Goal: Task Accomplishment & Management: Complete application form

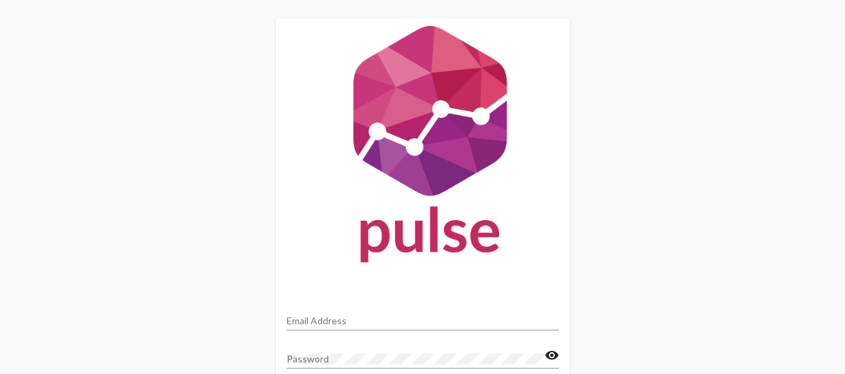
click at [309, 322] on input "Email Address" at bounding box center [423, 320] width 272 height 11
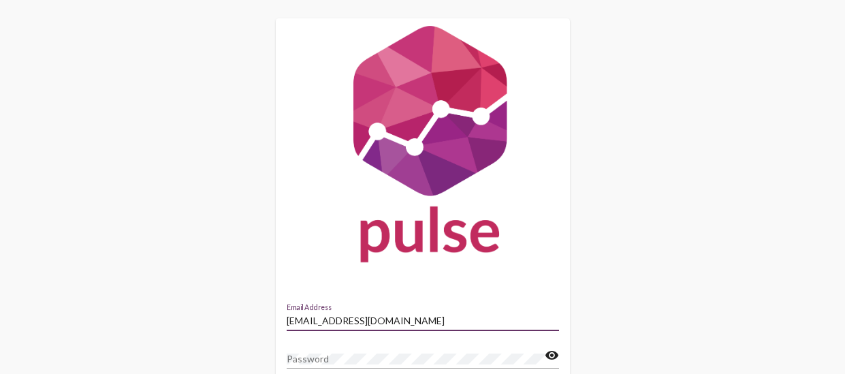
type input "[EMAIL_ADDRESS][DOMAIN_NAME]"
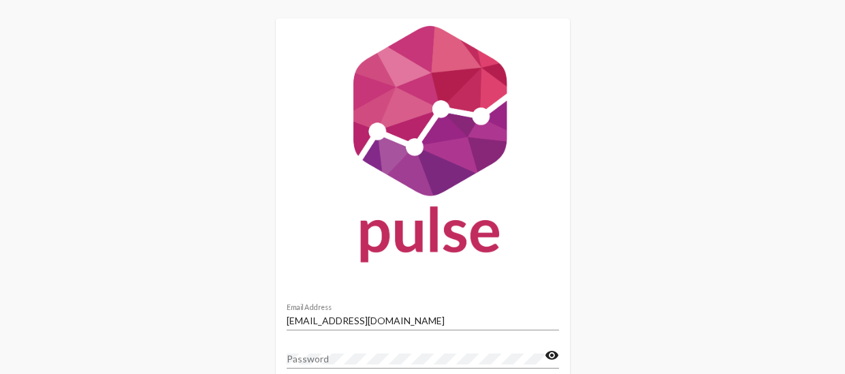
click at [818, 221] on div "[EMAIL_ADDRESS][DOMAIN_NAME] Email Address Password visibility Forgot Password?…" at bounding box center [422, 246] width 845 height 492
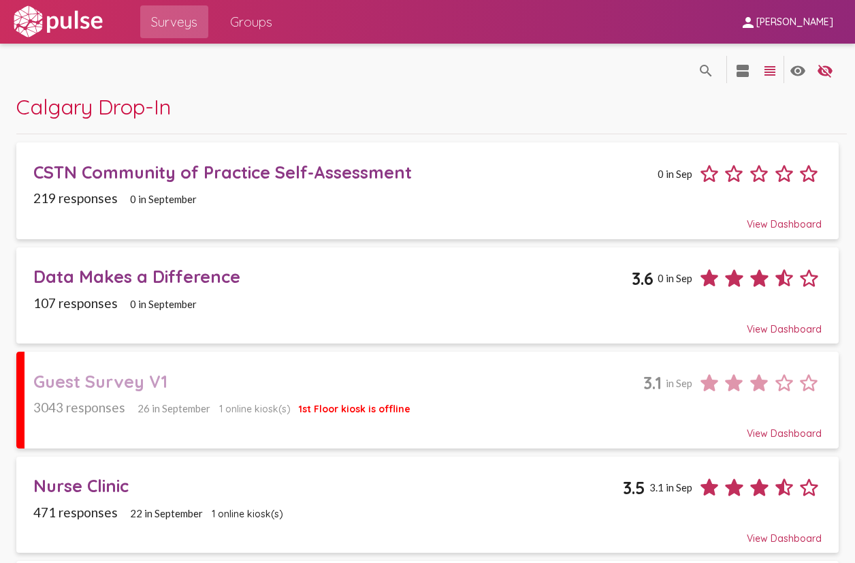
click at [441, 373] on div "Guest Survey V1 3.1 in Sep" at bounding box center [427, 377] width 789 height 35
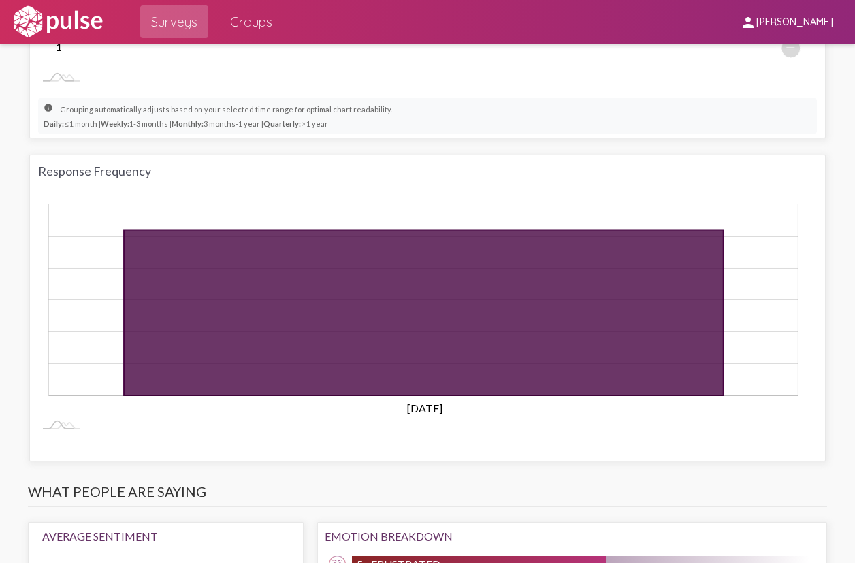
scroll to position [1226, 0]
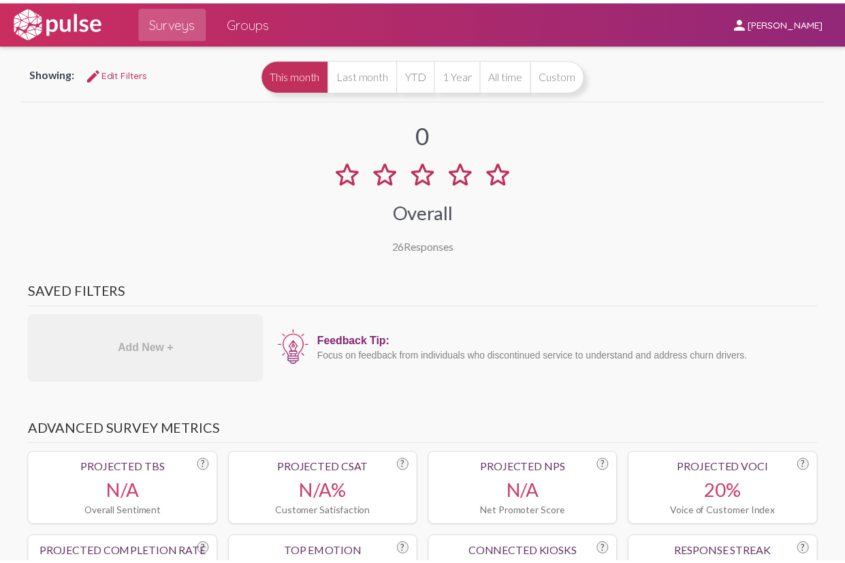
scroll to position [0, 0]
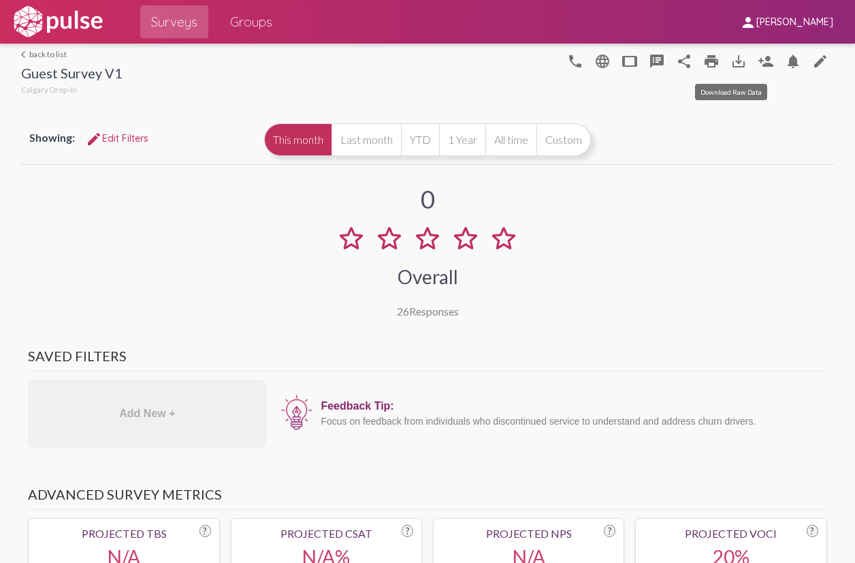
click at [731, 60] on mat-icon "save_alt" at bounding box center [739, 61] width 16 height 16
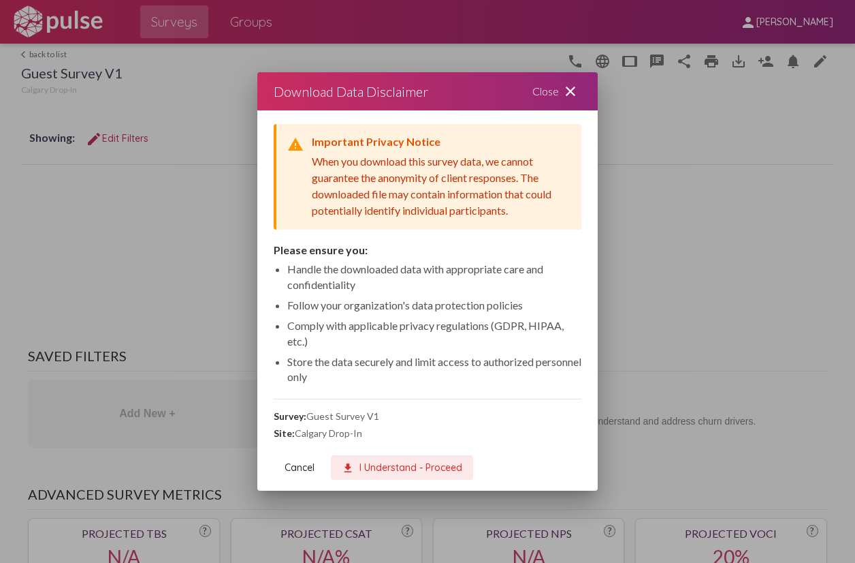
click at [388, 373] on span "download I Understand - Proceed" at bounding box center [402, 467] width 121 height 12
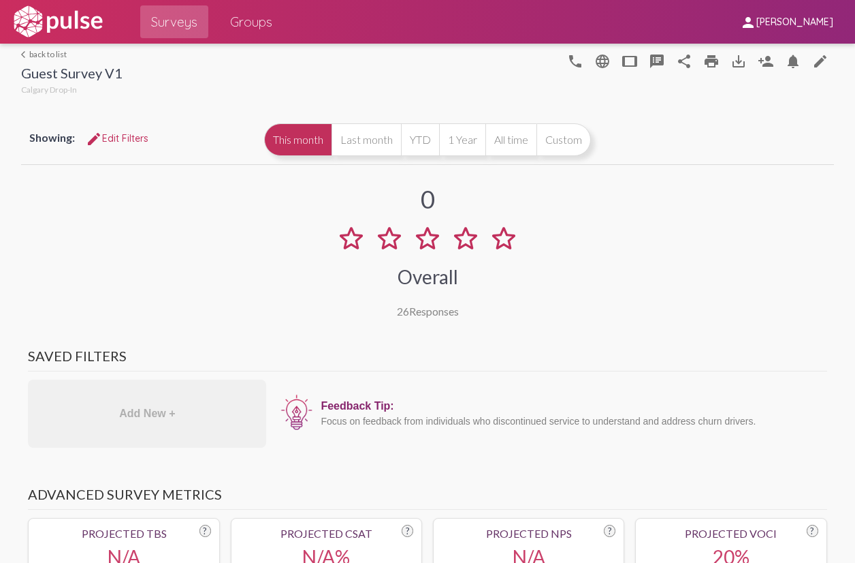
click at [712, 251] on div "0 Overall 26 Responses" at bounding box center [427, 243] width 813 height 150
click at [815, 65] on mat-icon "edit" at bounding box center [821, 61] width 16 height 16
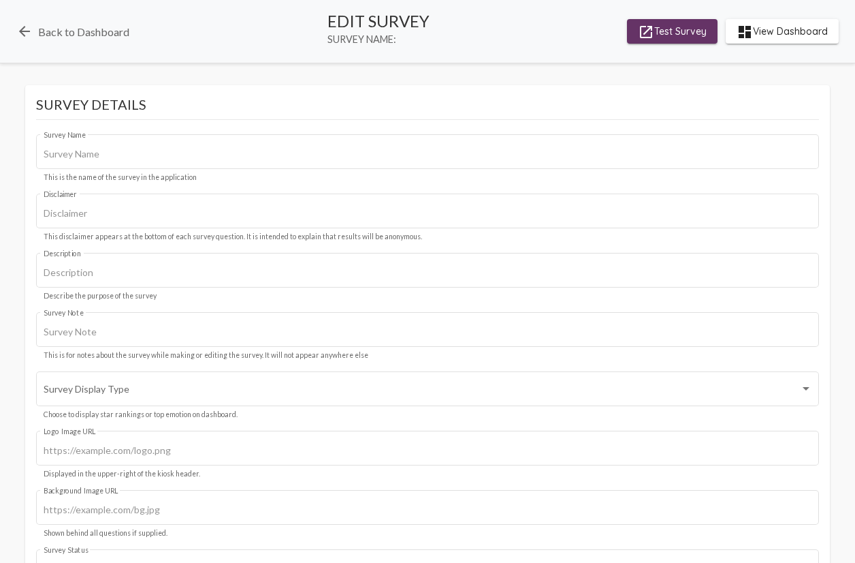
type input "Guest Survey V1"
type input "We value your privacy, your identity will remain anonymous."
type input "#c12f5c"
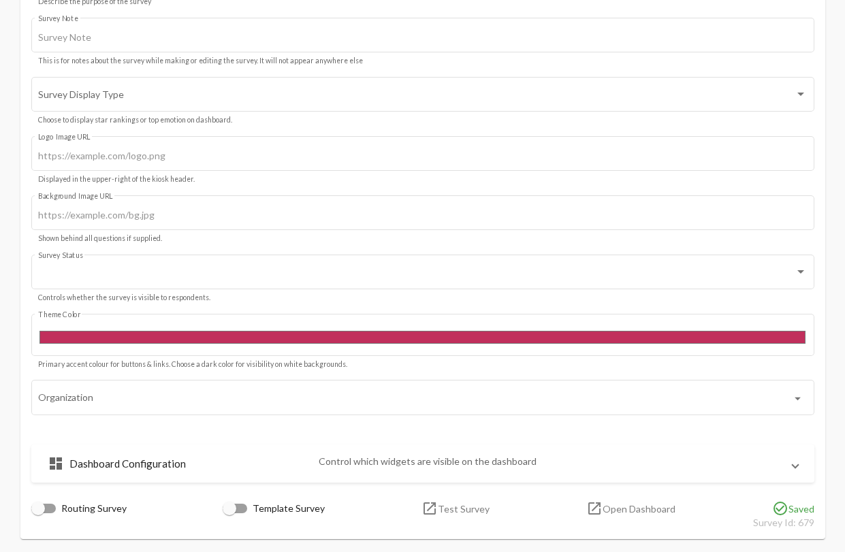
scroll to position [272, 0]
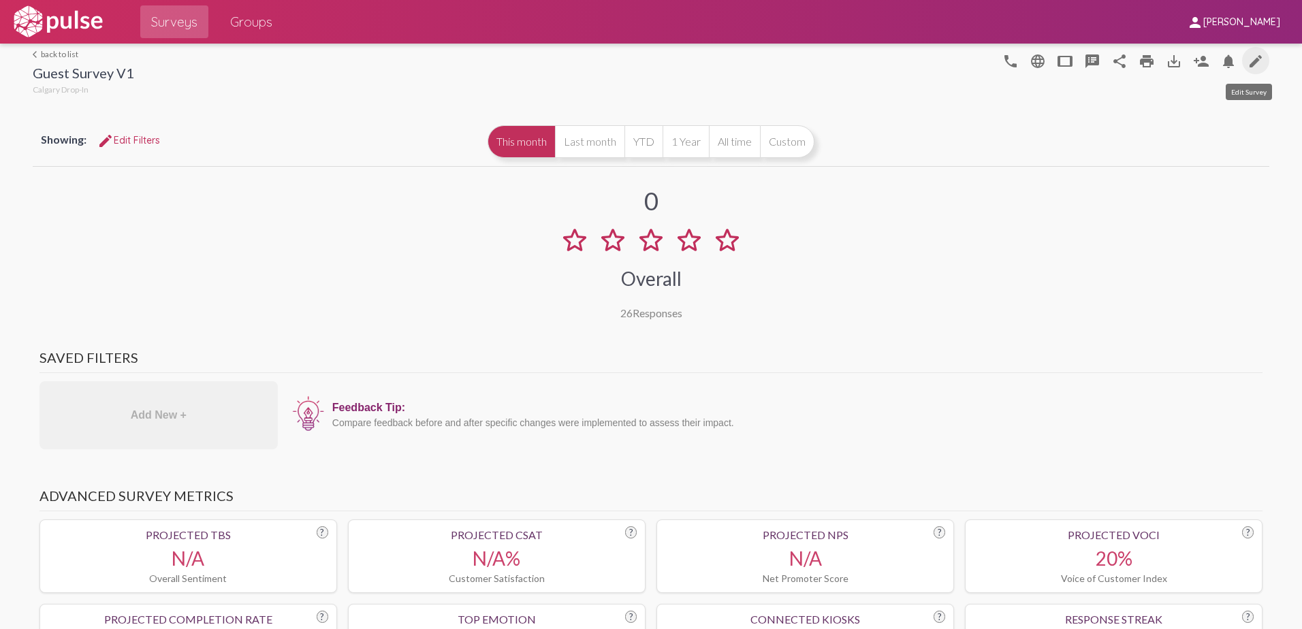
click at [855, 65] on mat-icon "edit" at bounding box center [1256, 61] width 16 height 16
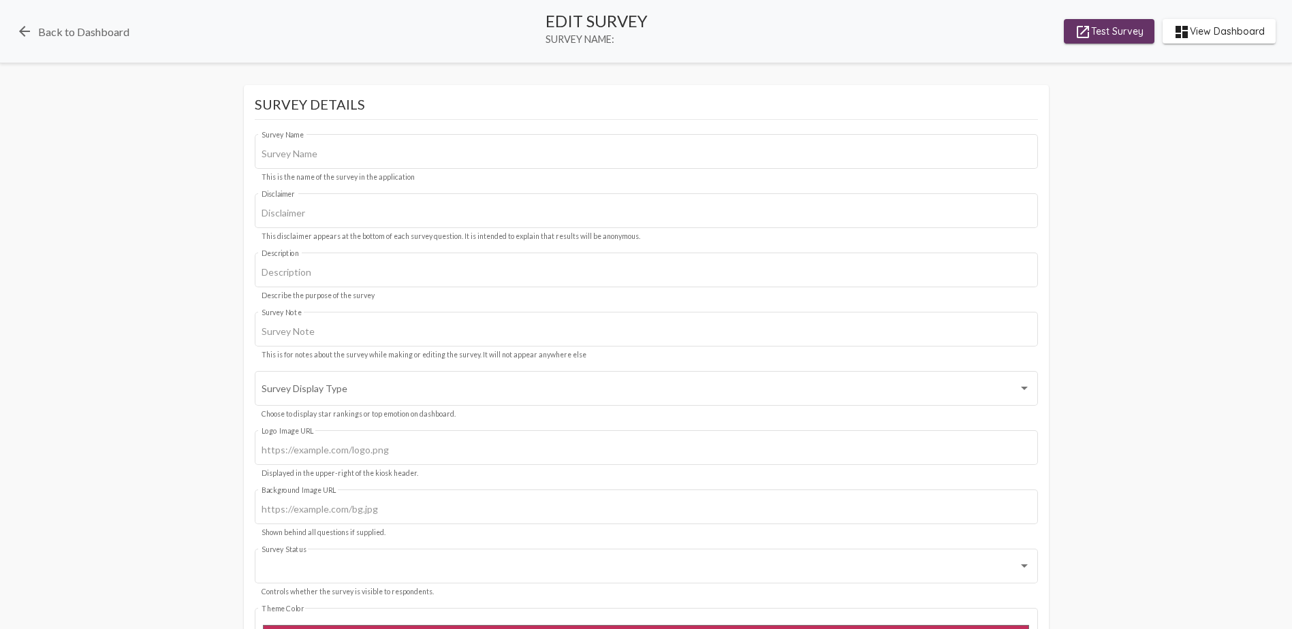
type input "Guest Survey V1"
type input "We value your privacy, your identity will remain anonymous."
type input "#c12f5c"
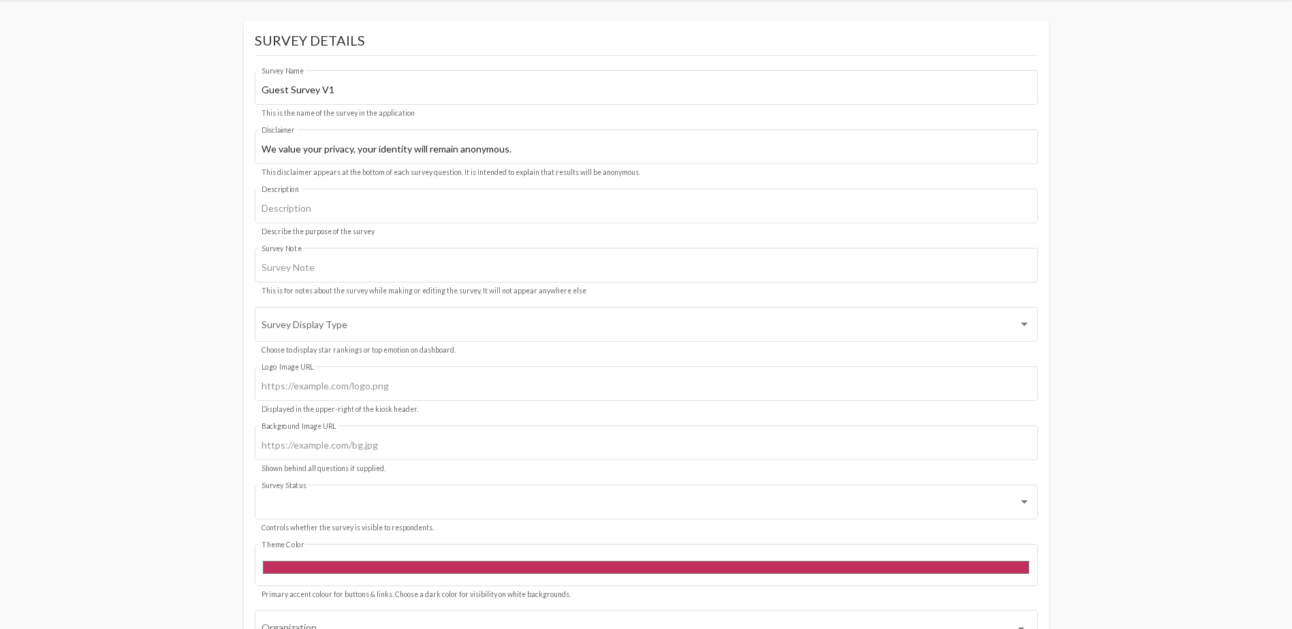
scroll to position [136, 0]
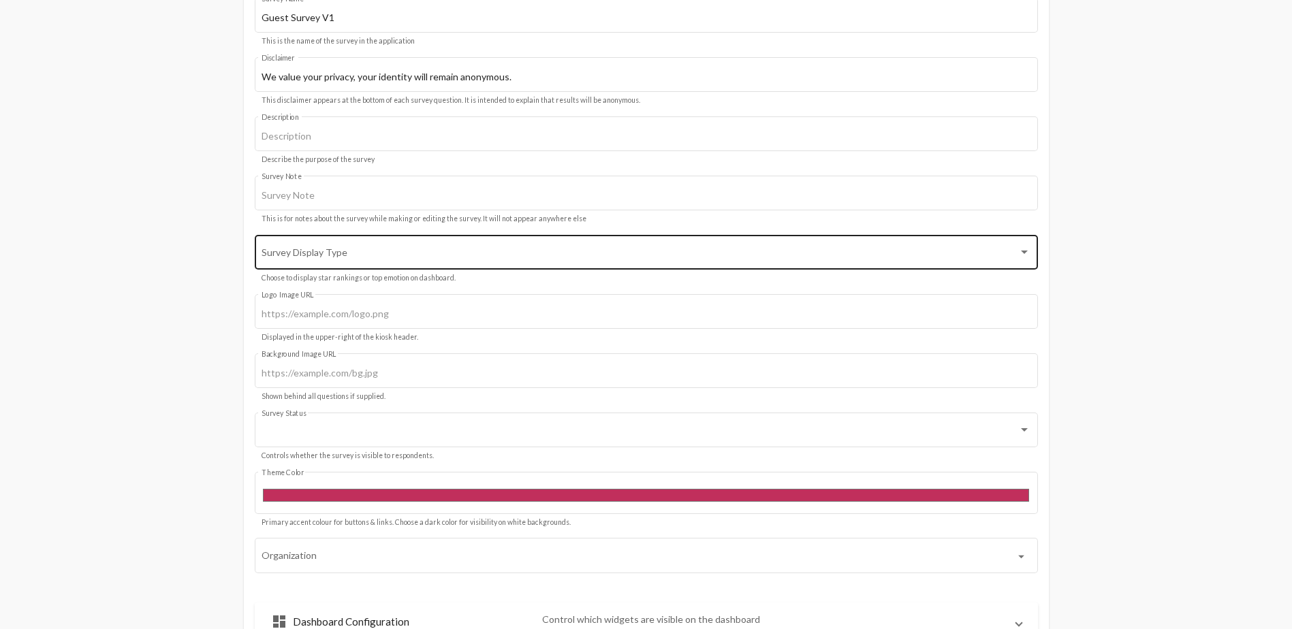
click at [855, 247] on div "Survey Display Type" at bounding box center [646, 250] width 769 height 37
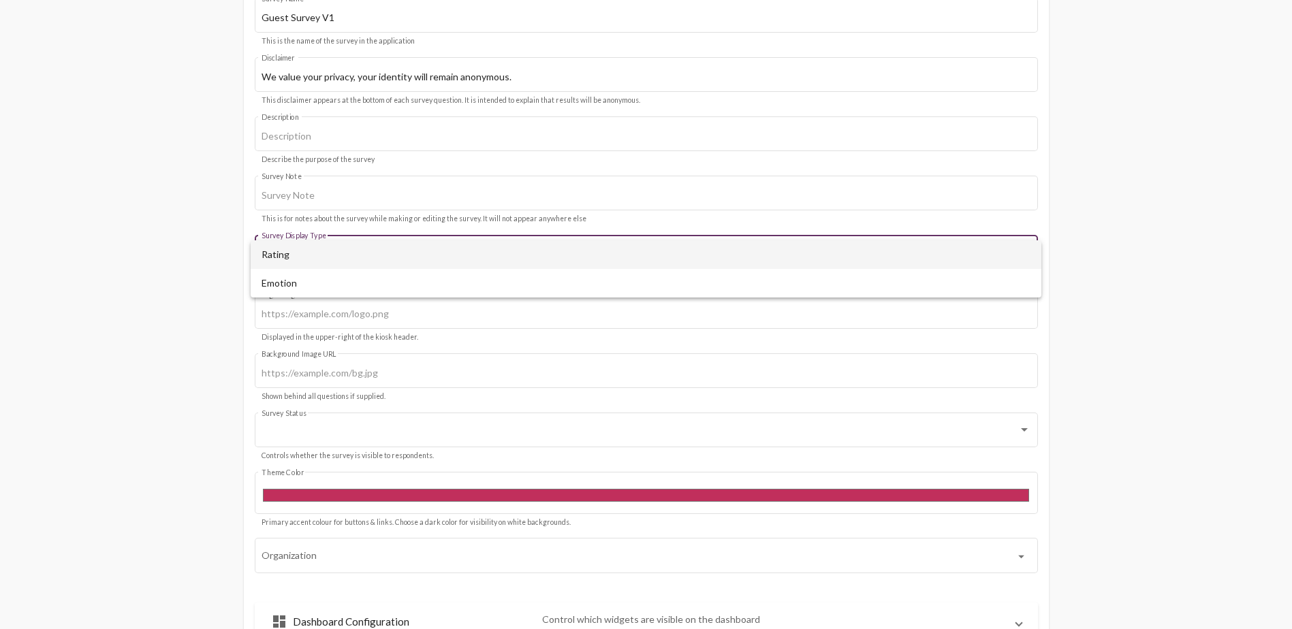
click at [855, 247] on span "Rating" at bounding box center [646, 254] width 769 height 29
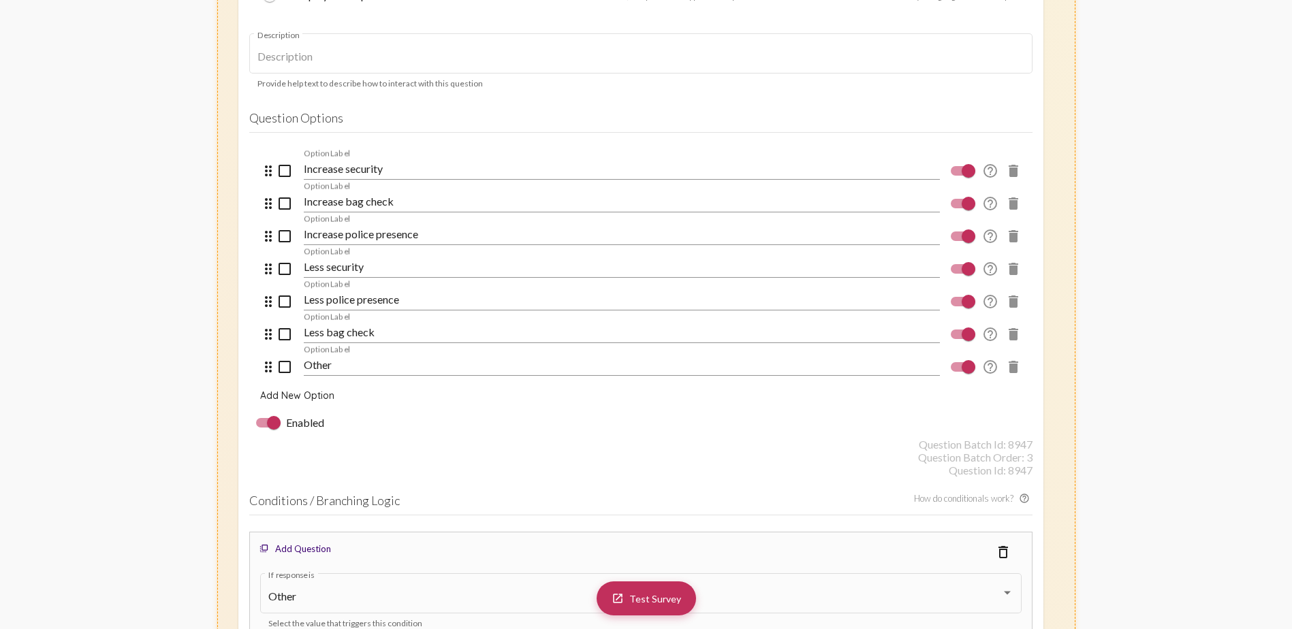
scroll to position [5721, 0]
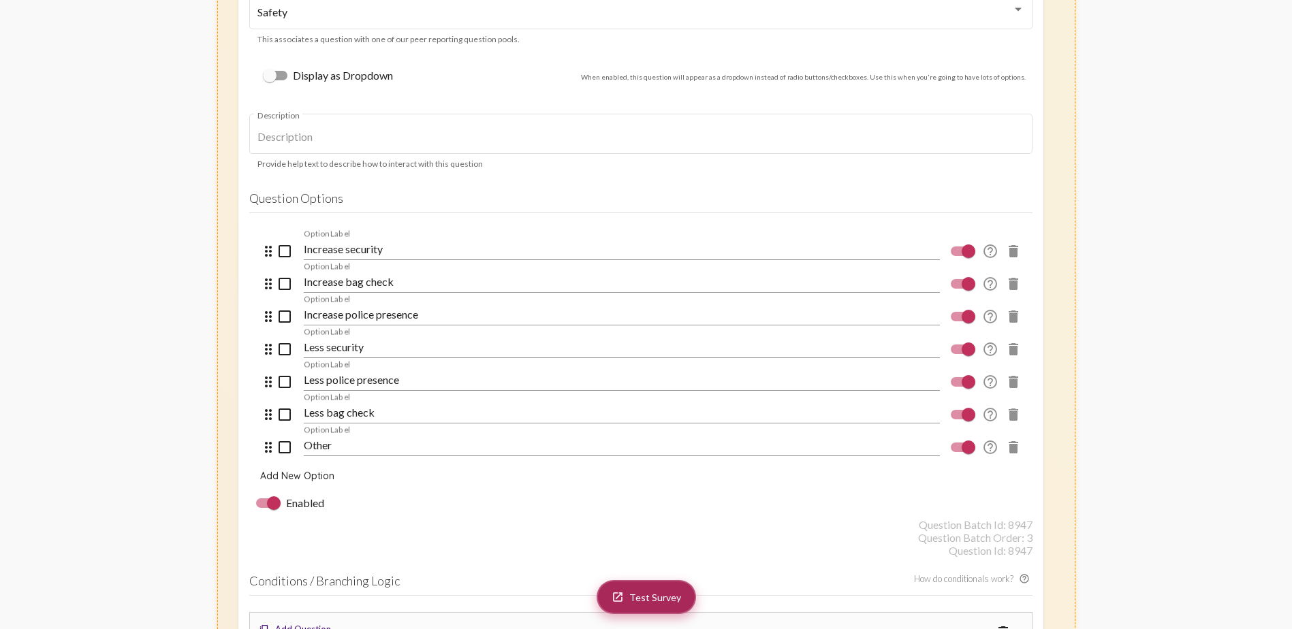
click at [640, 373] on span "Test Survey" at bounding box center [655, 598] width 52 height 12
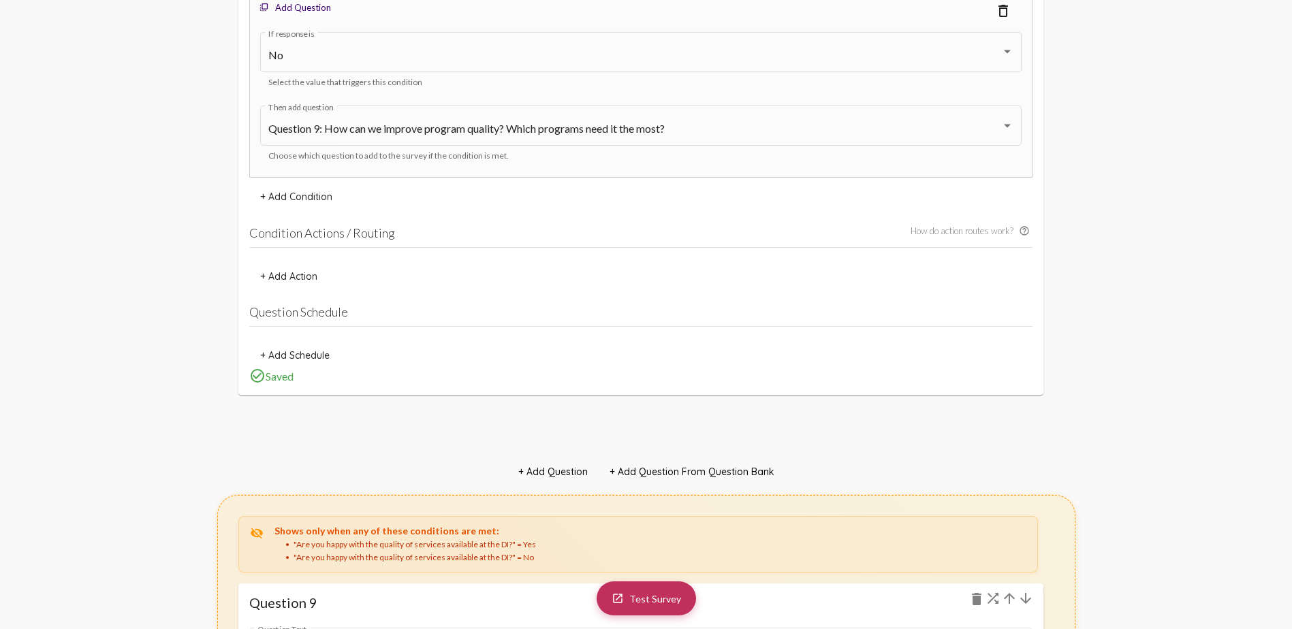
scroll to position [9603, 0]
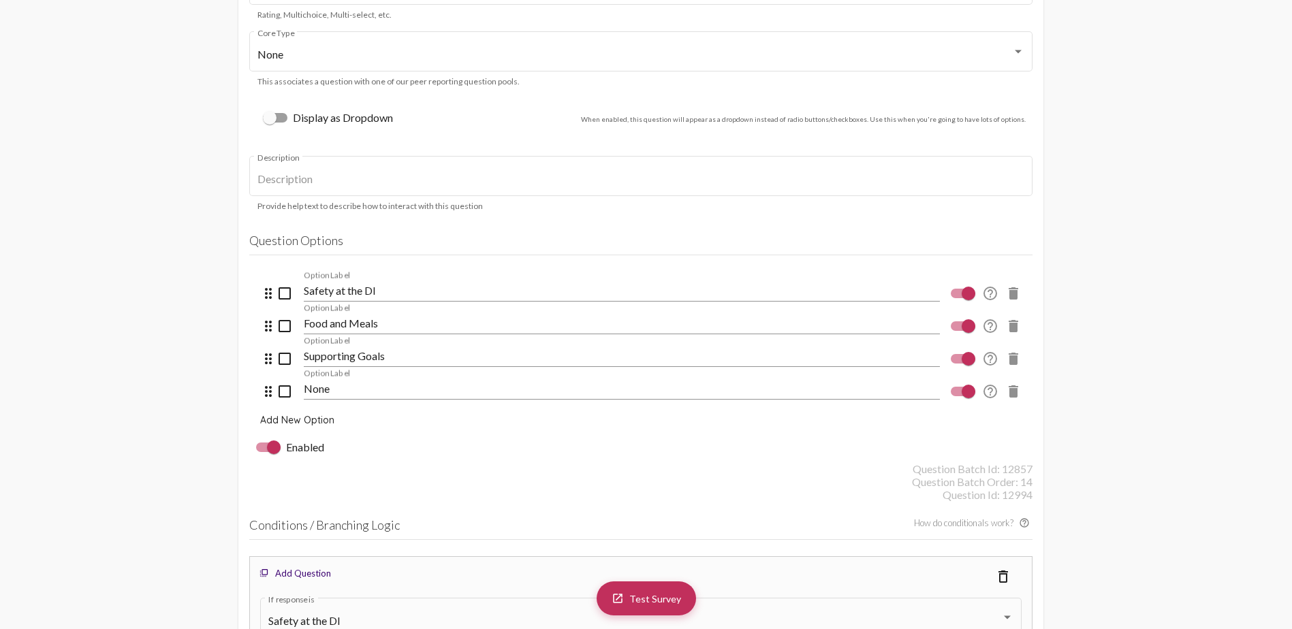
scroll to position [31943, 0]
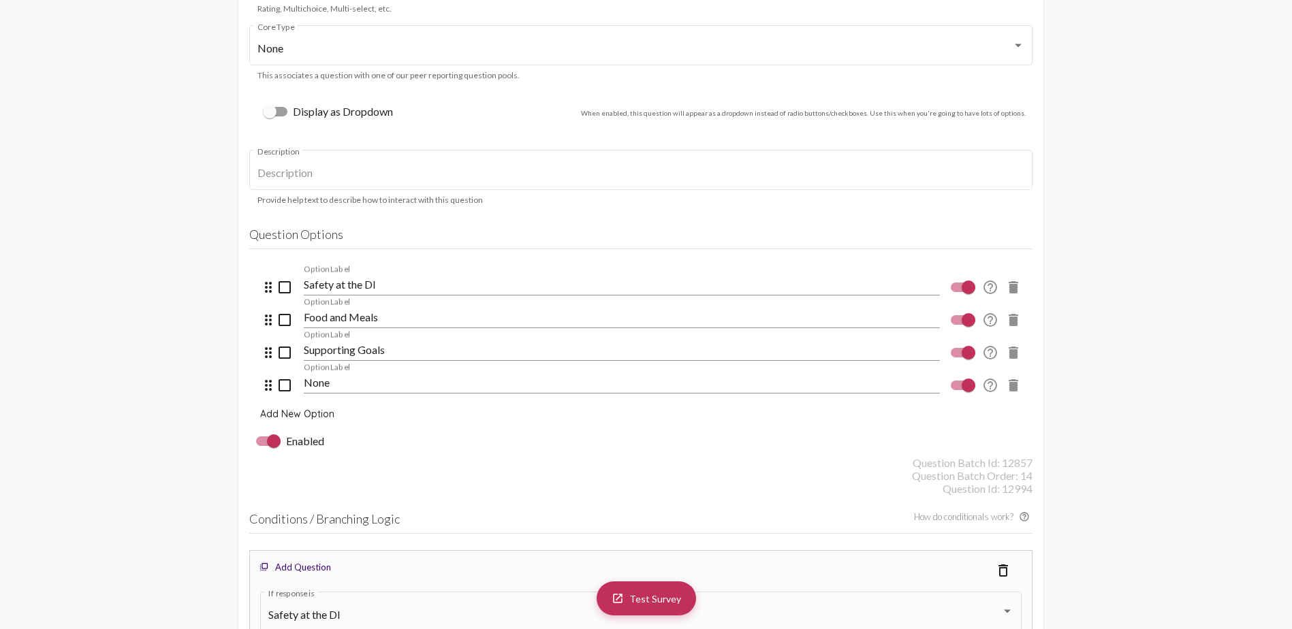
click at [272, 373] on div at bounding box center [274, 442] width 14 height 14
click at [263, 373] on input "Enabled" at bounding box center [262, 446] width 1 height 1
checkbox input "false"
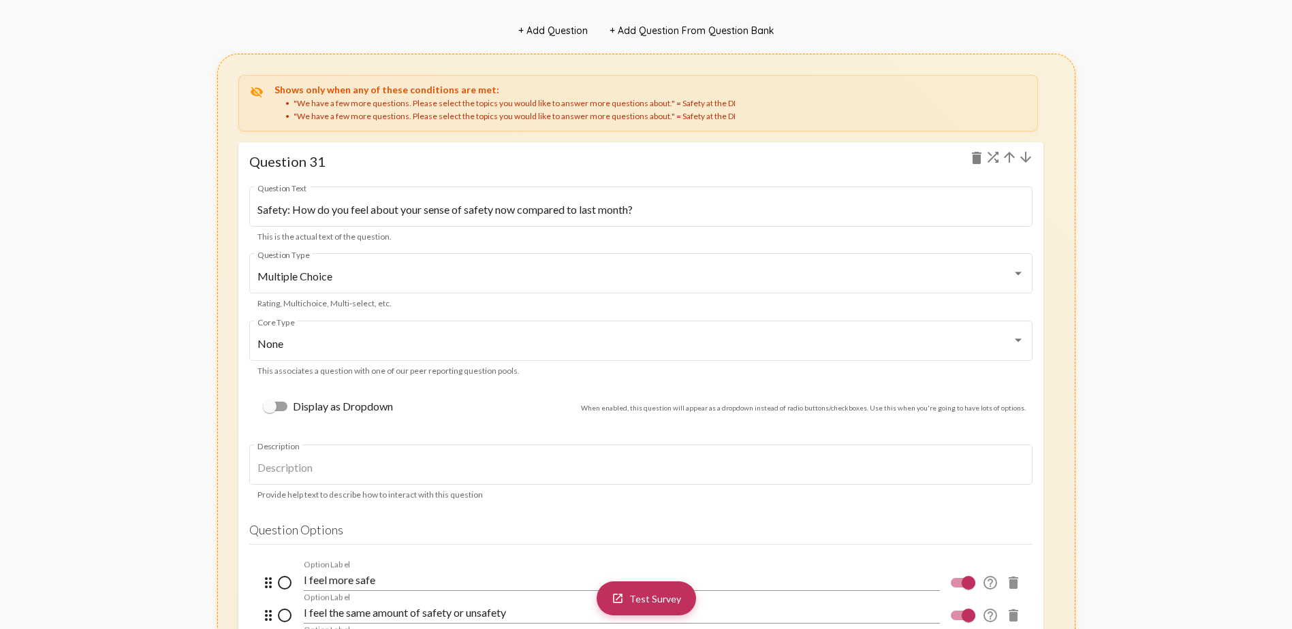
scroll to position [35757, 0]
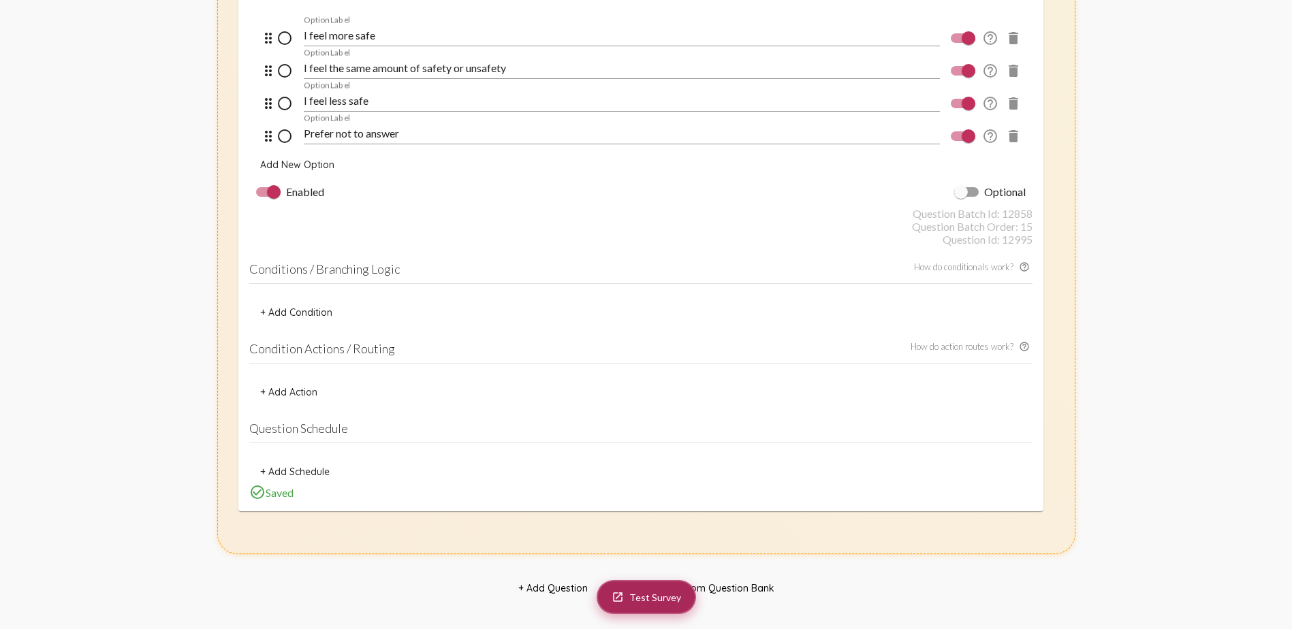
click at [652, 373] on span "Test Survey" at bounding box center [655, 598] width 52 height 12
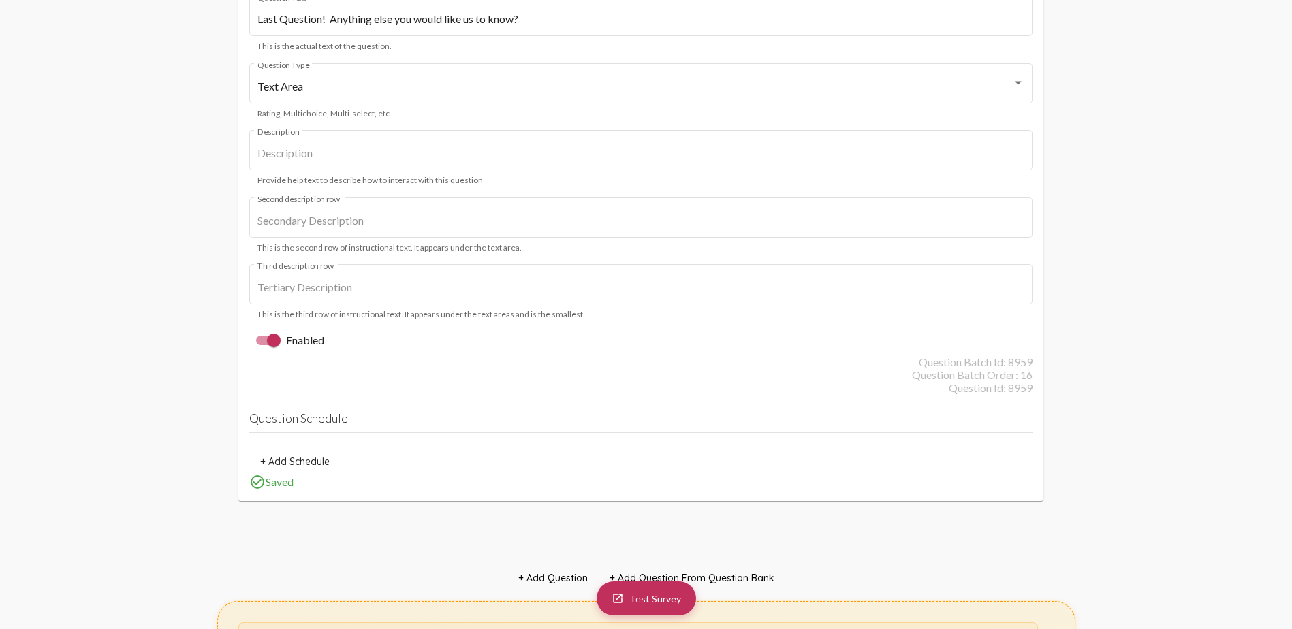
scroll to position [36301, 0]
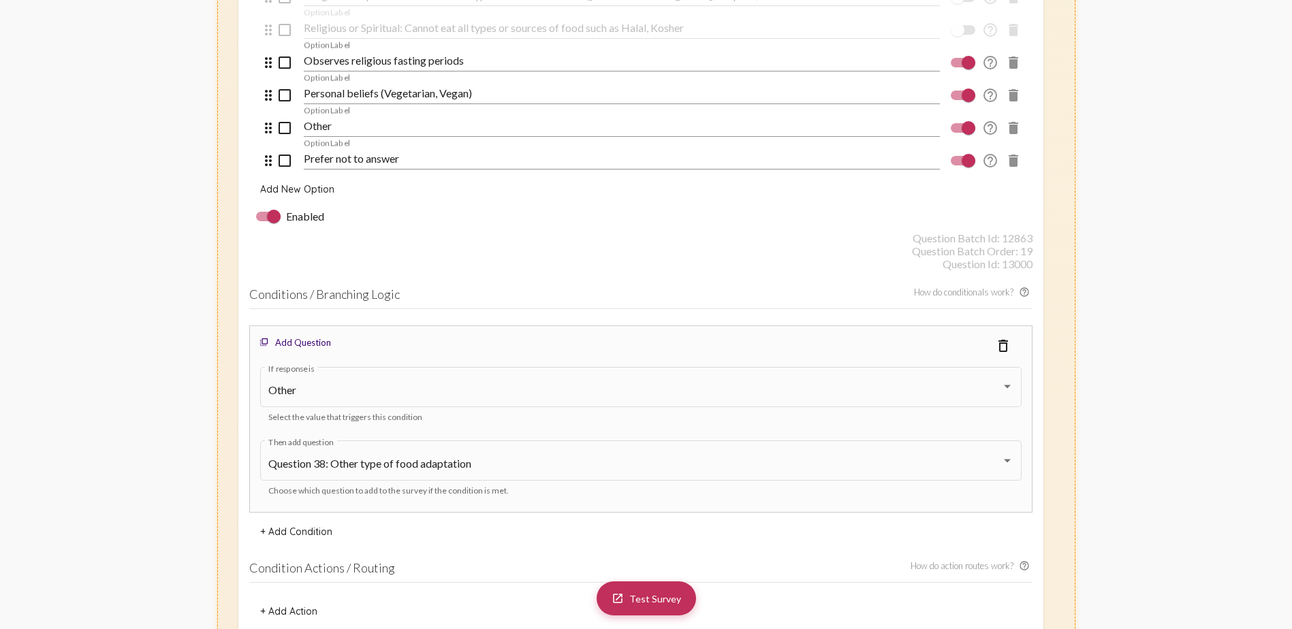
scroll to position [44066, 0]
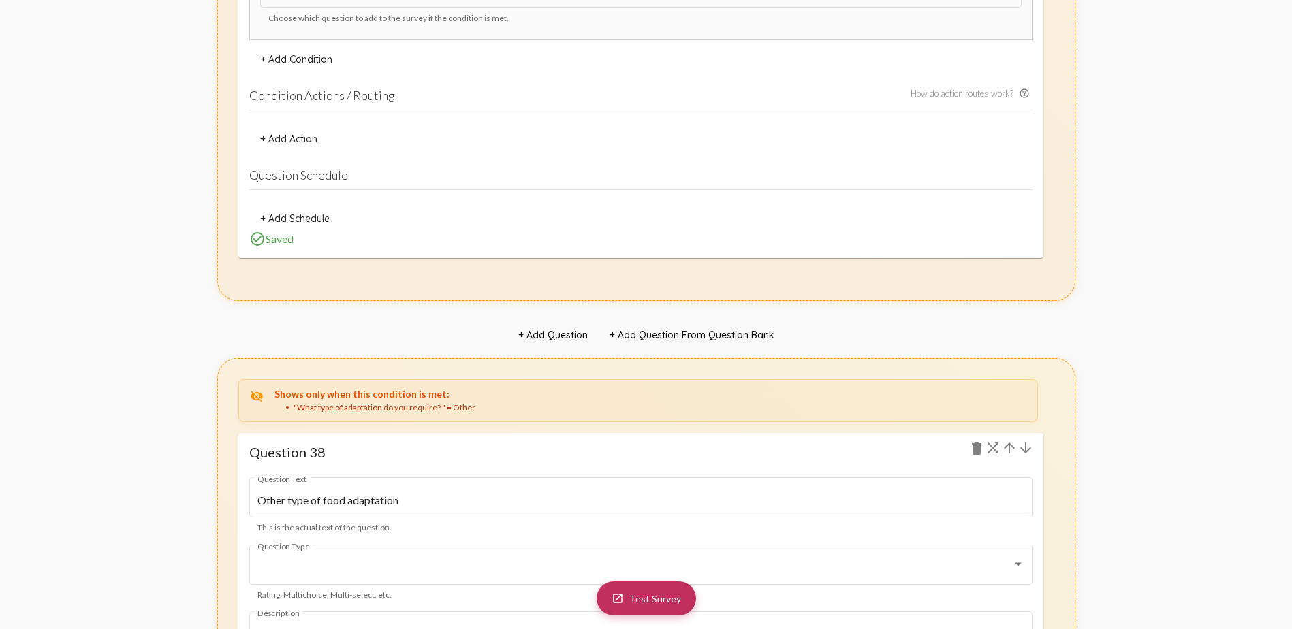
click at [435, 373] on div ""What type of adaptation do you require? " = Other" at bounding box center [655, 409] width 741 height 12
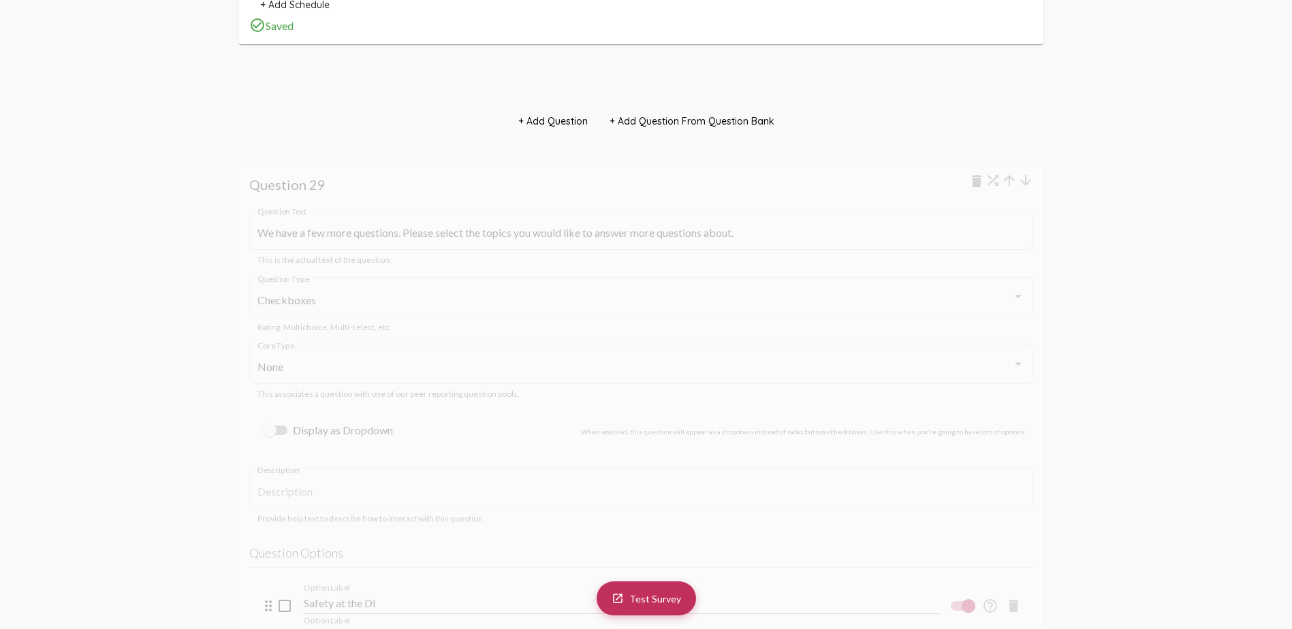
scroll to position [31692, 0]
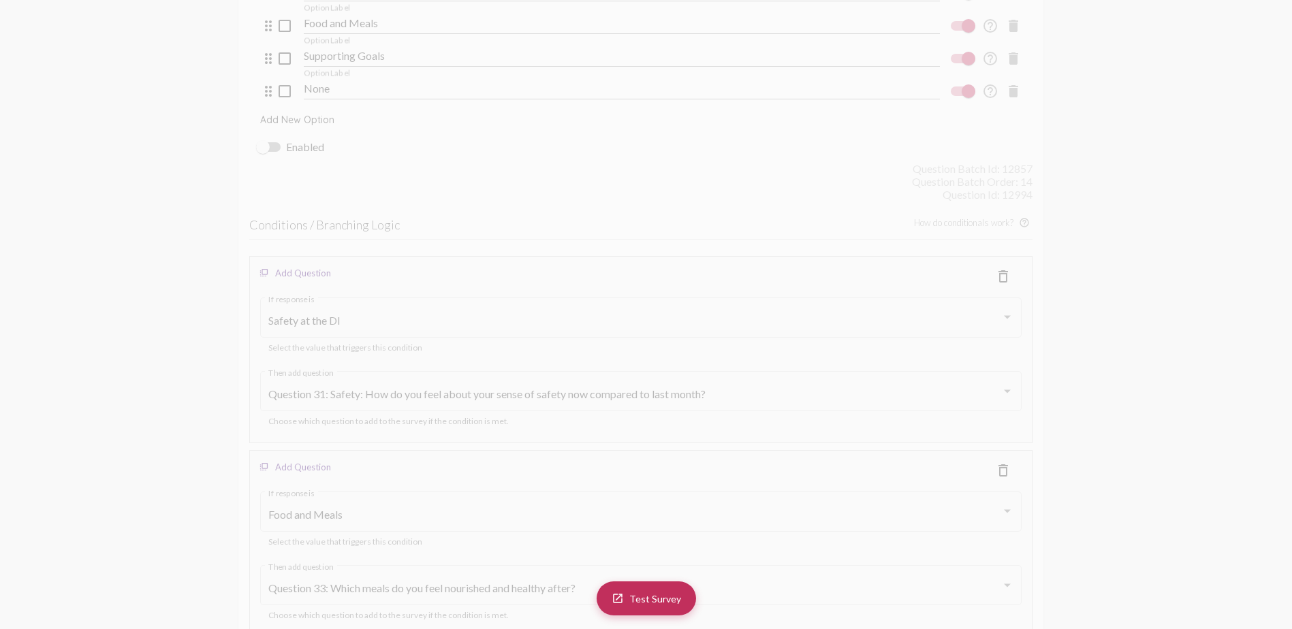
scroll to position [32169, 0]
click at [855, 347] on mat-icon "delete_outline" at bounding box center [1003, 344] width 16 height 16
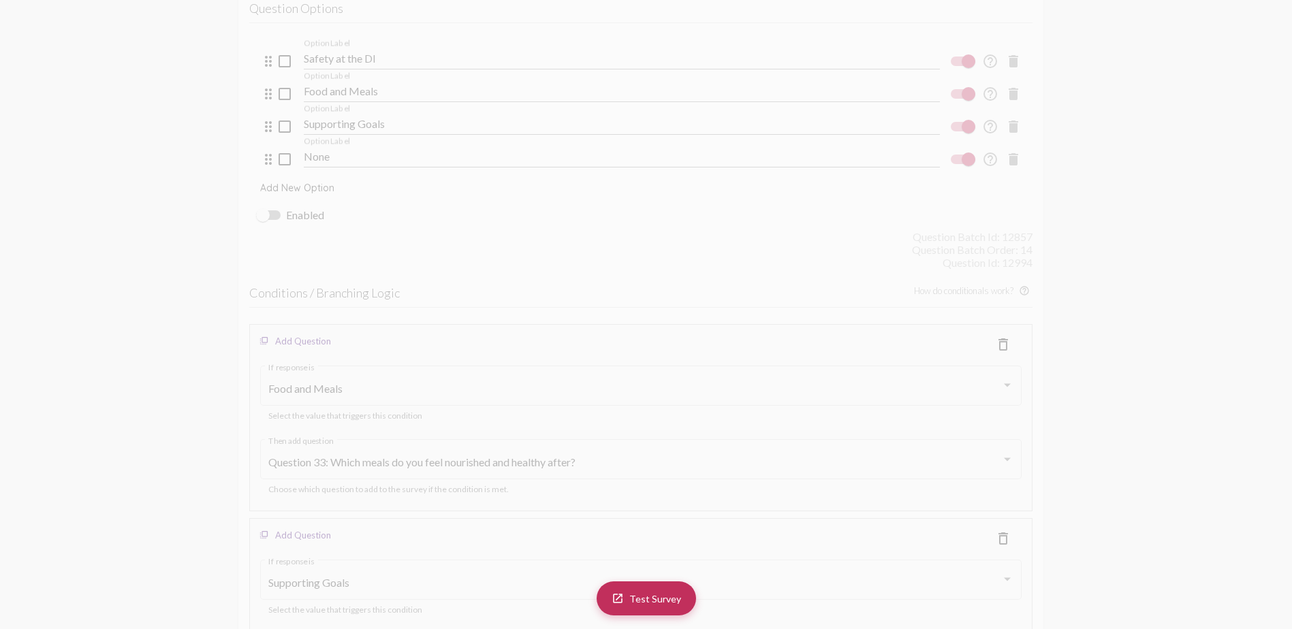
click at [855, 347] on mat-icon "delete_outline" at bounding box center [1003, 344] width 16 height 16
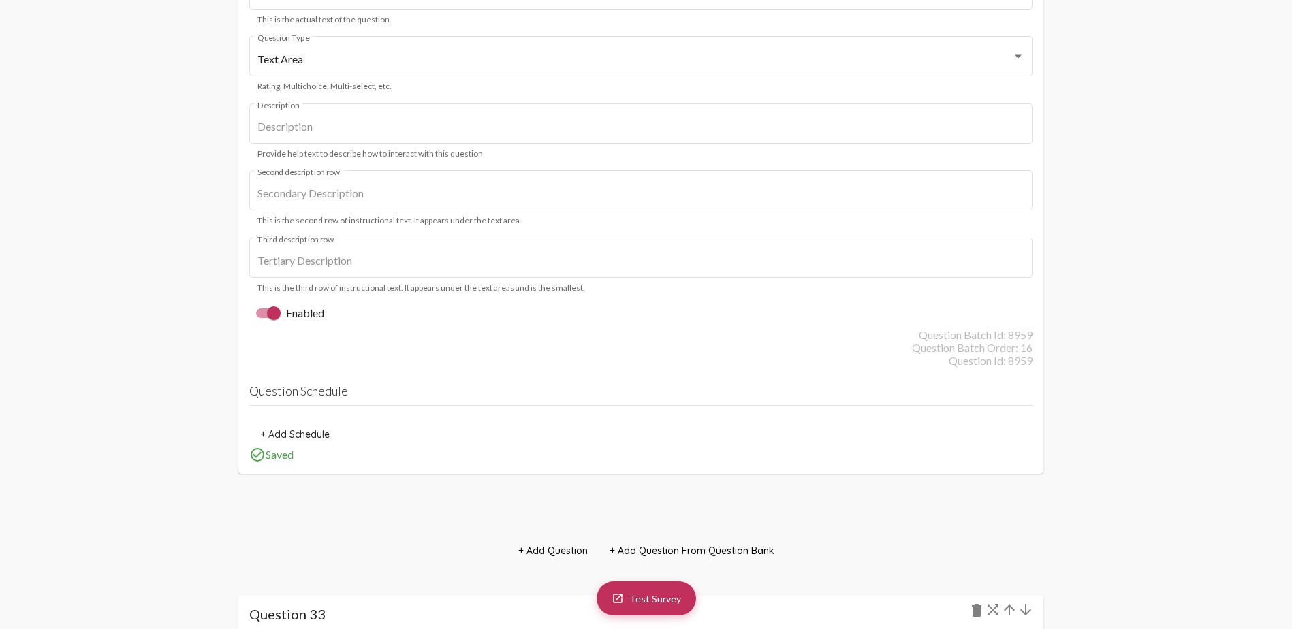
scroll to position [34961, 0]
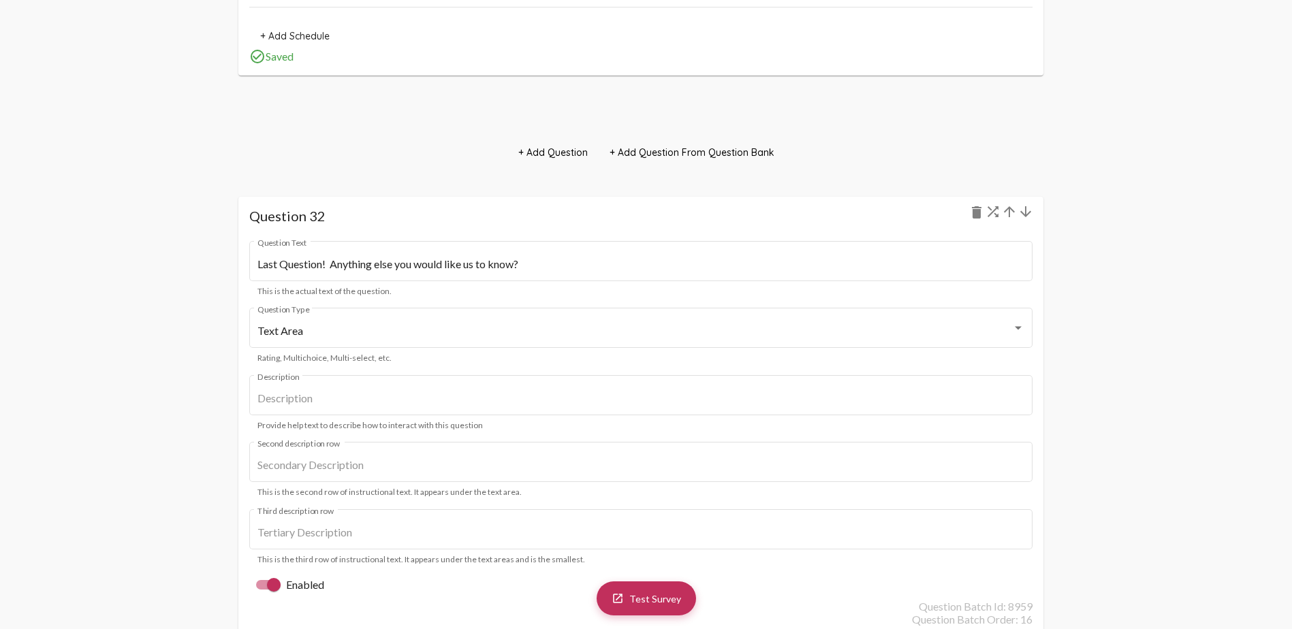
click at [855, 214] on mat-icon "arrow_downward" at bounding box center [1026, 212] width 16 height 16
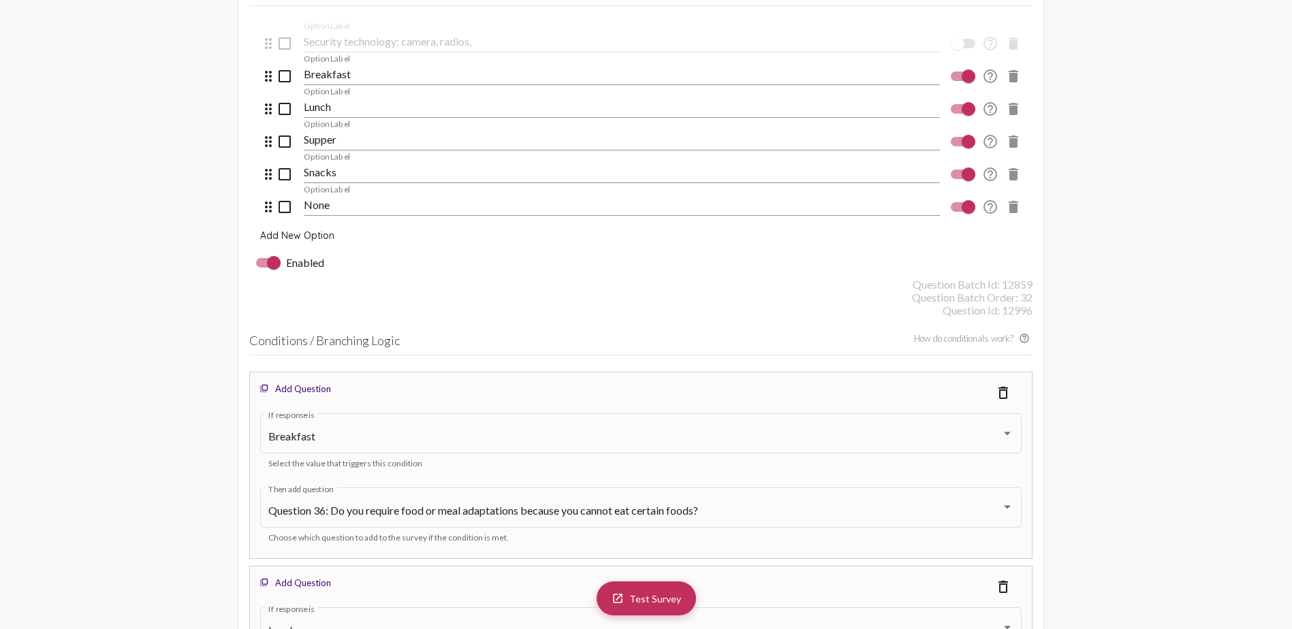
scroll to position [35574, 0]
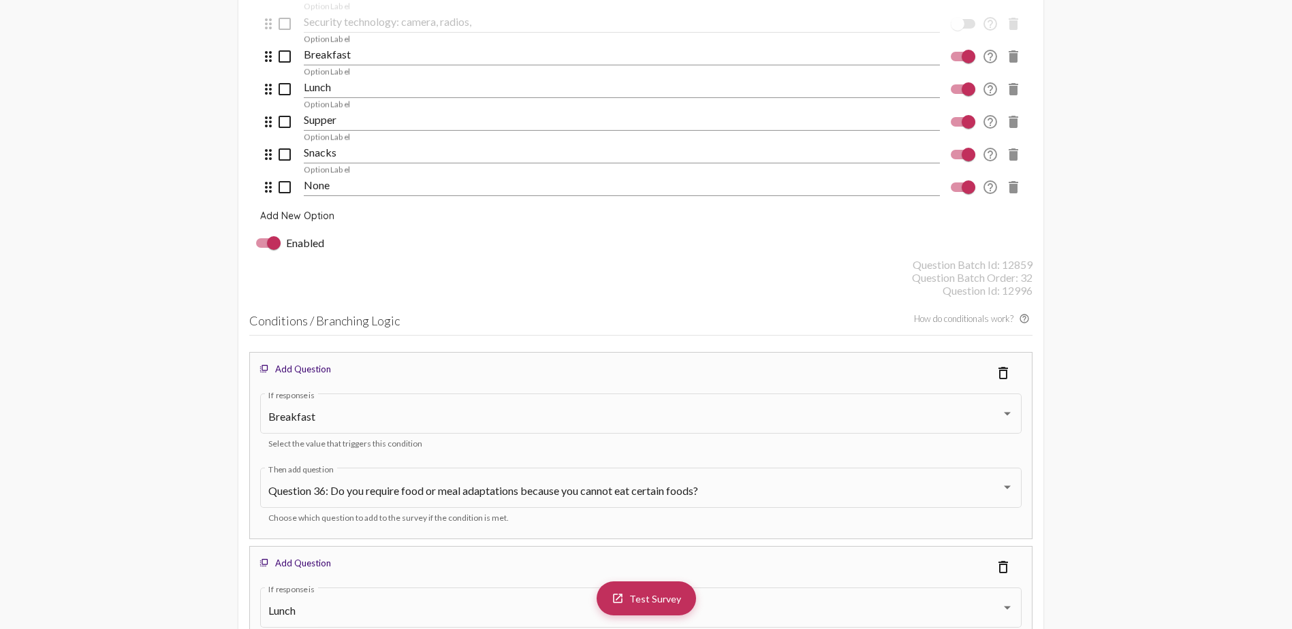
click at [855, 371] on mat-icon "delete_outline" at bounding box center [1003, 373] width 16 height 16
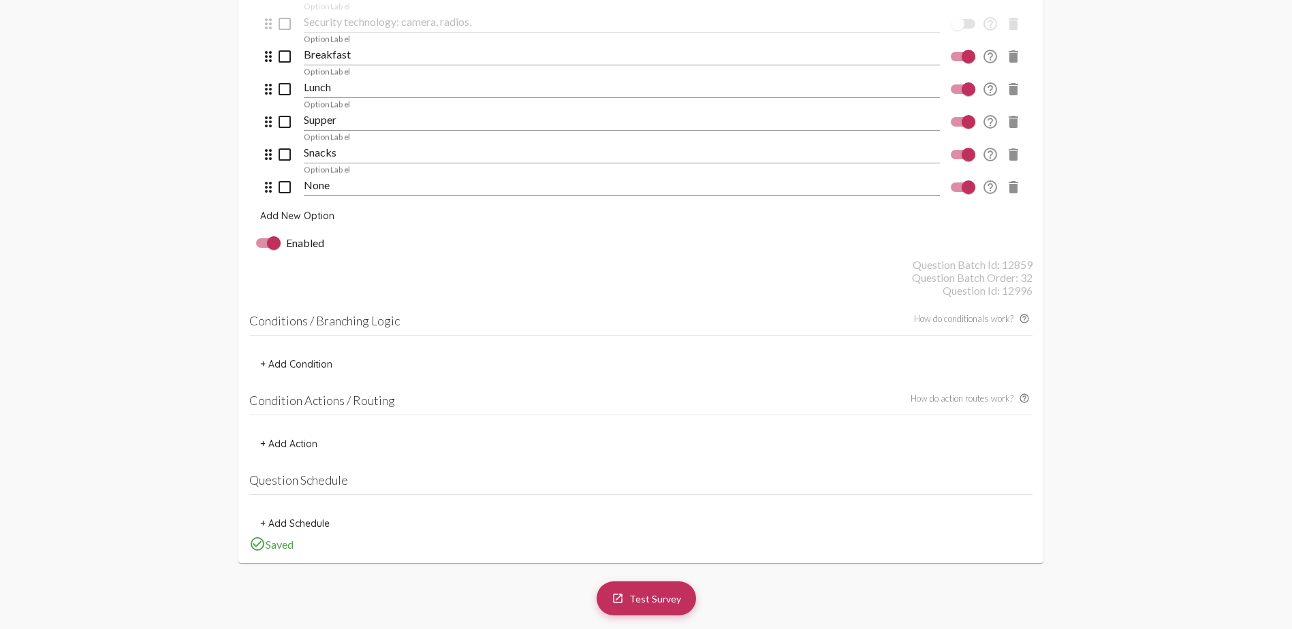
scroll to position [35915, 0]
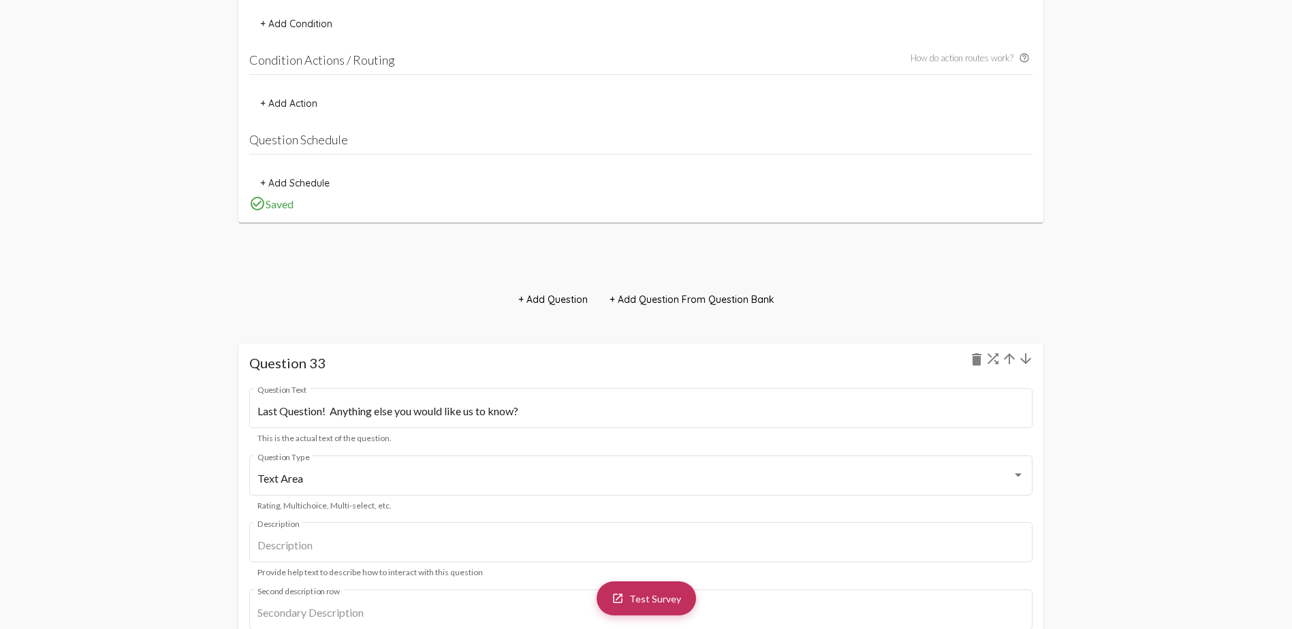
click at [855, 358] on mat-icon "arrow_downward" at bounding box center [1026, 359] width 16 height 16
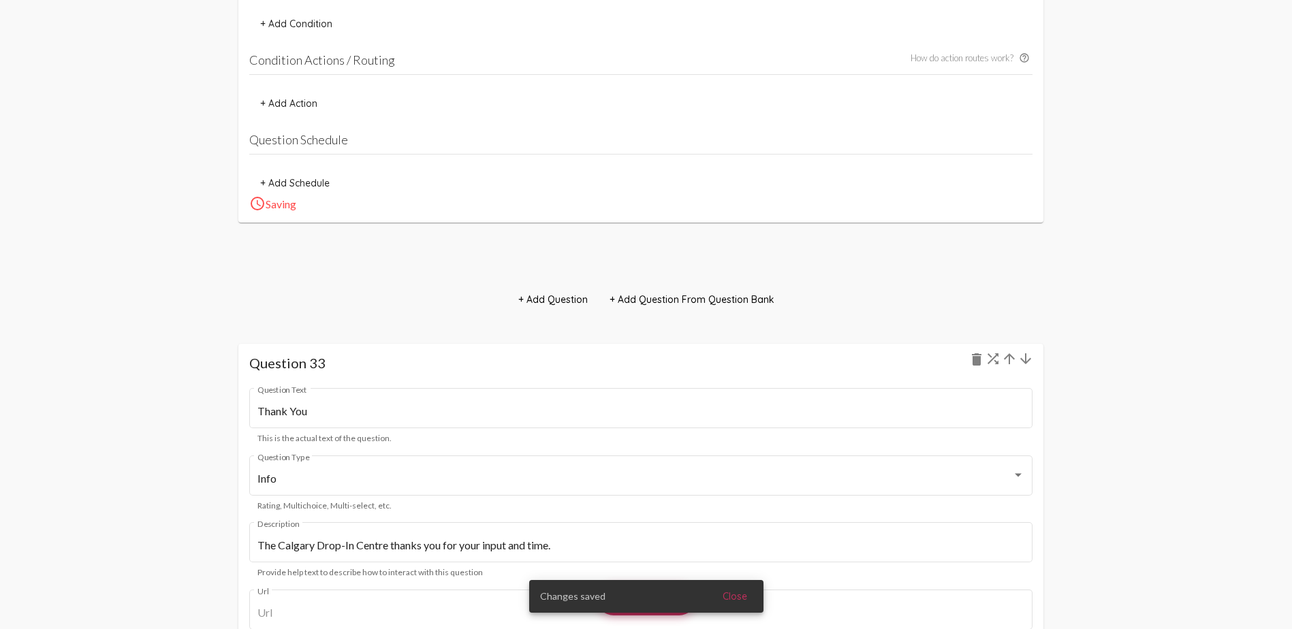
scroll to position [35983, 0]
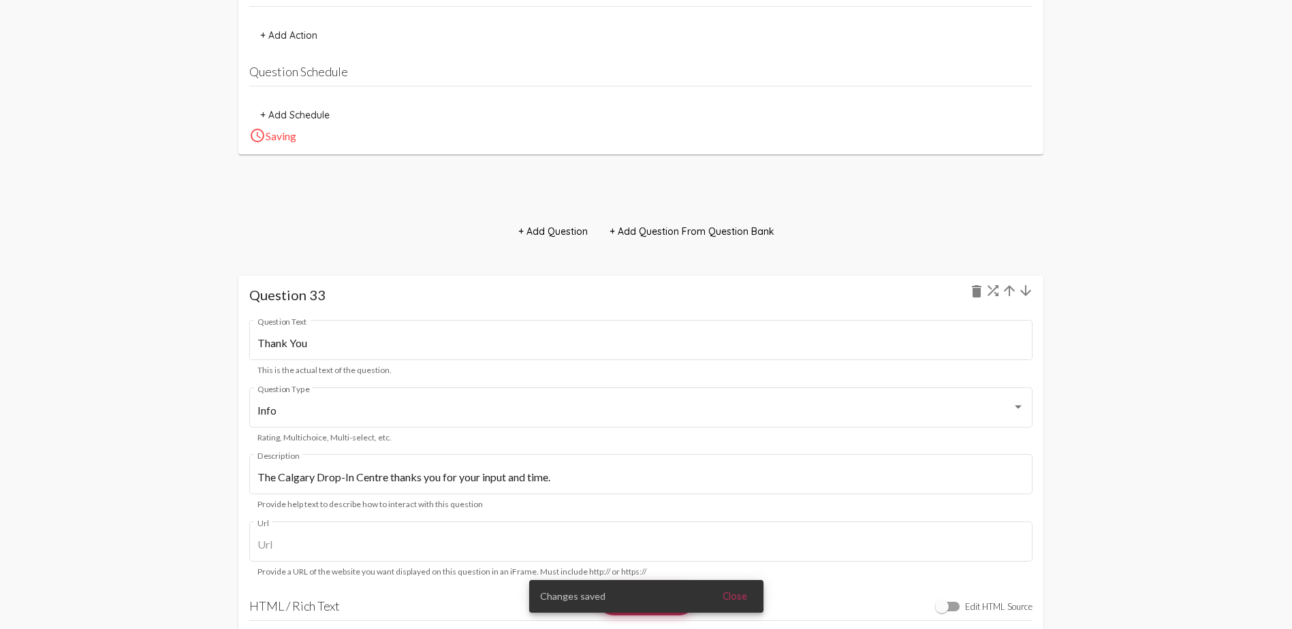
click at [855, 293] on mat-icon "arrow_downward" at bounding box center [1026, 291] width 16 height 16
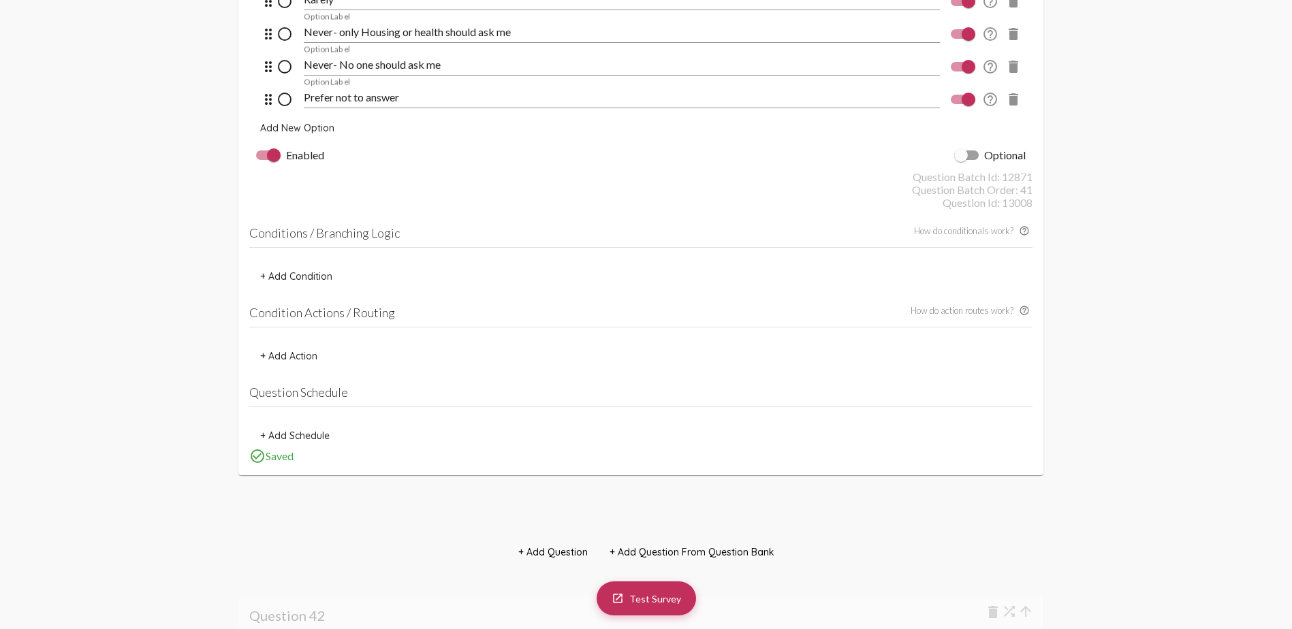
scroll to position [46199, 0]
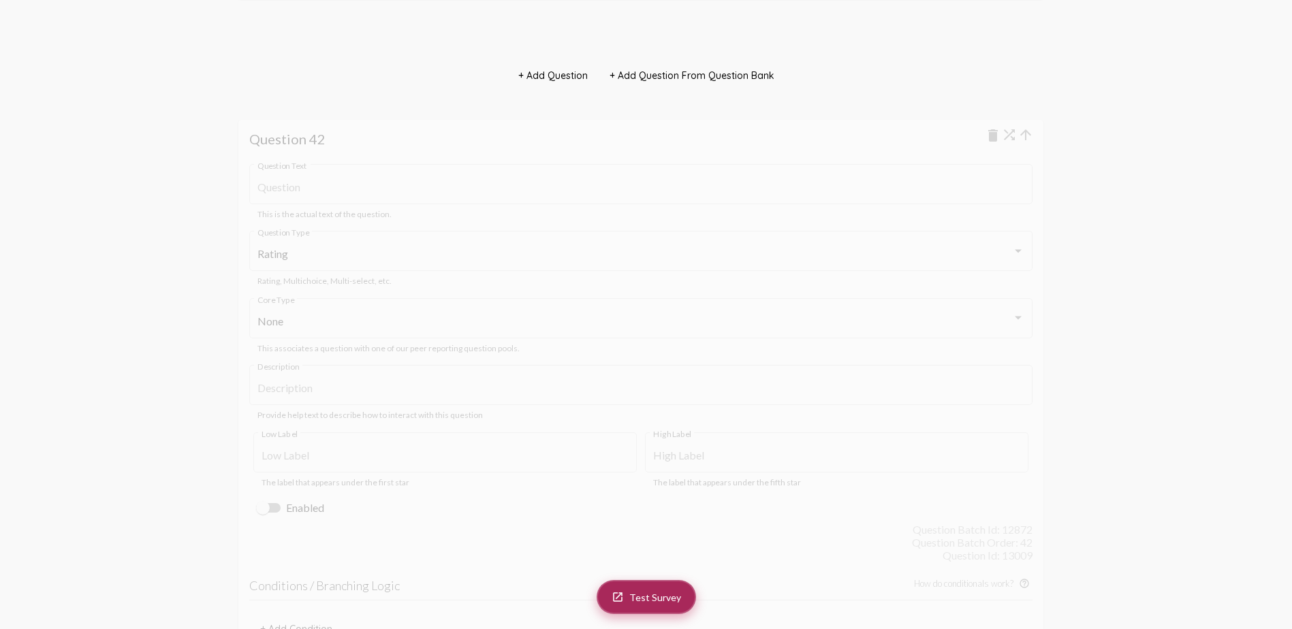
click at [657, 373] on span "Test Survey" at bounding box center [655, 598] width 52 height 12
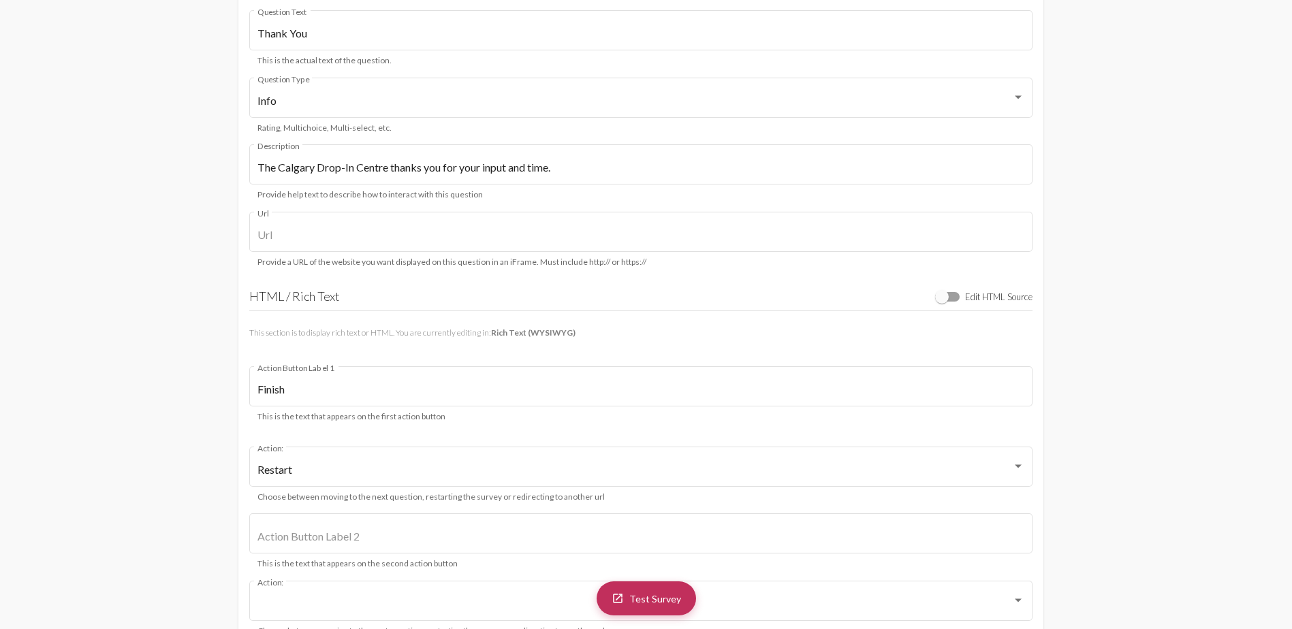
scroll to position [36758, 0]
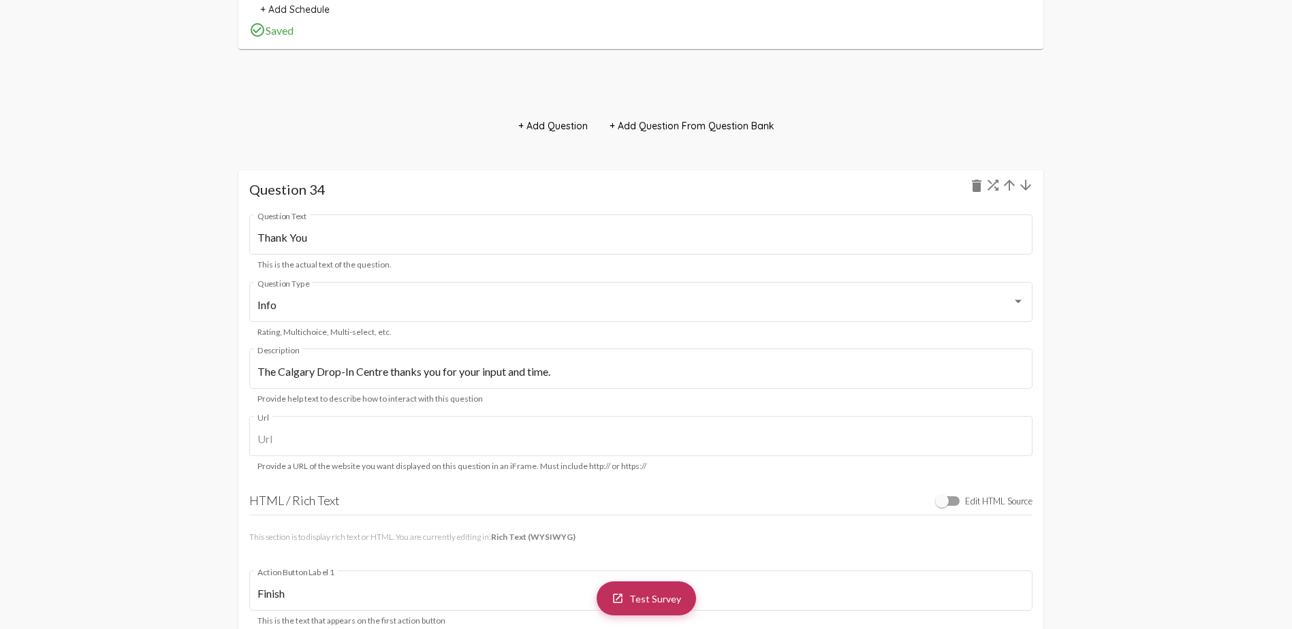
click at [855, 189] on mat-icon "arrow_downward" at bounding box center [1026, 185] width 16 height 16
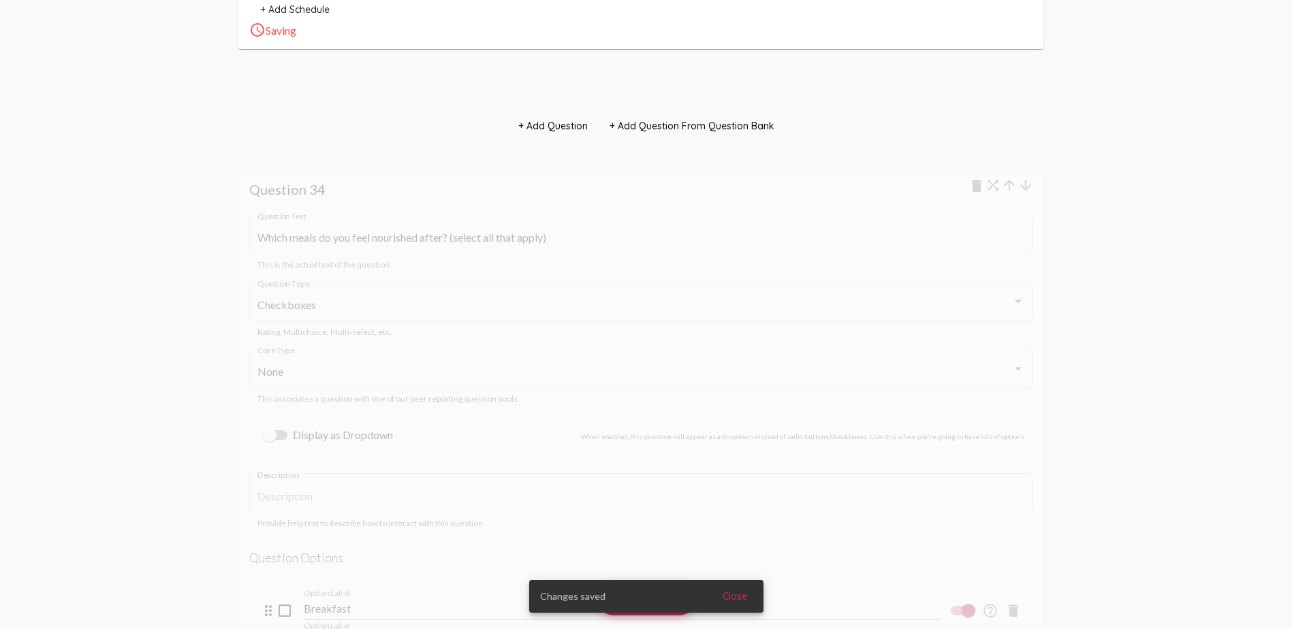
scroll to position [36778, 0]
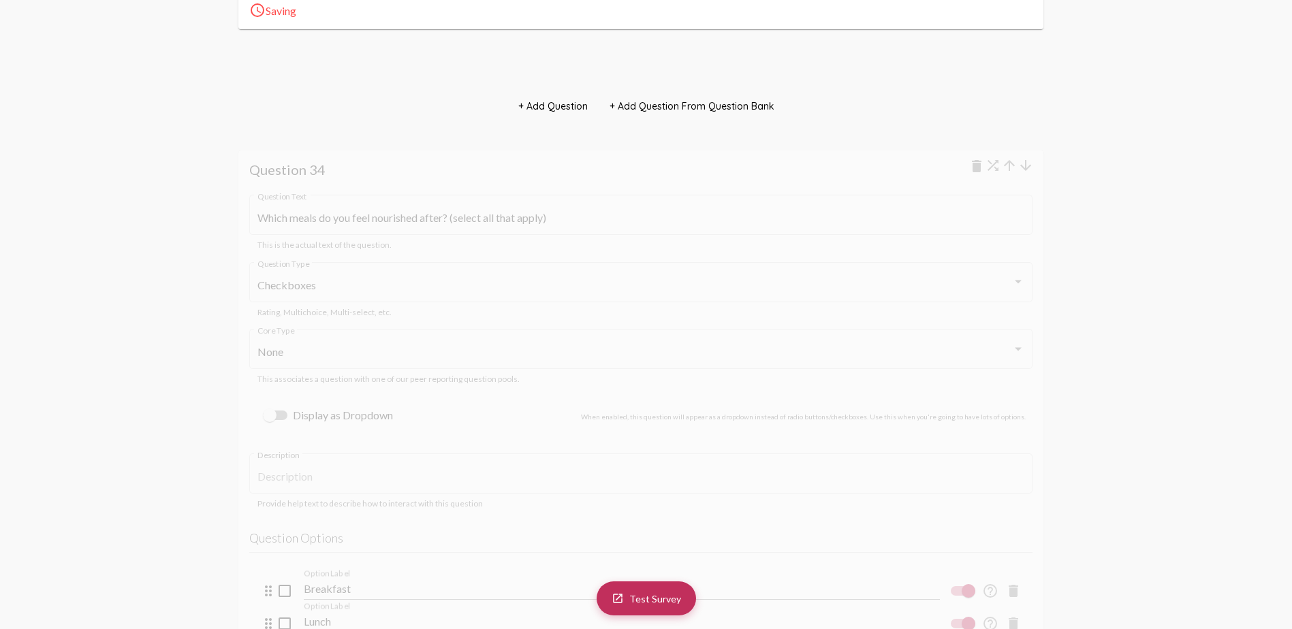
scroll to position [37984, 0]
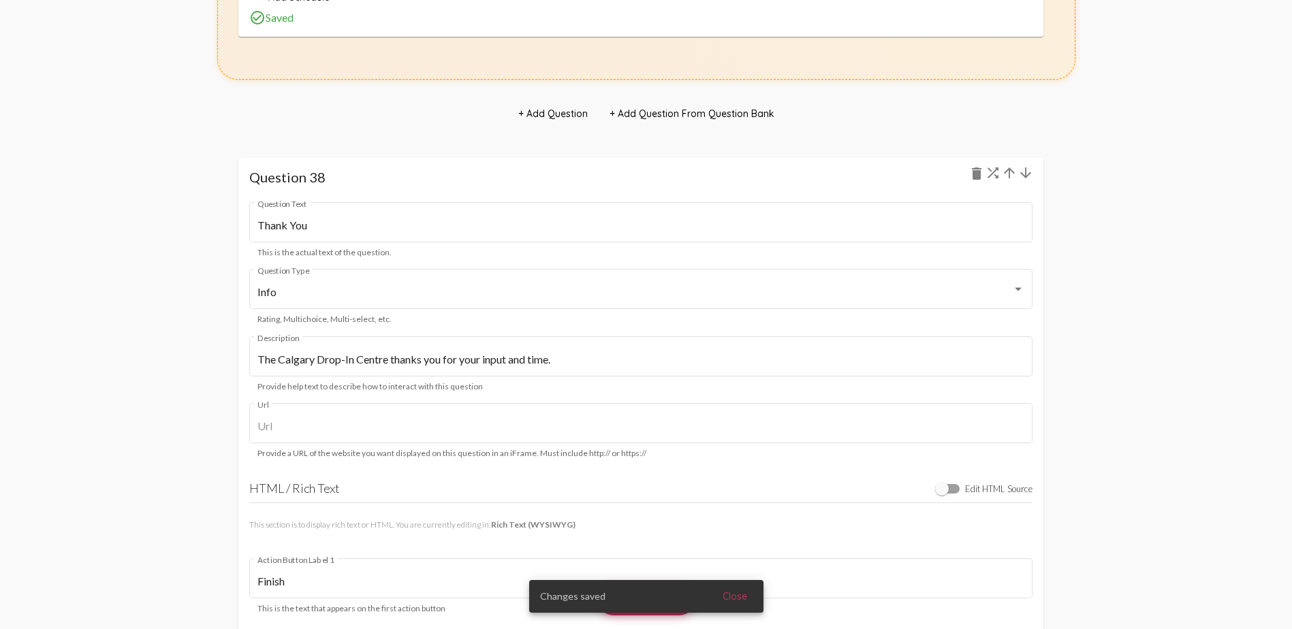
click at [855, 174] on mat-icon "arrow_downward" at bounding box center [1026, 173] width 16 height 16
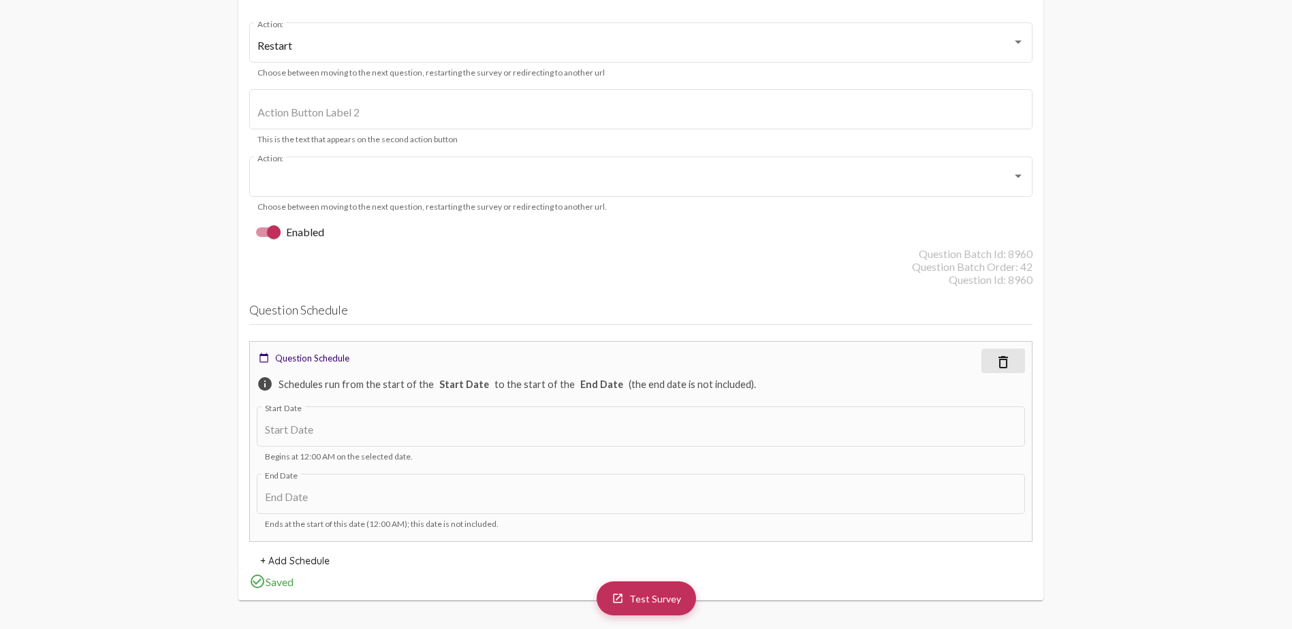
click at [855, 360] on mat-icon "delete_outline" at bounding box center [1003, 362] width 16 height 16
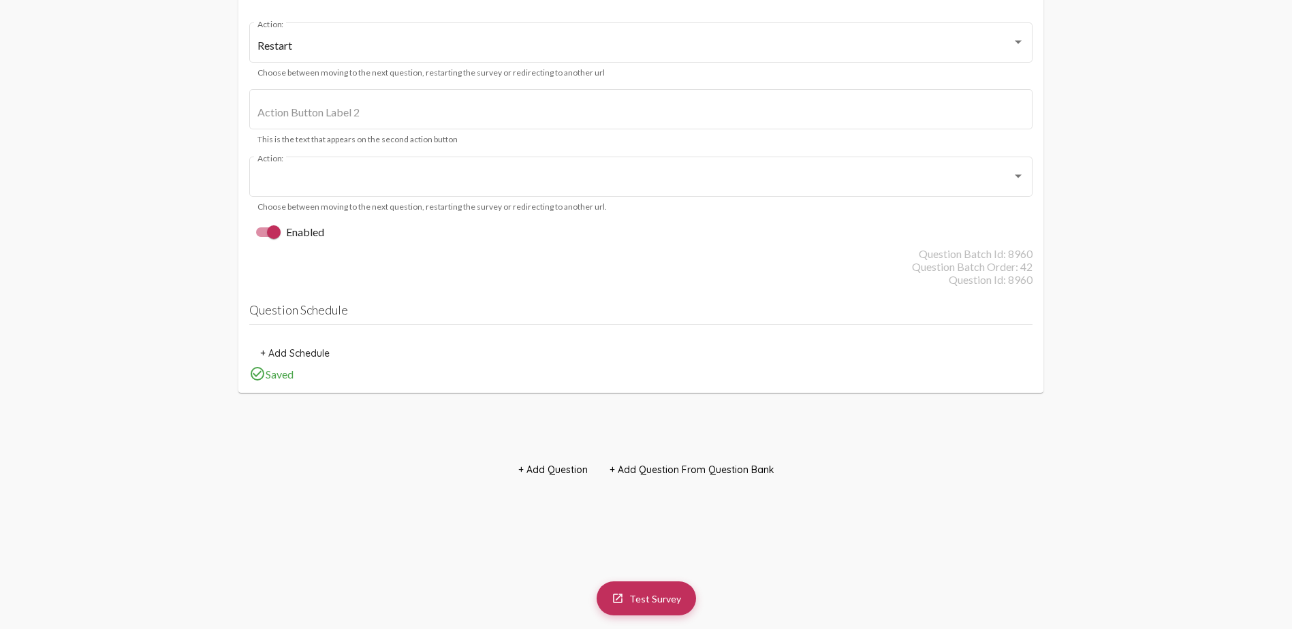
scroll to position [45817, 0]
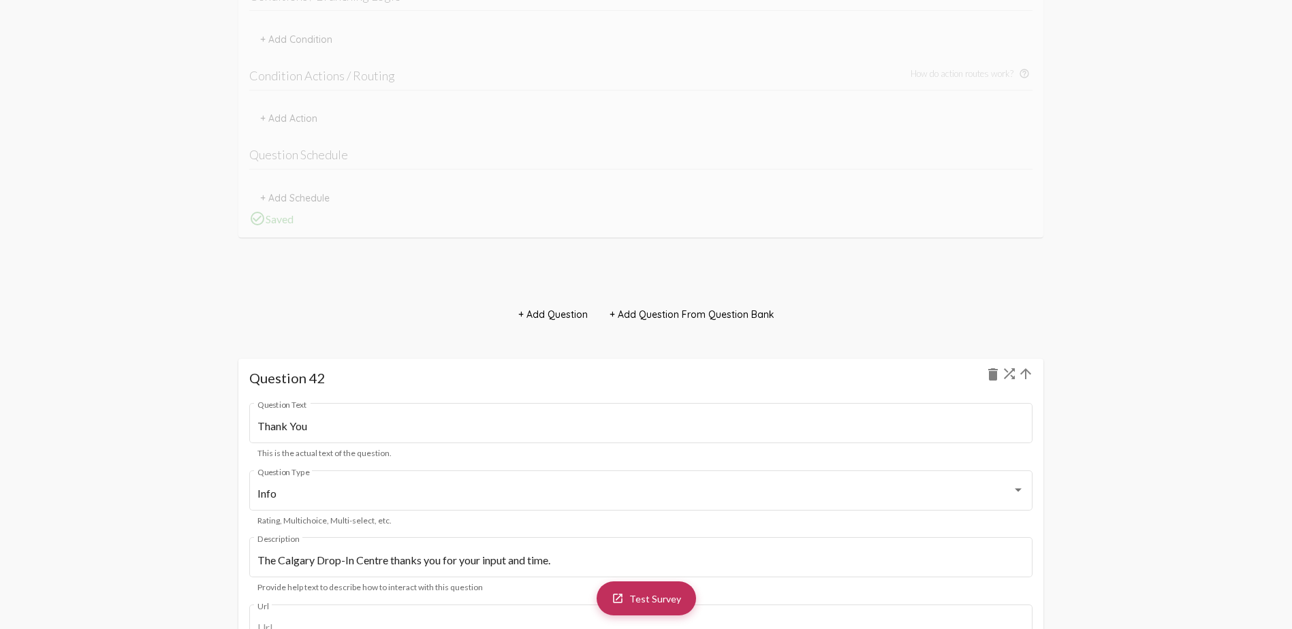
drag, startPoint x: 1199, startPoint y: 291, endPoint x: 1178, endPoint y: 315, distance: 32.4
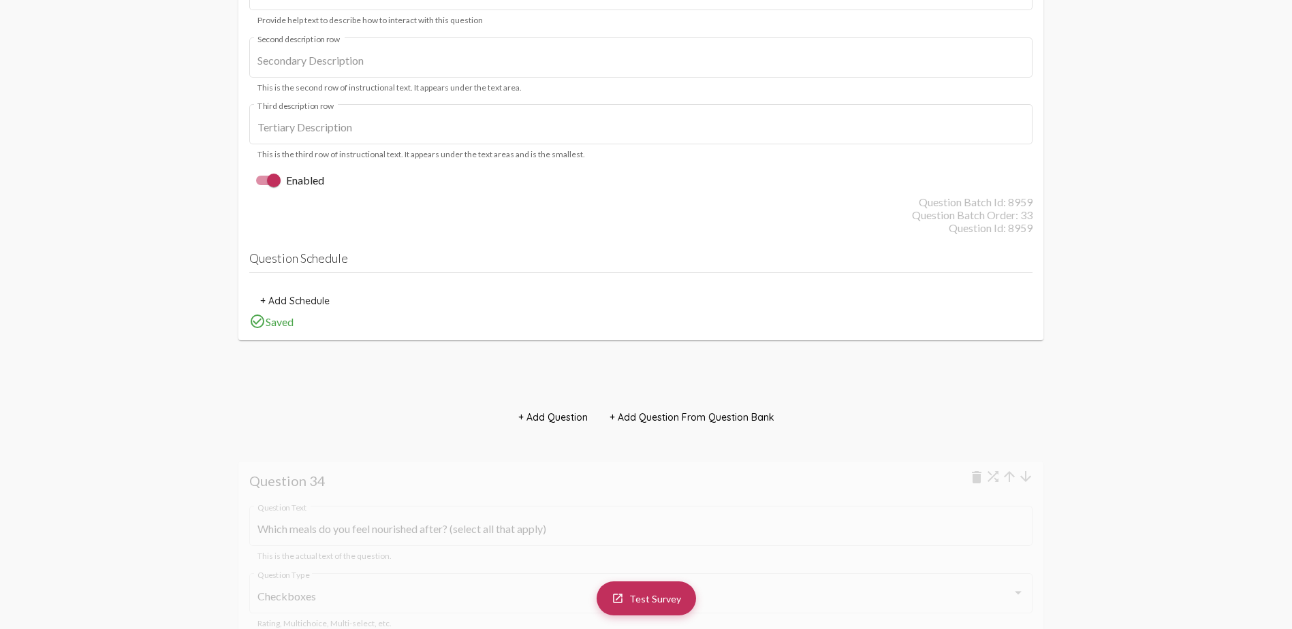
scroll to position [36145, 0]
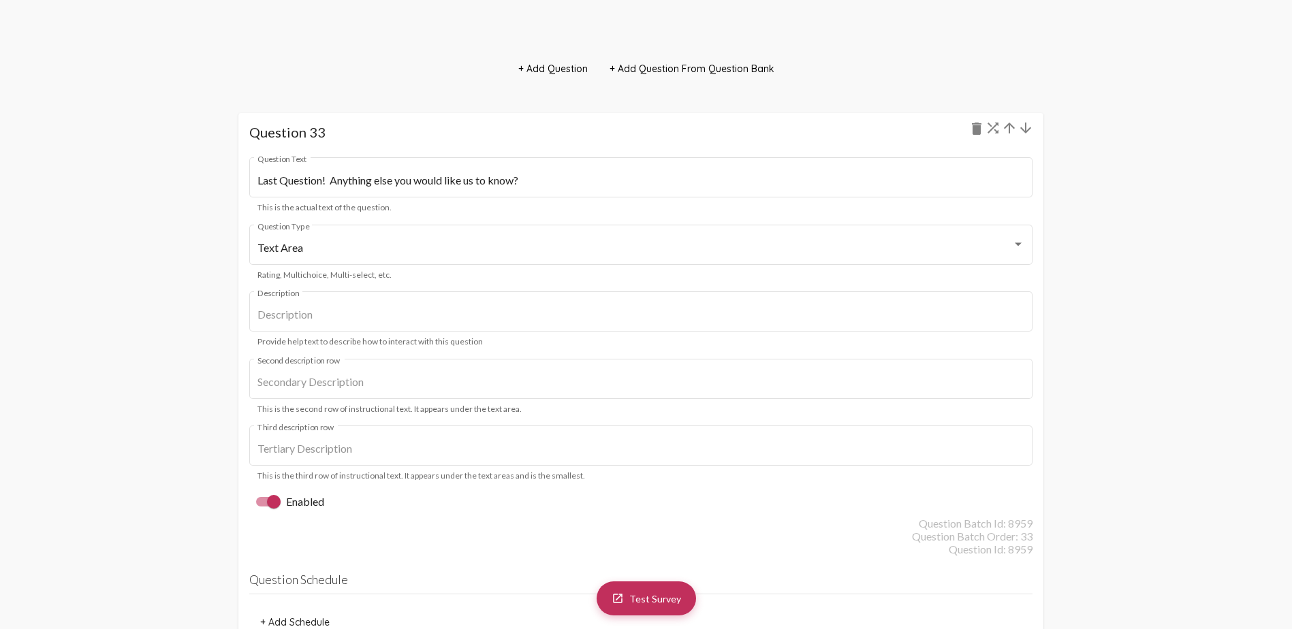
click at [855, 125] on mat-icon "arrow_downward" at bounding box center [1026, 128] width 16 height 16
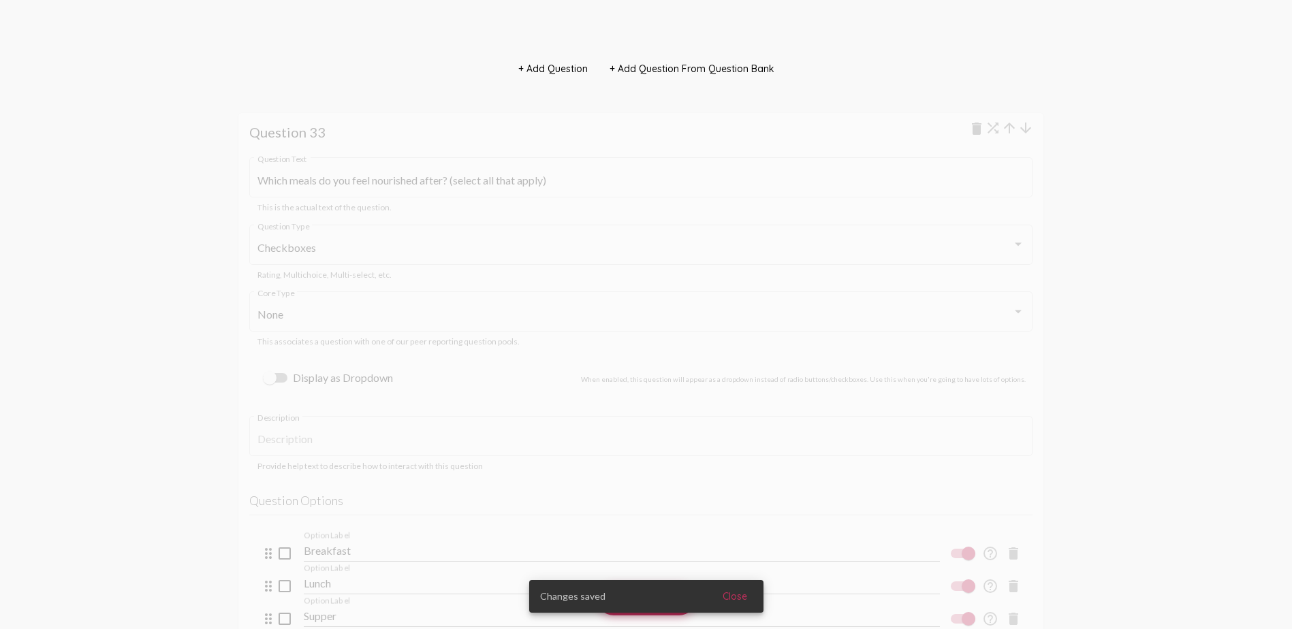
scroll to position [36895, 0]
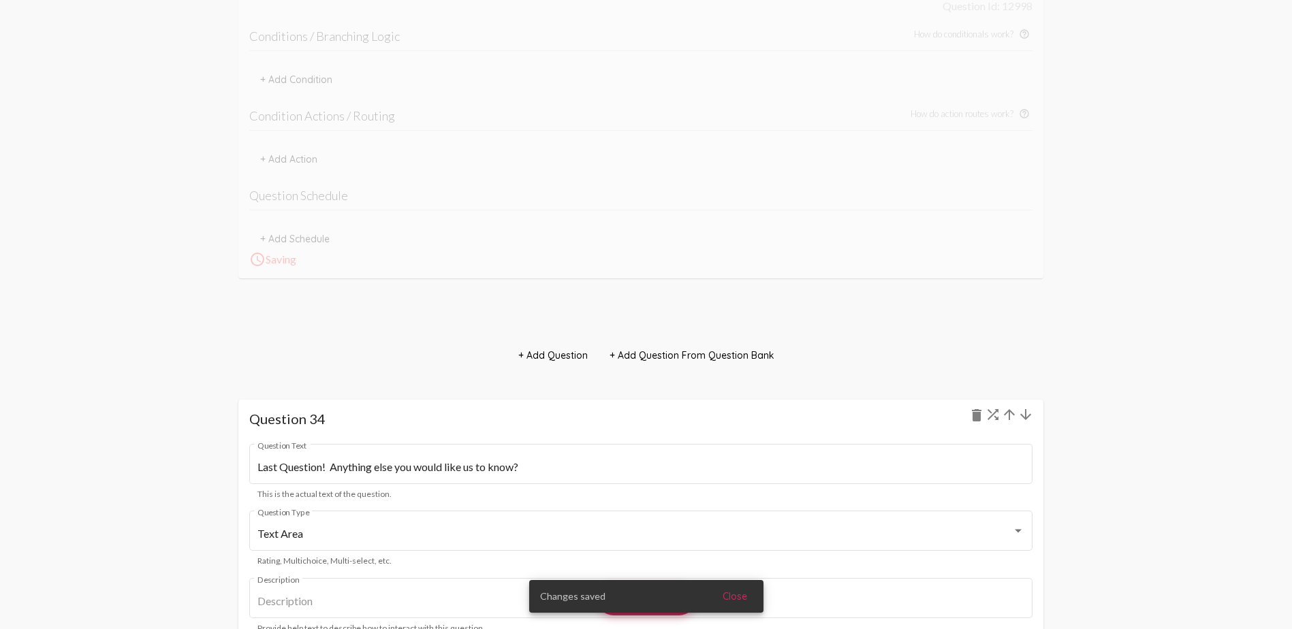
click at [855, 373] on mat-icon "arrow_downward" at bounding box center [1026, 415] width 16 height 16
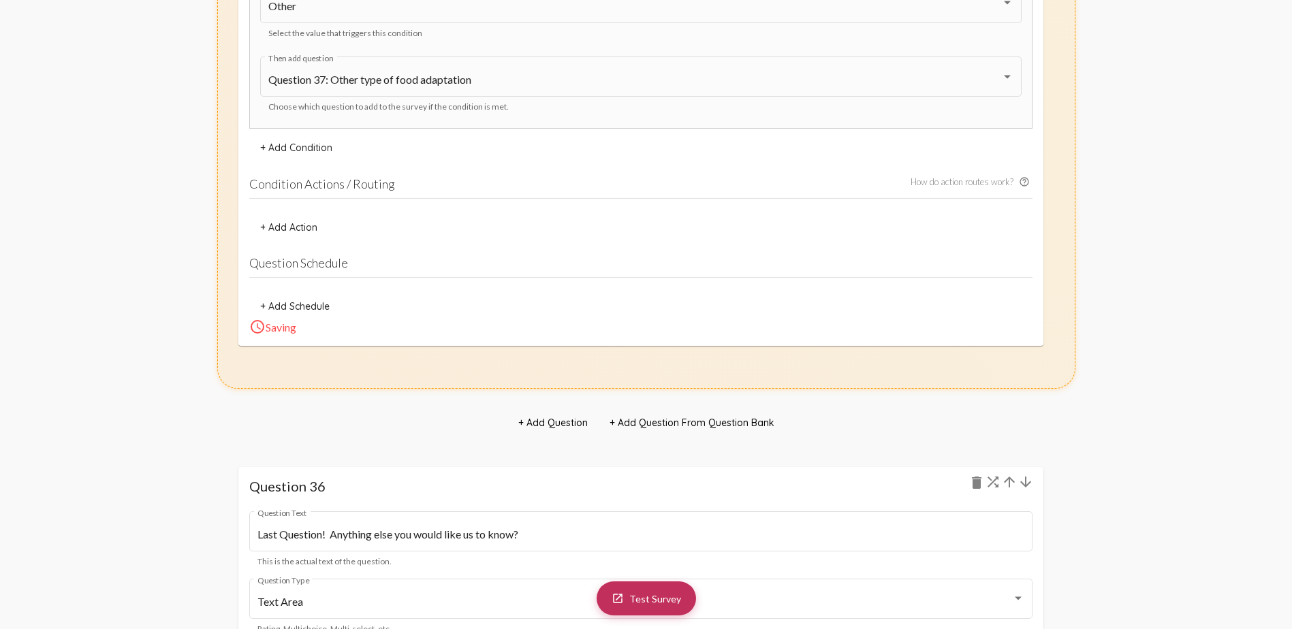
click at [855, 373] on mat-icon "arrow_downward" at bounding box center [1026, 482] width 16 height 16
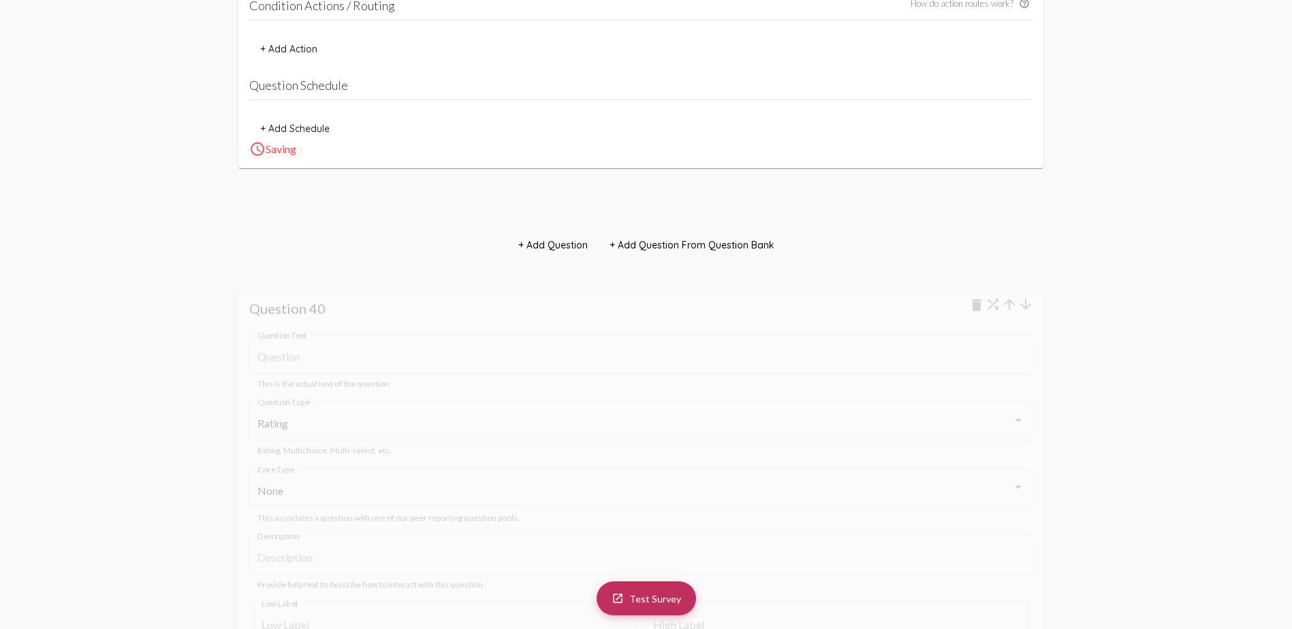
click at [596, 300] on h1 "Question 40 delete" at bounding box center [640, 308] width 783 height 16
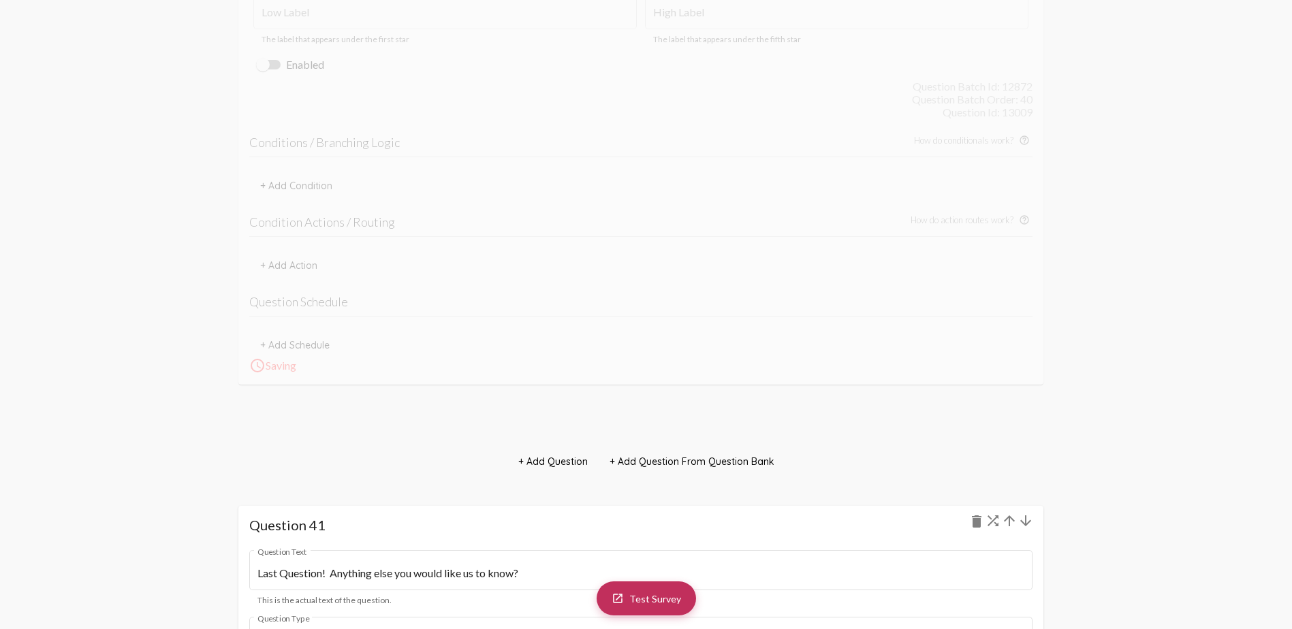
scroll to position [44523, 0]
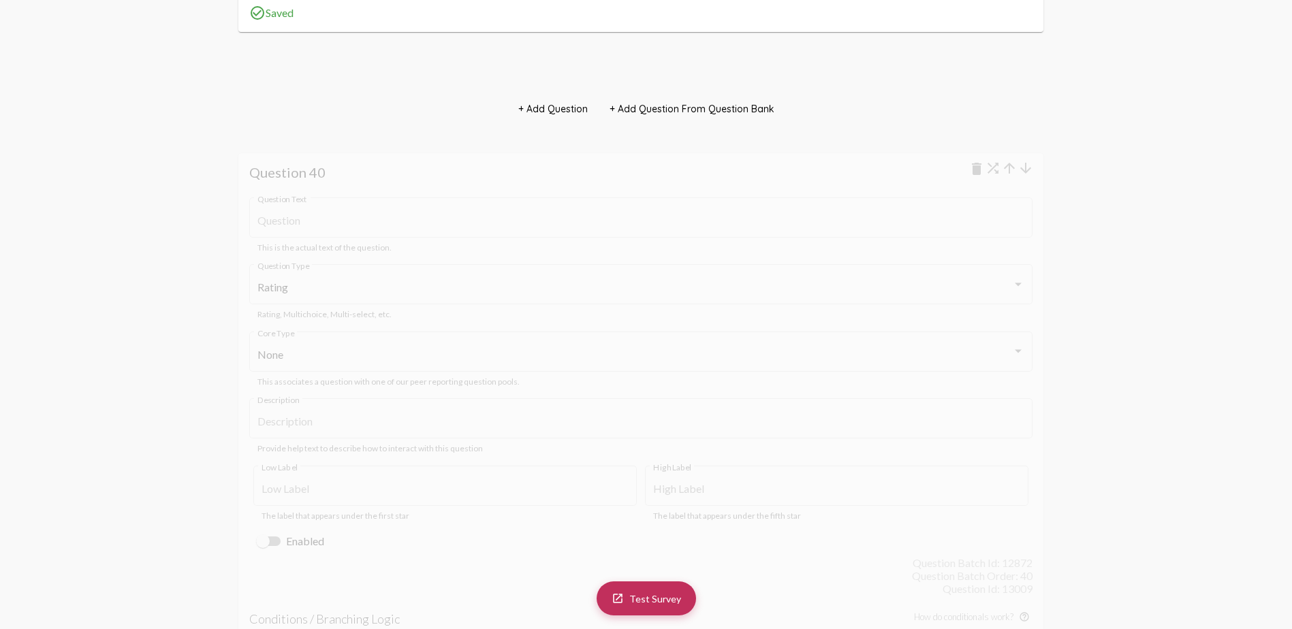
click at [855, 167] on mat-icon "delete" at bounding box center [976, 169] width 16 height 16
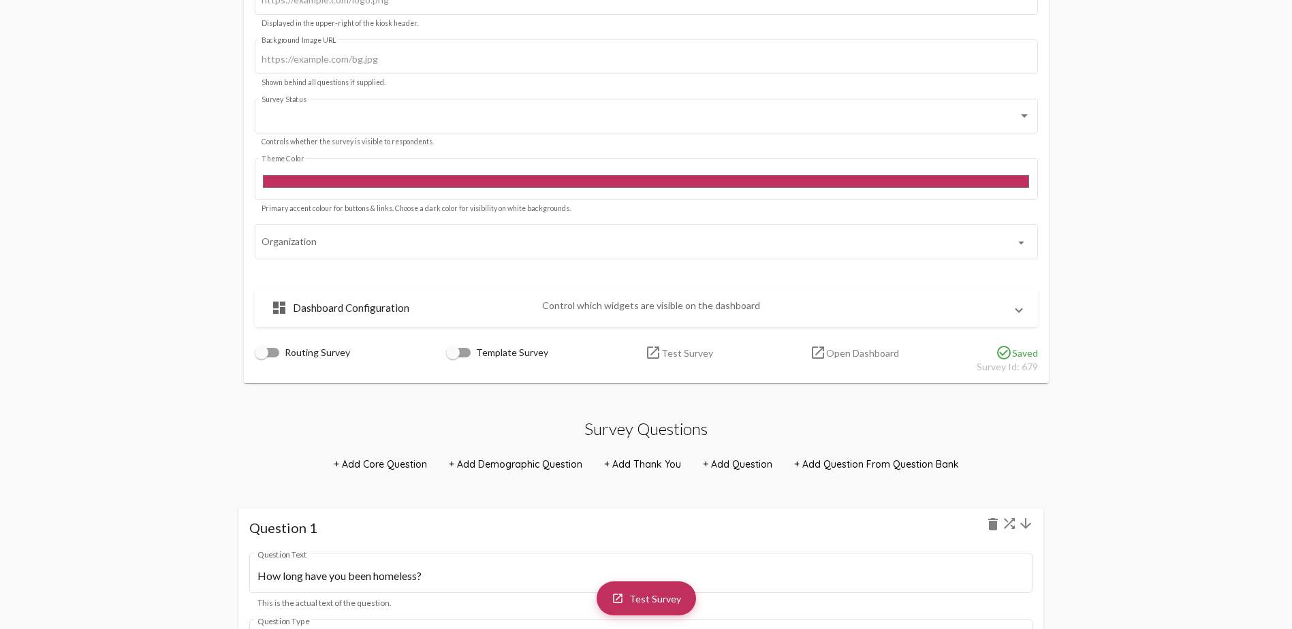
scroll to position [545, 0]
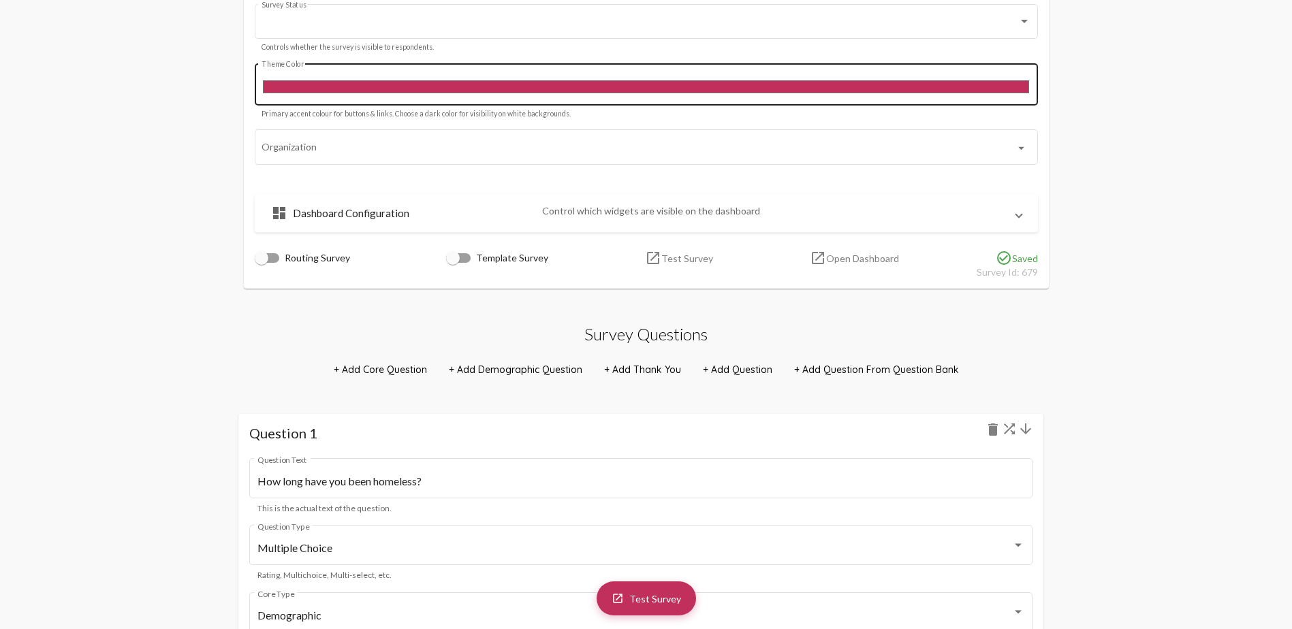
click at [692, 84] on input "#c12f5c" at bounding box center [646, 87] width 769 height 18
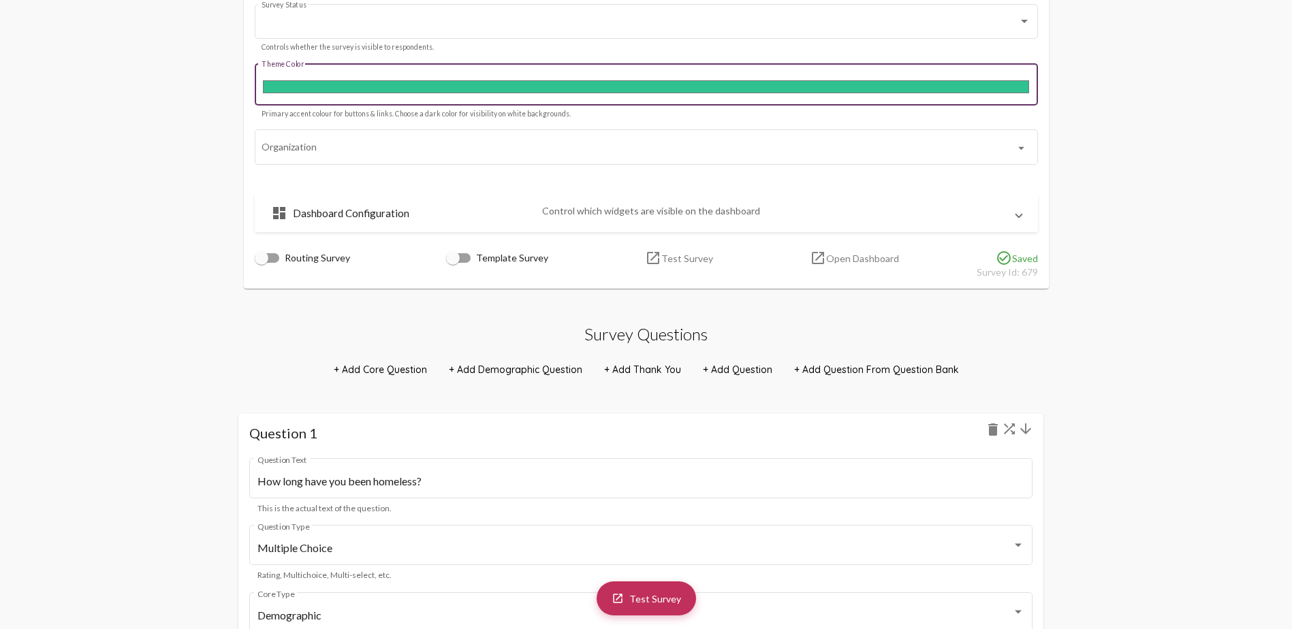
type input "#2fc190"
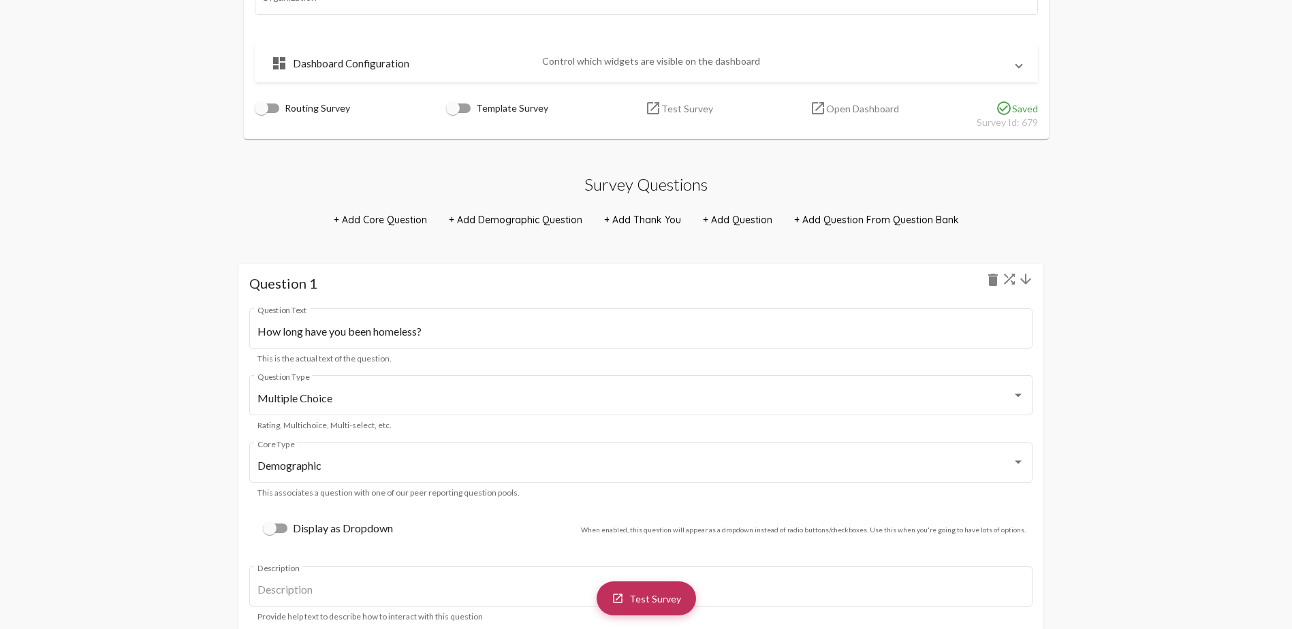
scroll to position [817, 0]
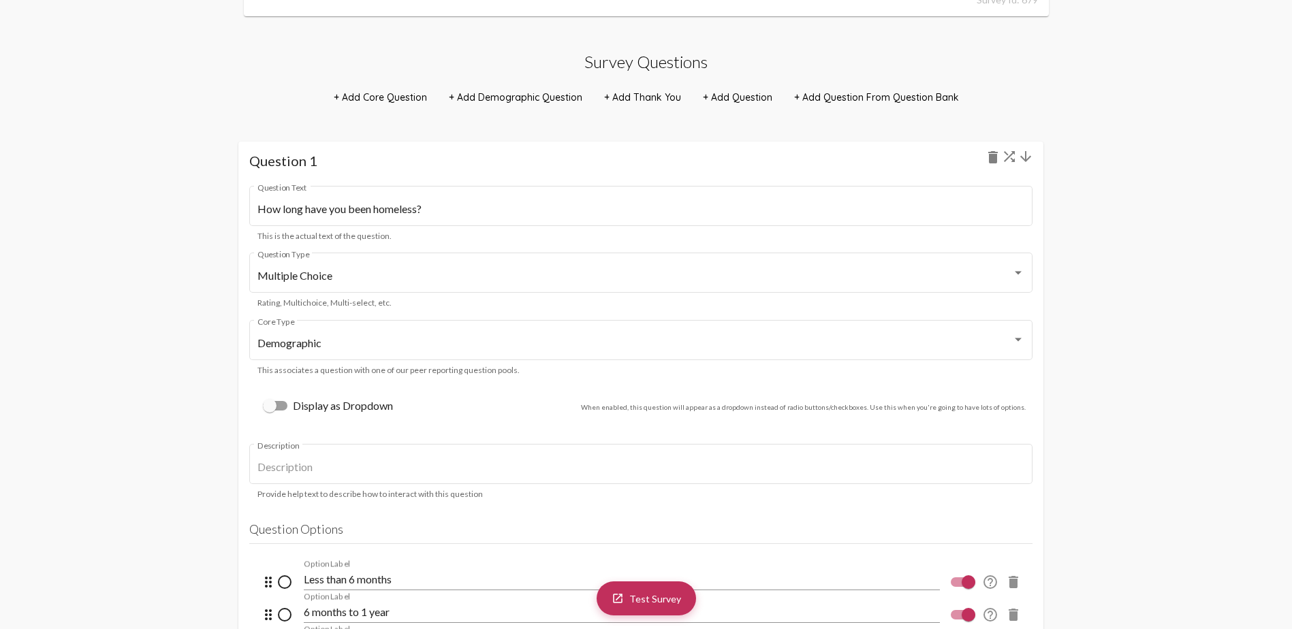
click at [855, 156] on mat-icon "arrow_downward" at bounding box center [1026, 156] width 16 height 16
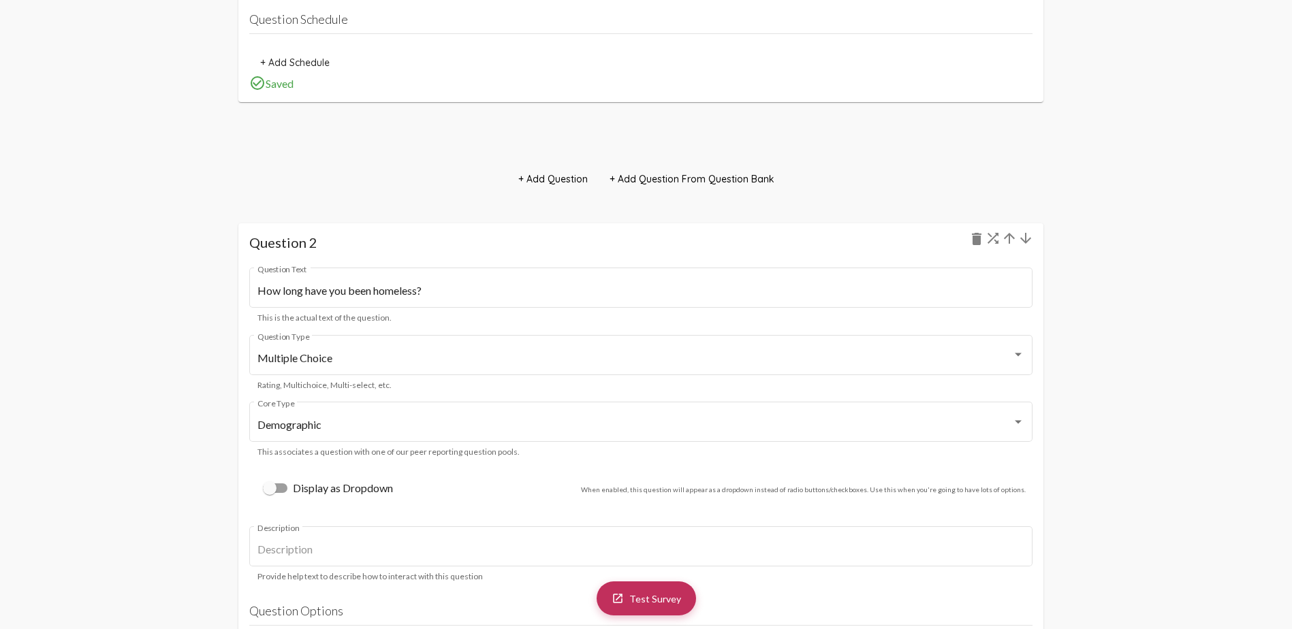
click at [855, 240] on mat-icon "arrow_downward" at bounding box center [1026, 238] width 16 height 16
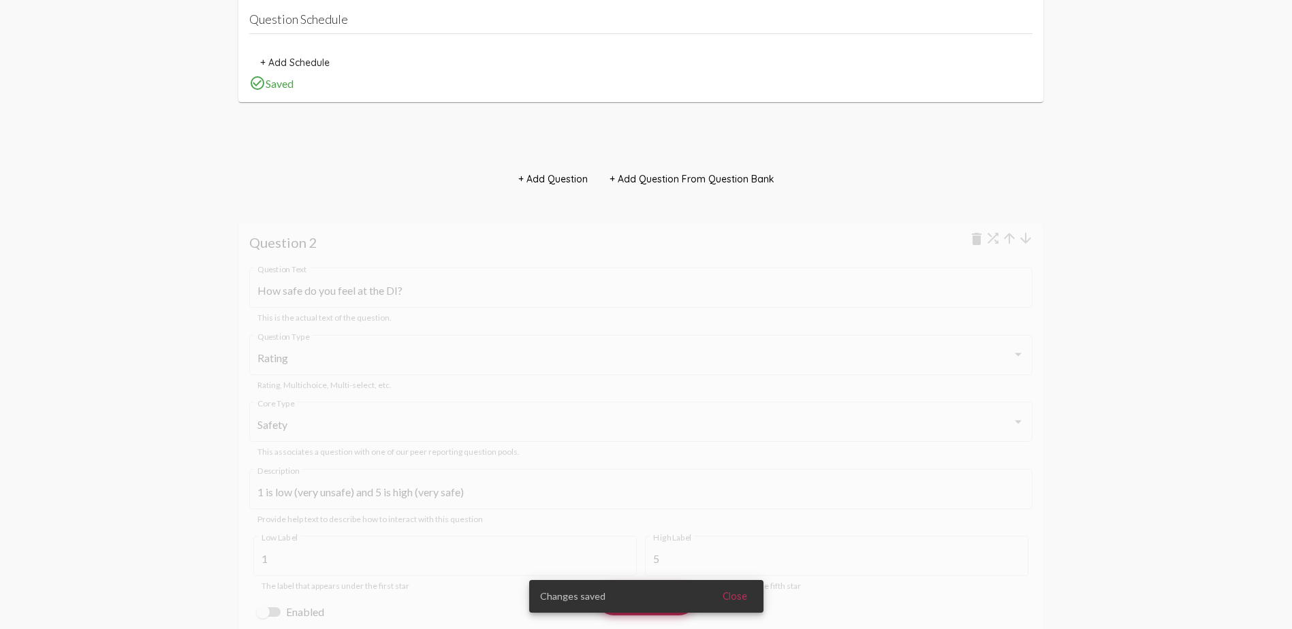
scroll to position [2452, 0]
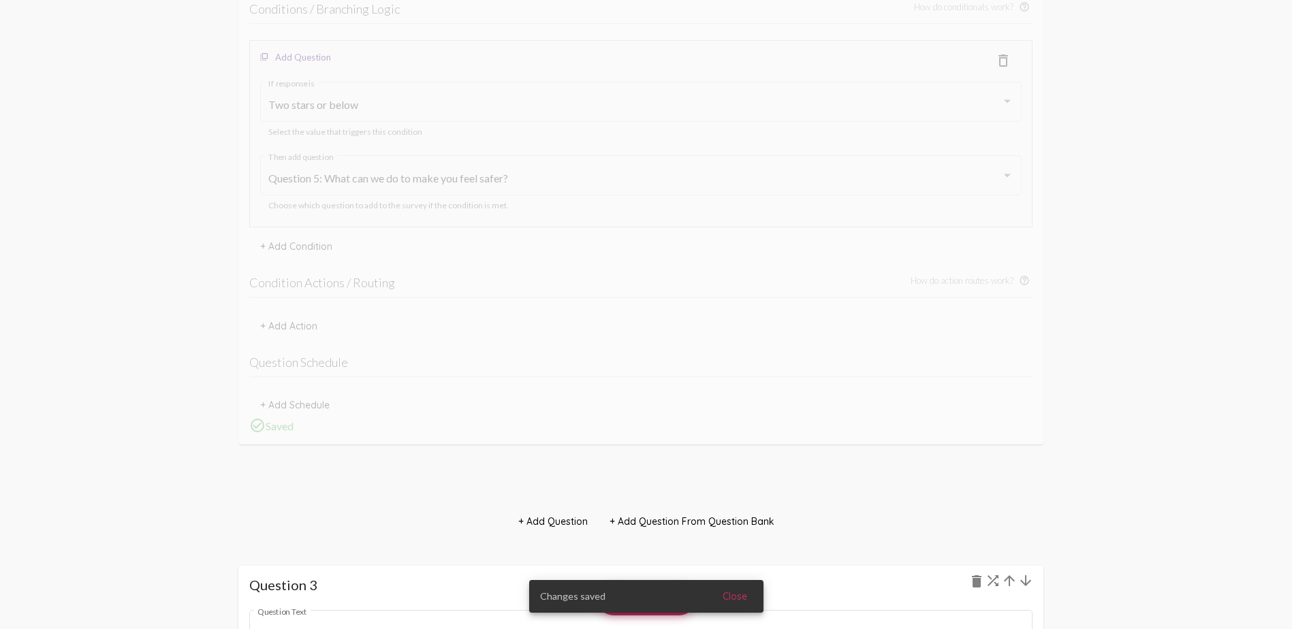
click at [855, 373] on mat-icon "arrow_downward" at bounding box center [1026, 581] width 16 height 16
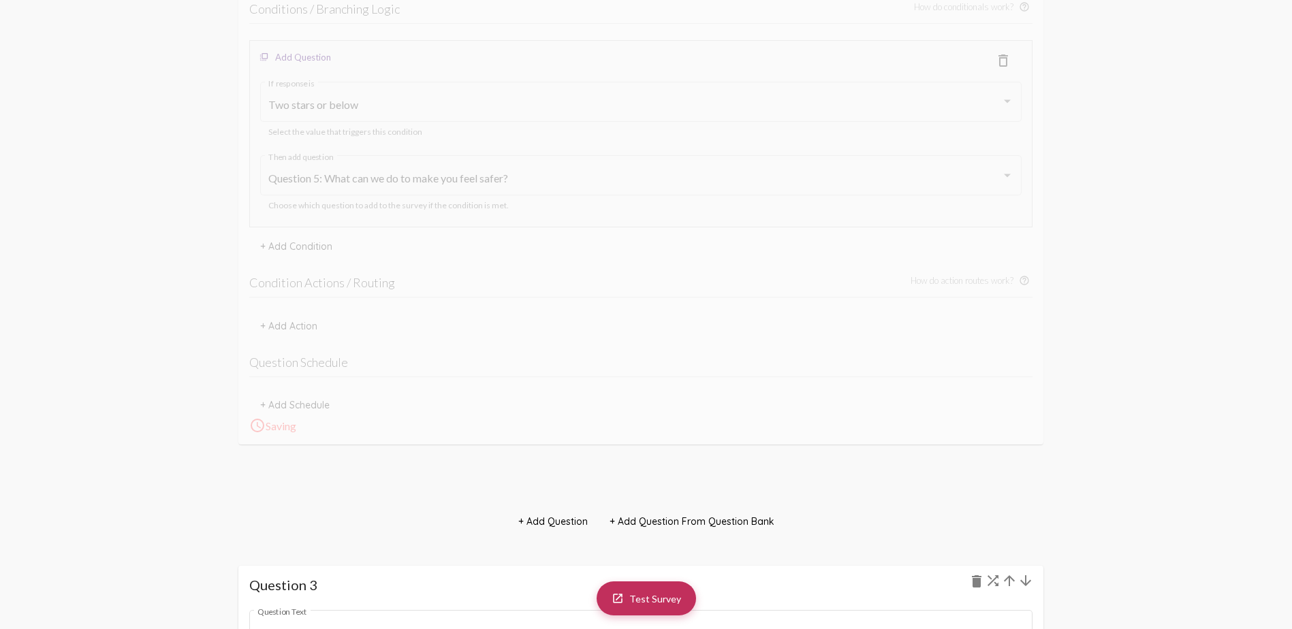
scroll to position [3610, 0]
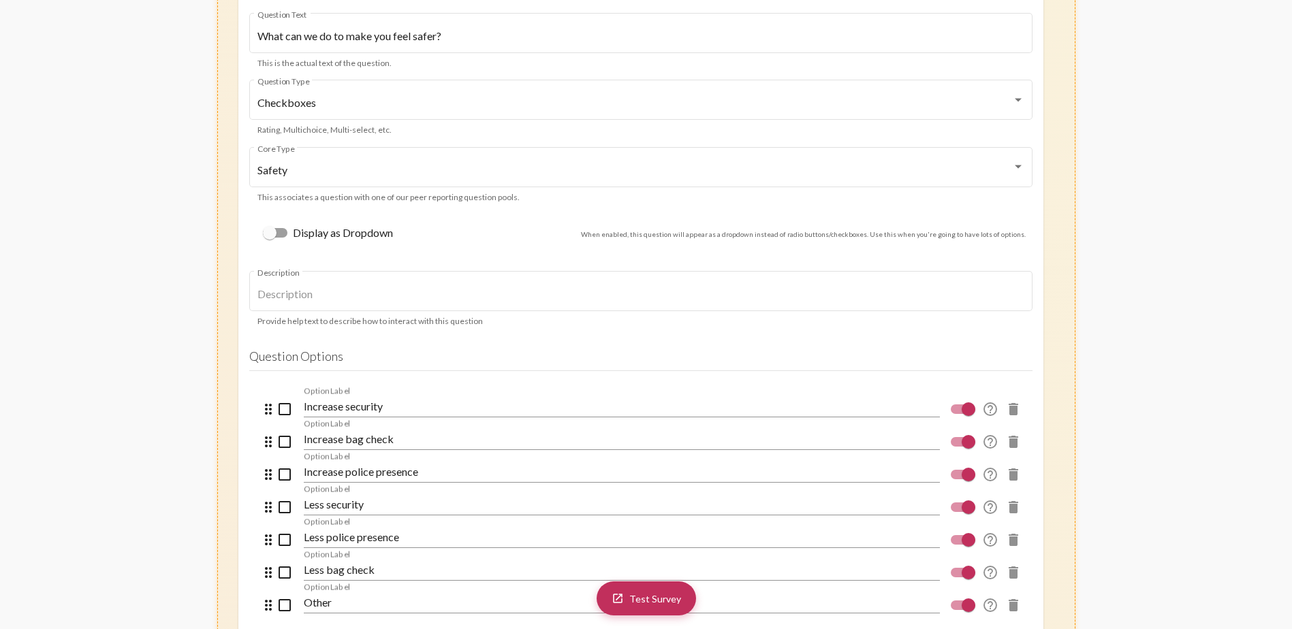
scroll to position [5653, 0]
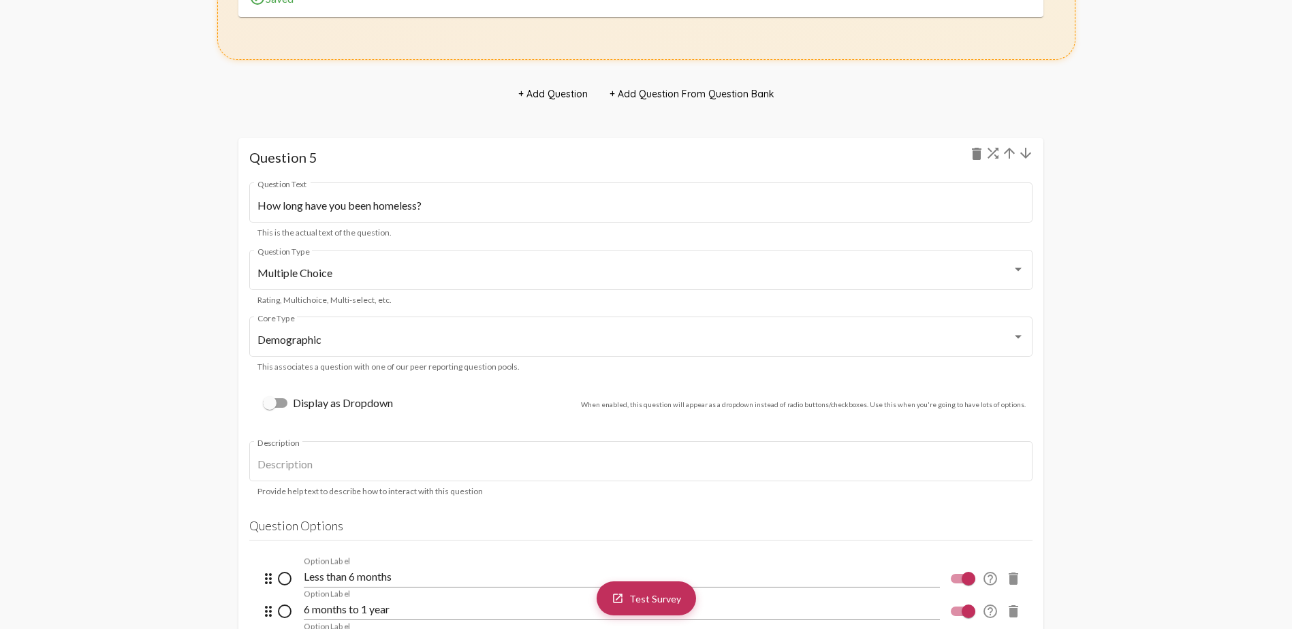
click at [855, 155] on mat-icon "arrow_downward" at bounding box center [1026, 153] width 16 height 16
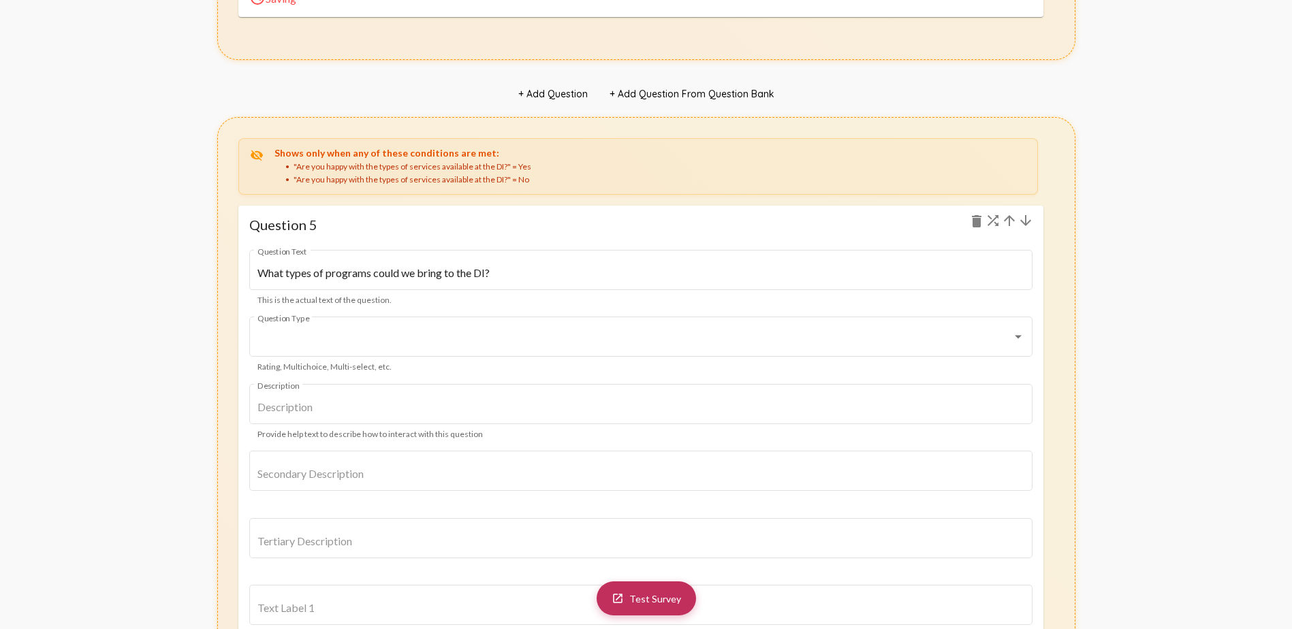
scroll to position [5993, 0]
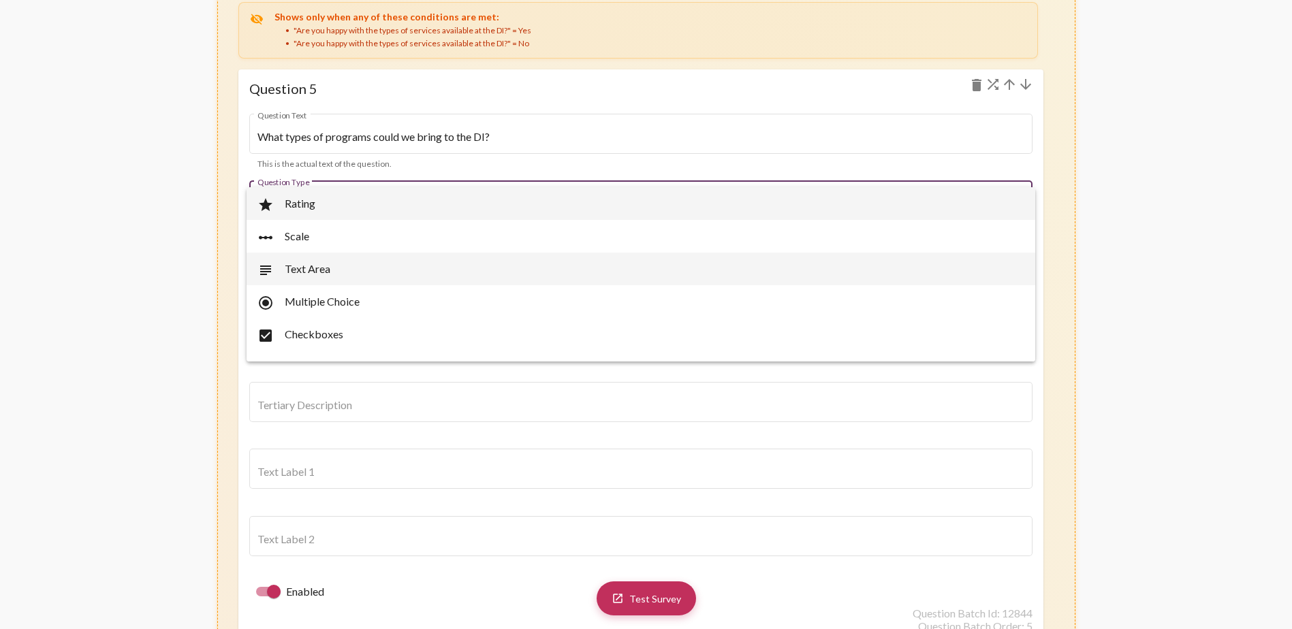
click at [349, 260] on span "subject Text Area" at bounding box center [640, 269] width 767 height 33
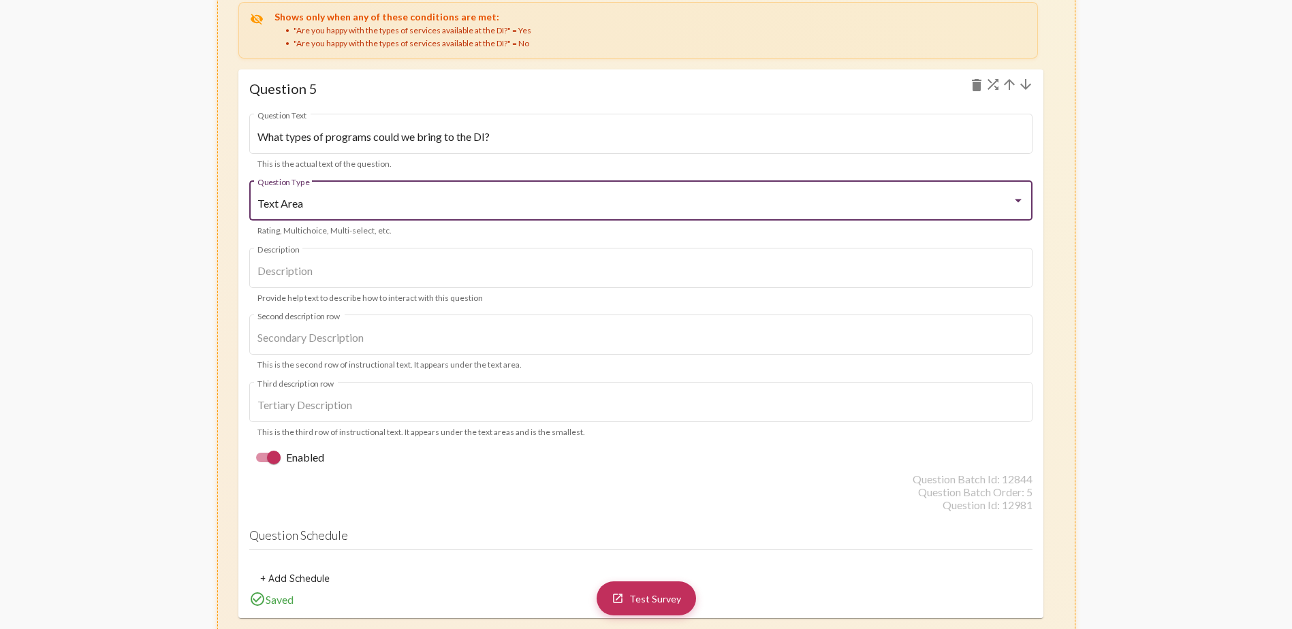
click at [855, 197] on div at bounding box center [1018, 201] width 12 height 12
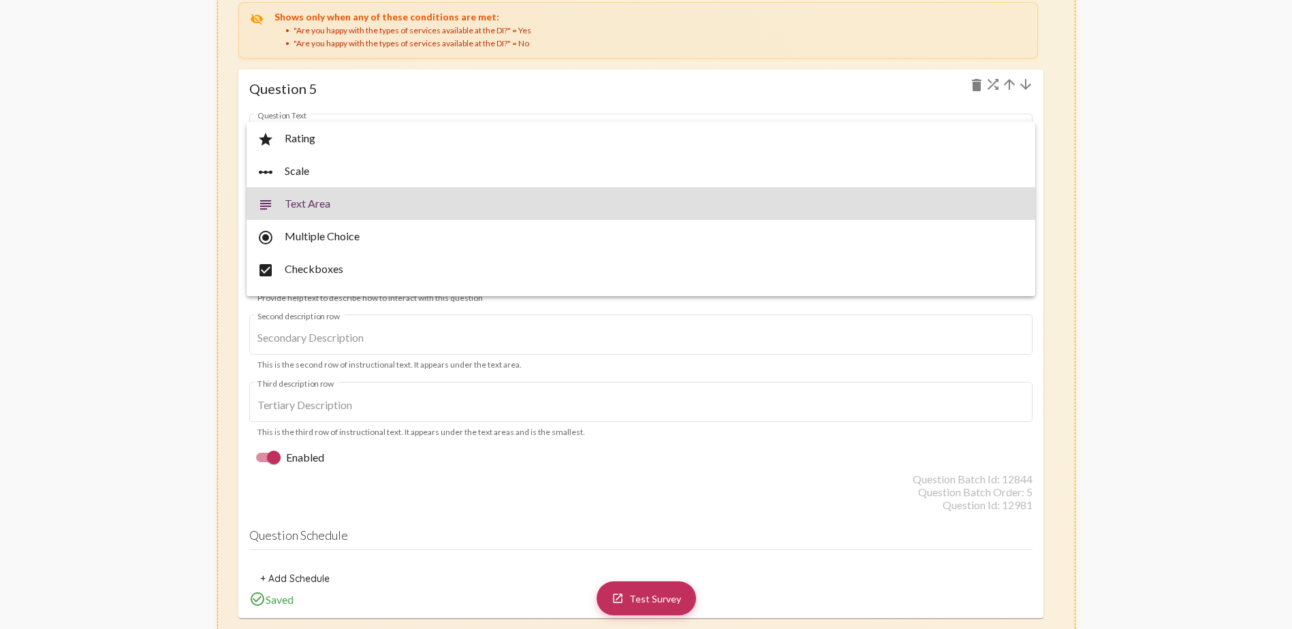
click at [855, 236] on div at bounding box center [646, 314] width 1292 height 629
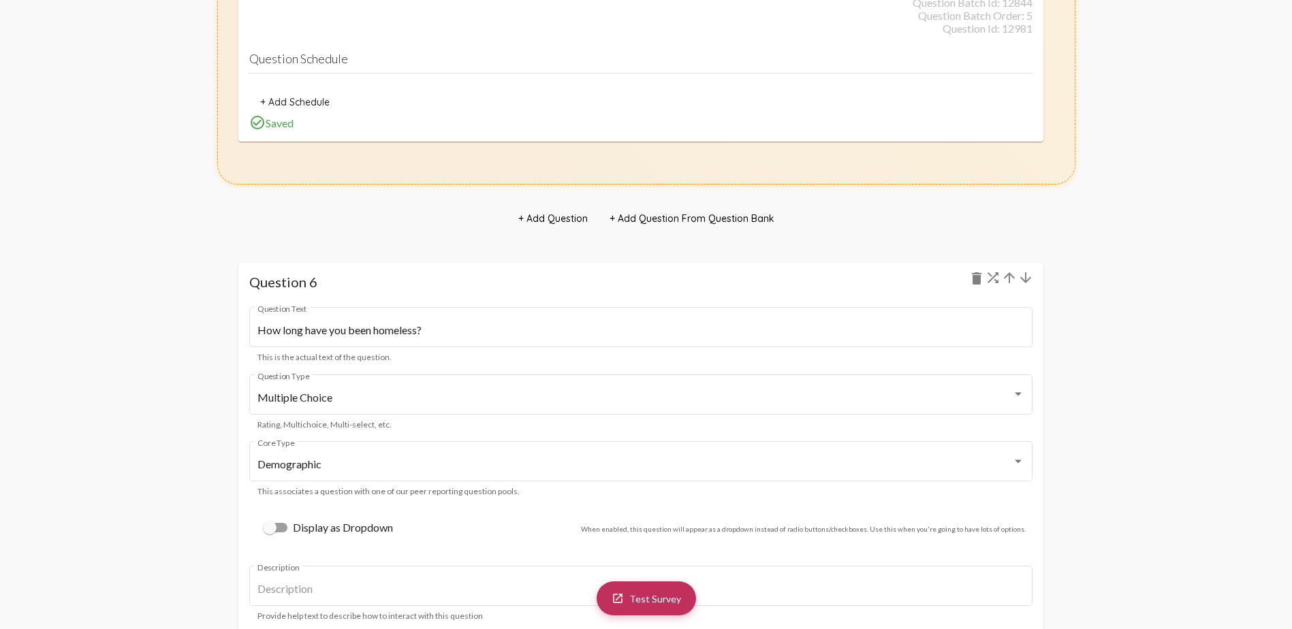
scroll to position [6470, 0]
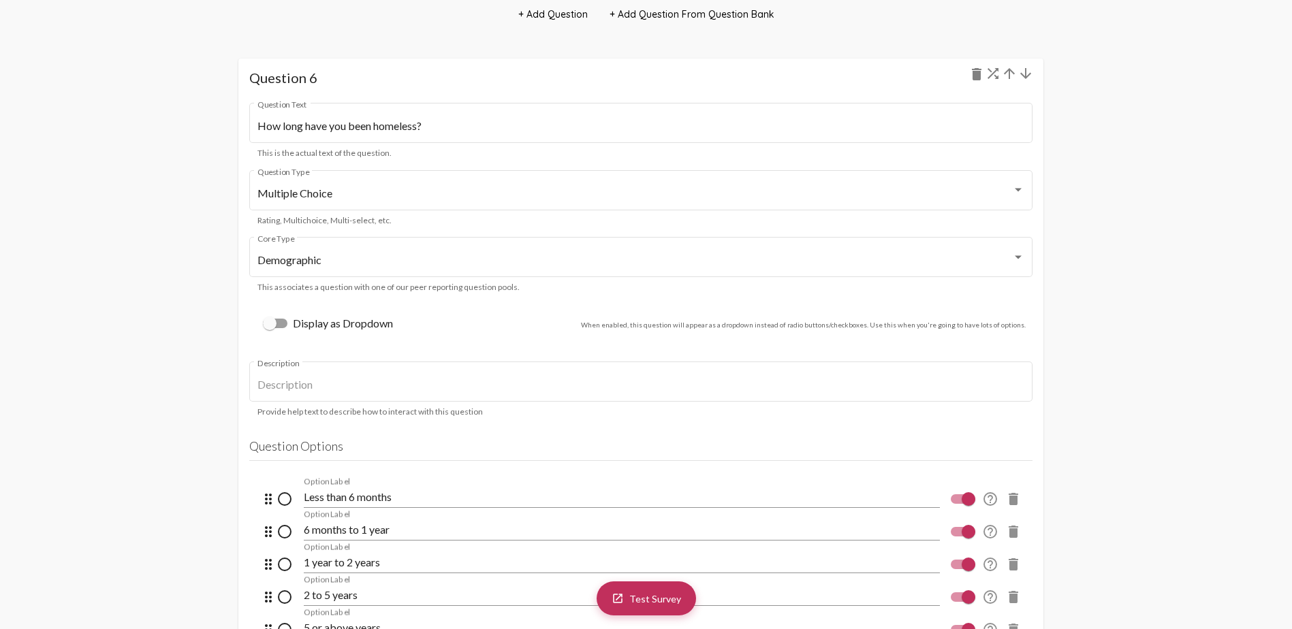
click at [855, 76] on mat-icon "arrow_downward" at bounding box center [1026, 73] width 16 height 16
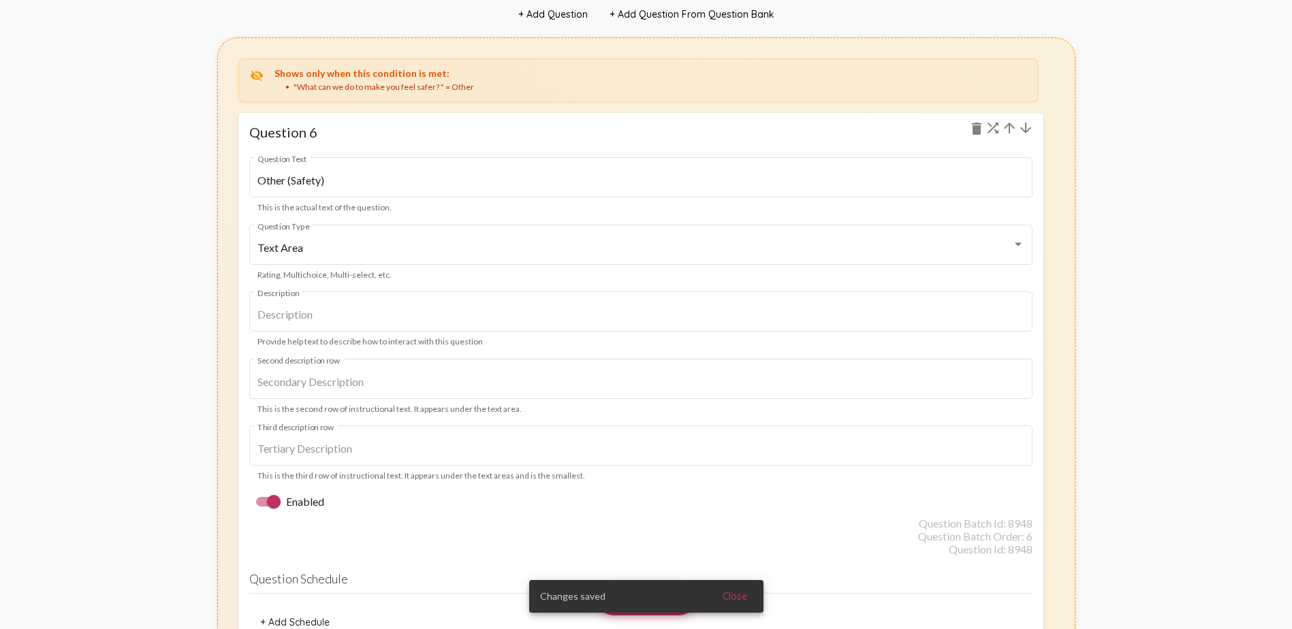
scroll to position [7151, 0]
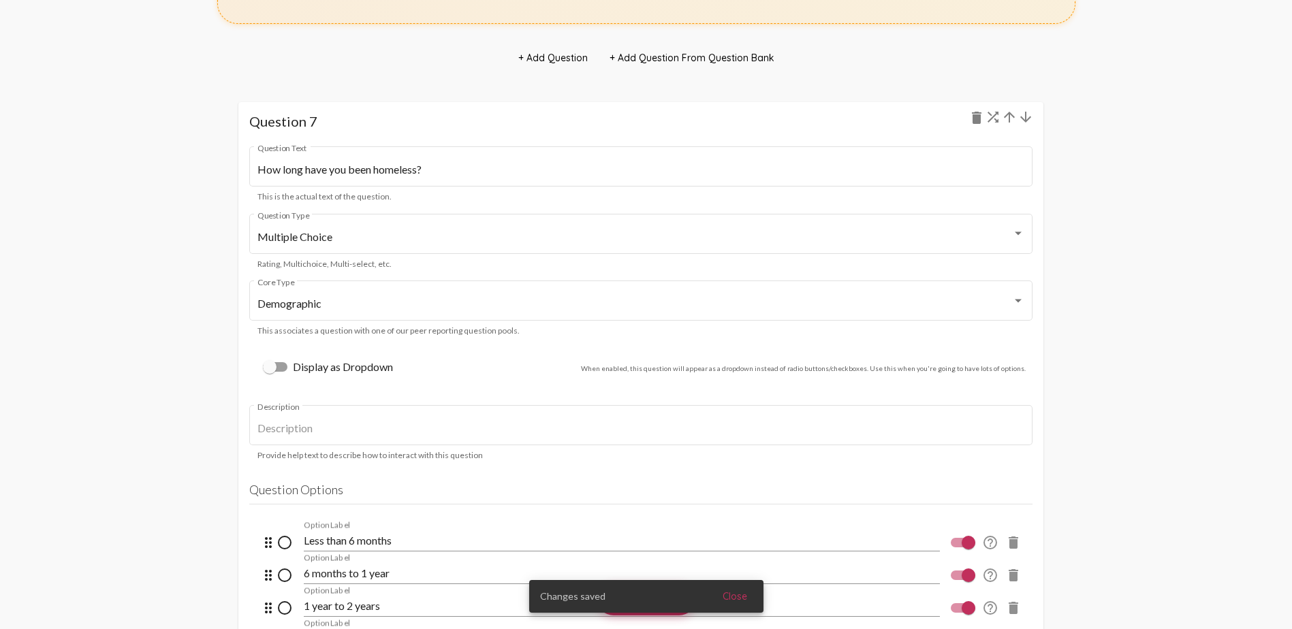
click at [855, 123] on mat-icon "arrow_downward" at bounding box center [1026, 117] width 16 height 16
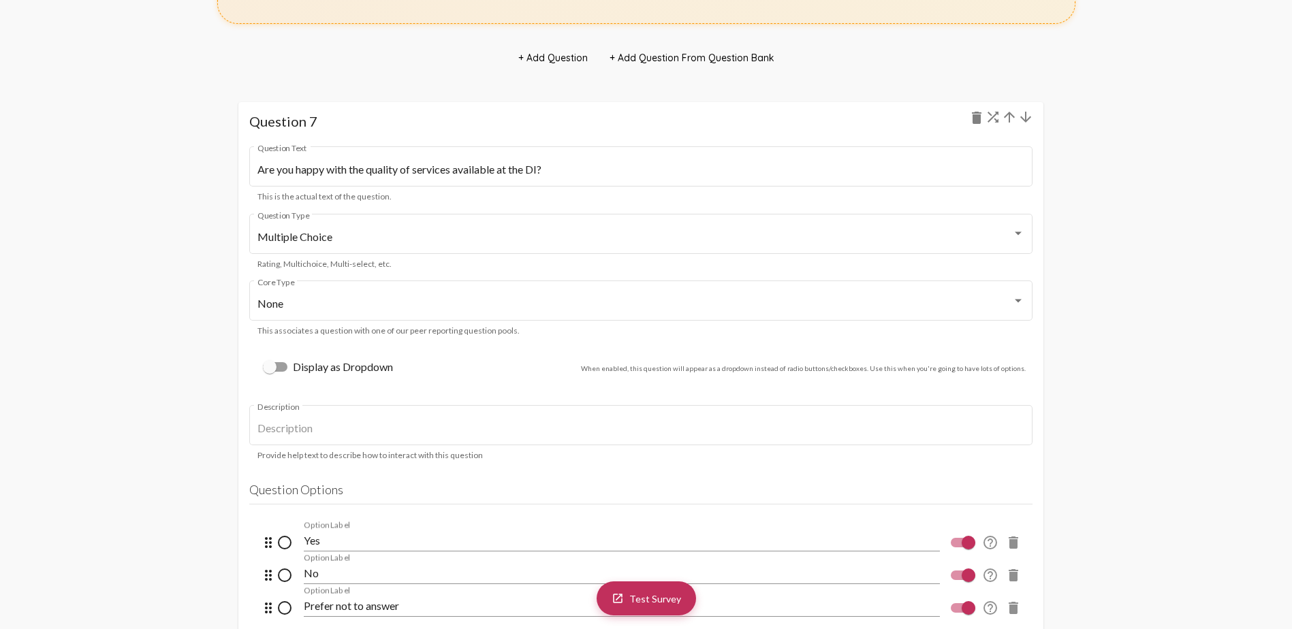
scroll to position [8037, 0]
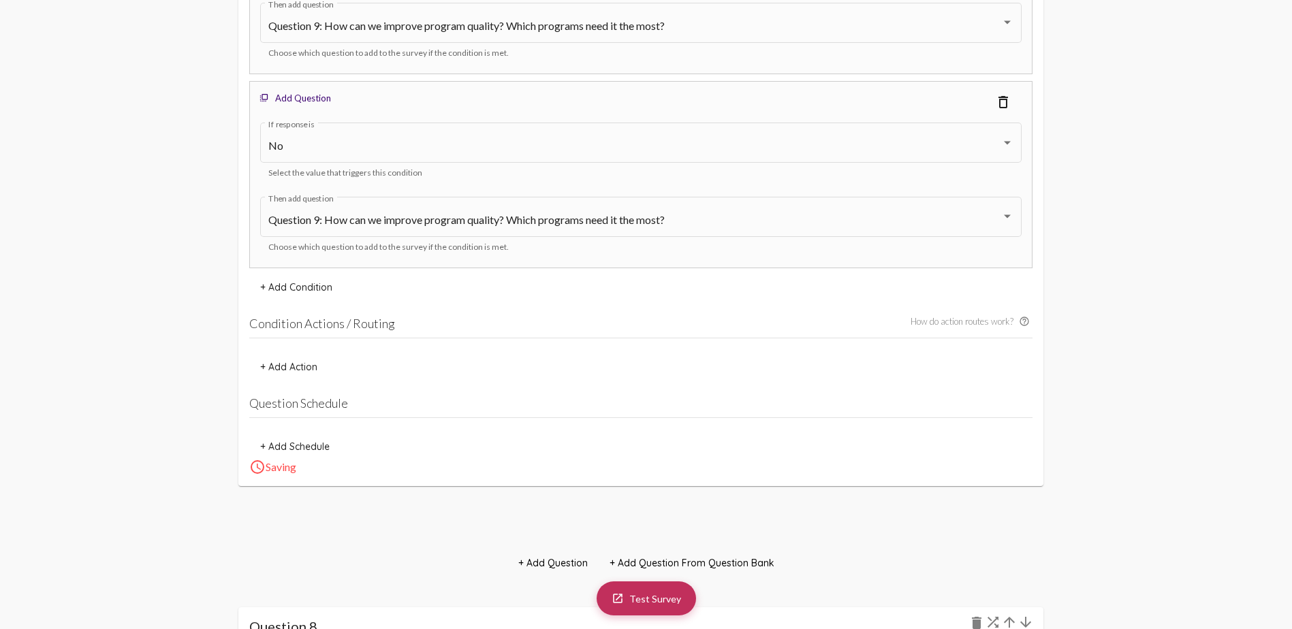
click at [855, 373] on mat-icon "arrow_downward" at bounding box center [1026, 622] width 16 height 16
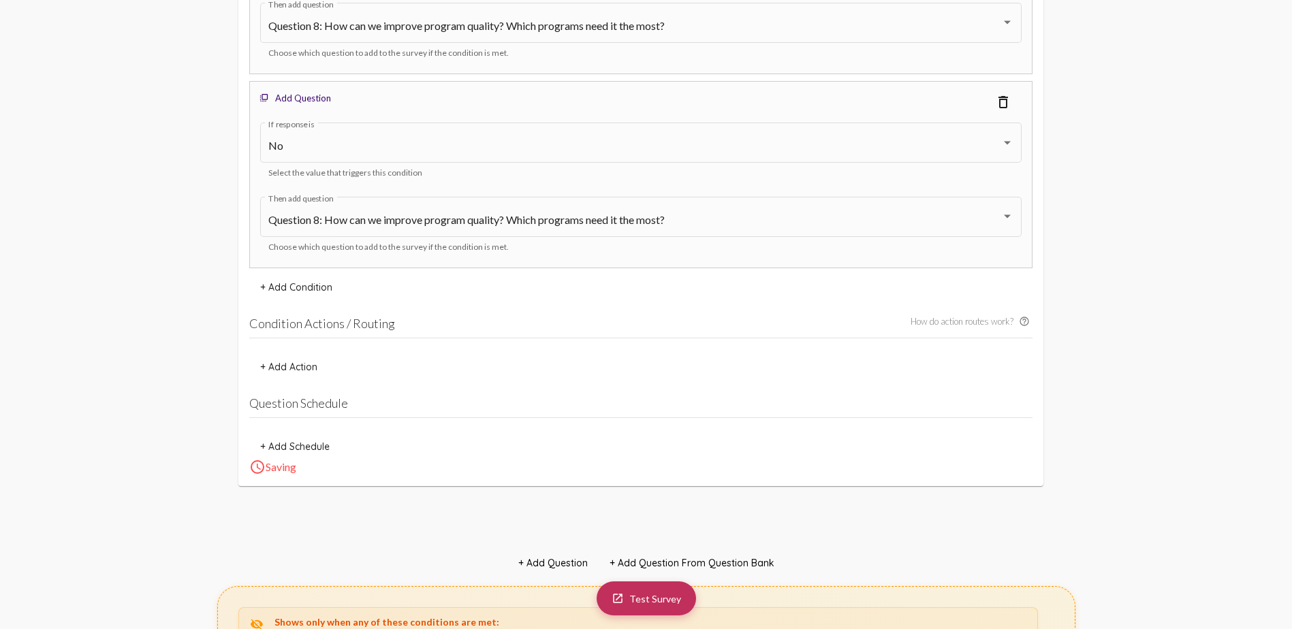
scroll to position [6334, 0]
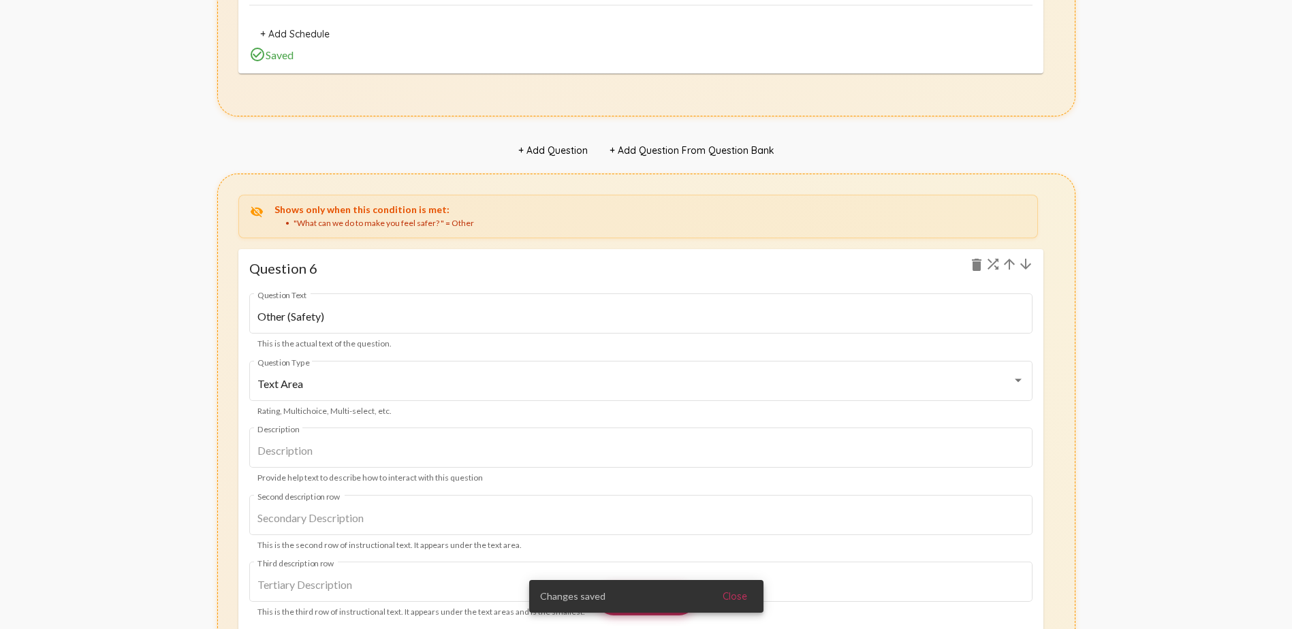
scroll to position [7288, 0]
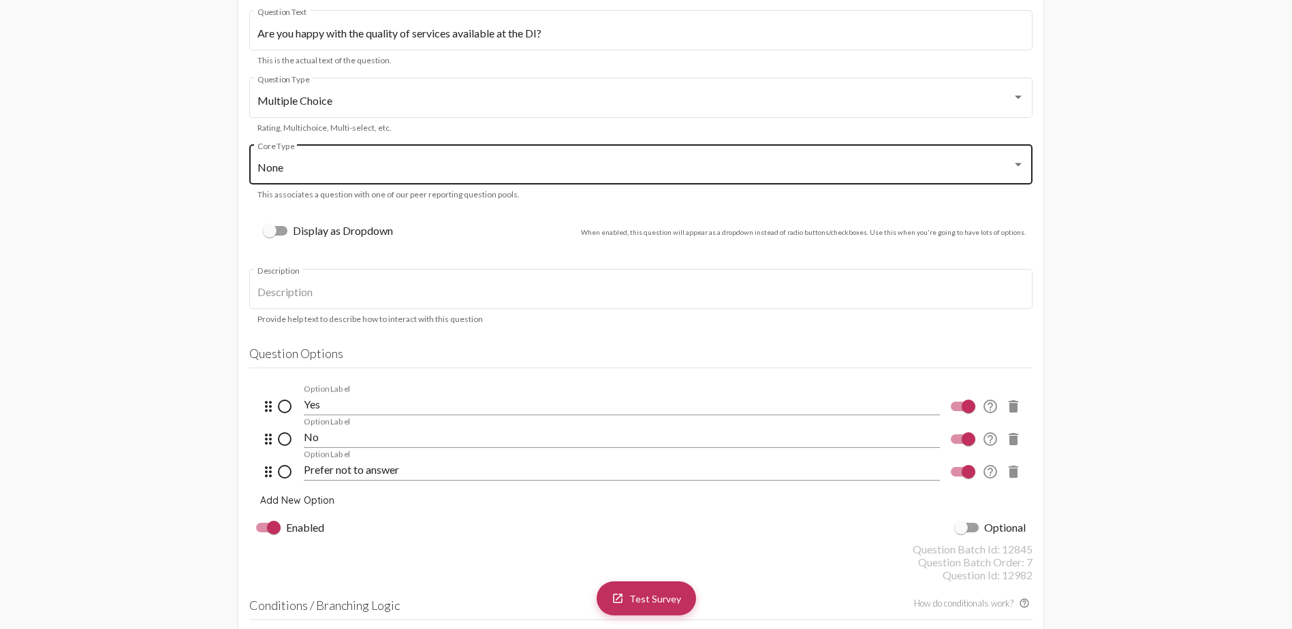
click at [382, 167] on div "None" at bounding box center [634, 167] width 755 height 12
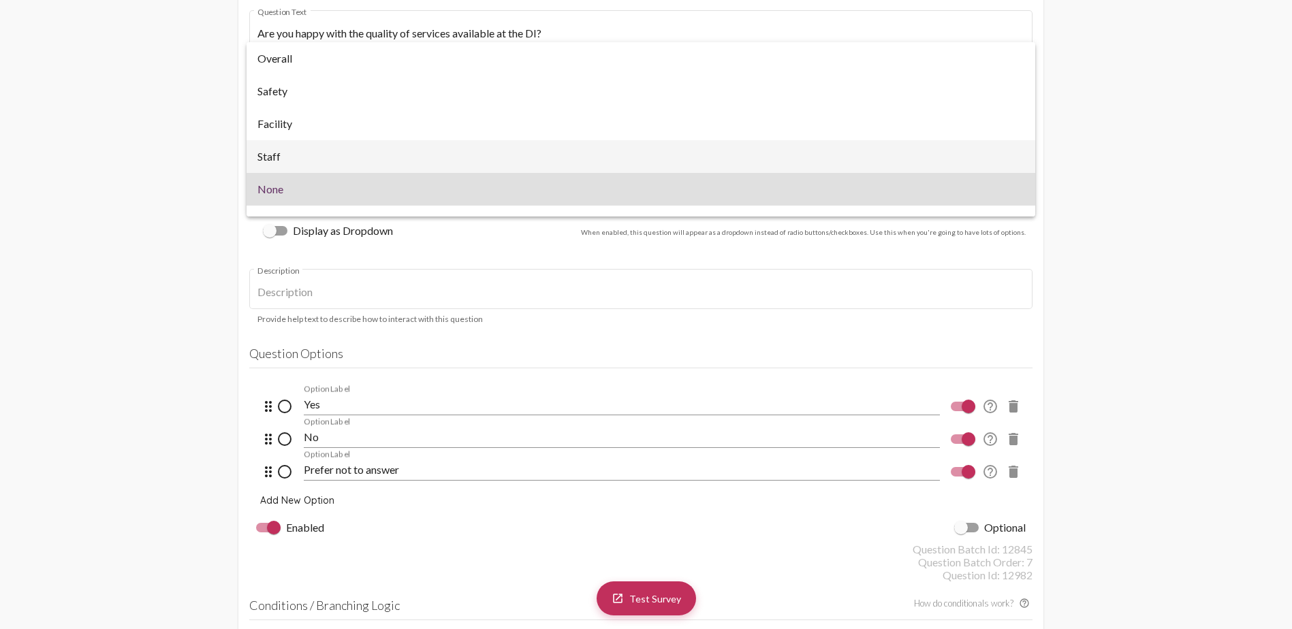
scroll to position [22, 0]
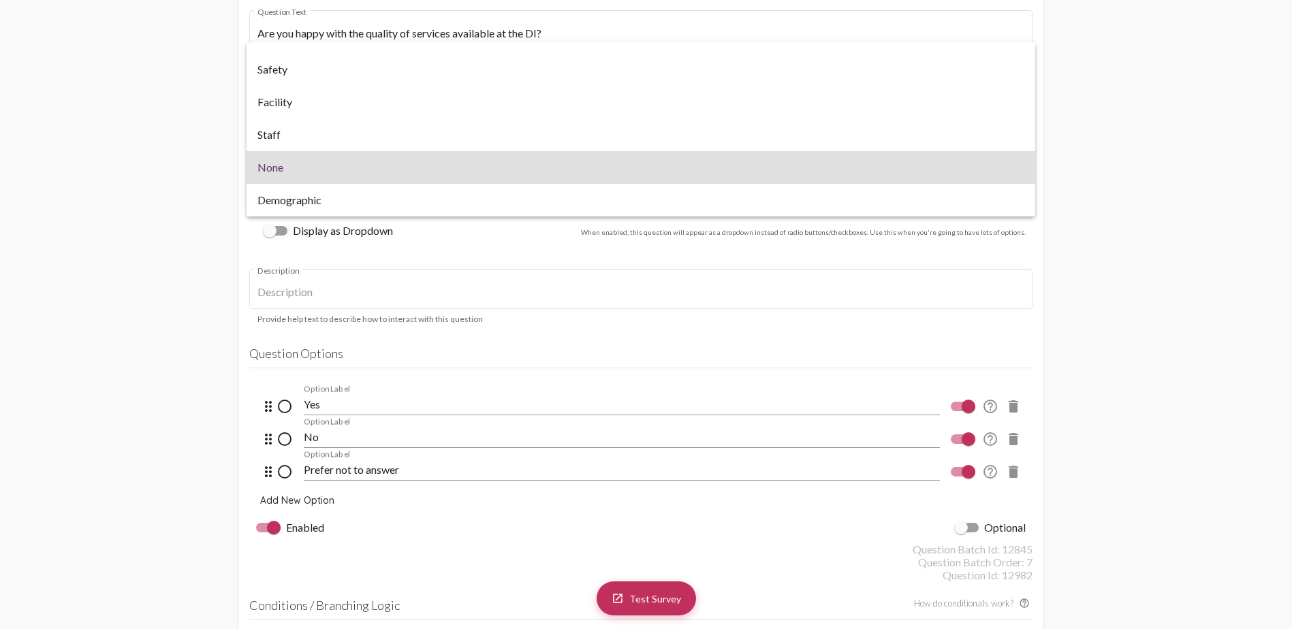
click at [103, 146] on div at bounding box center [646, 314] width 1292 height 629
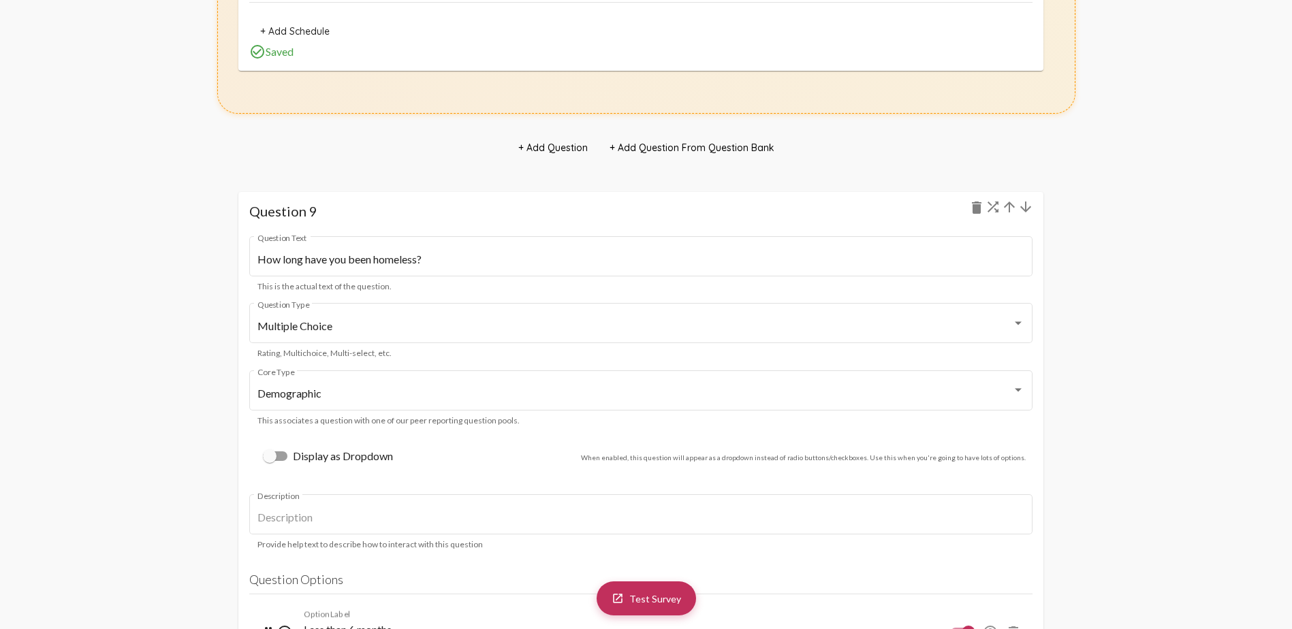
scroll to position [9331, 0]
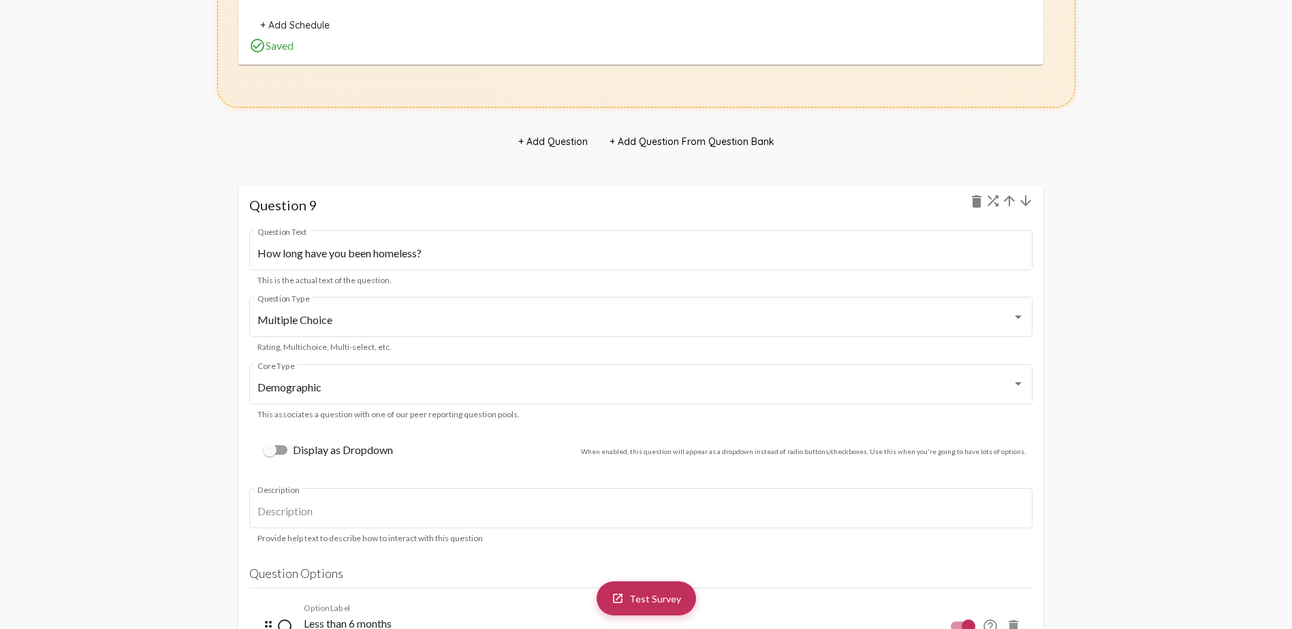
click at [855, 204] on mat-icon "arrow_downward" at bounding box center [1026, 201] width 16 height 16
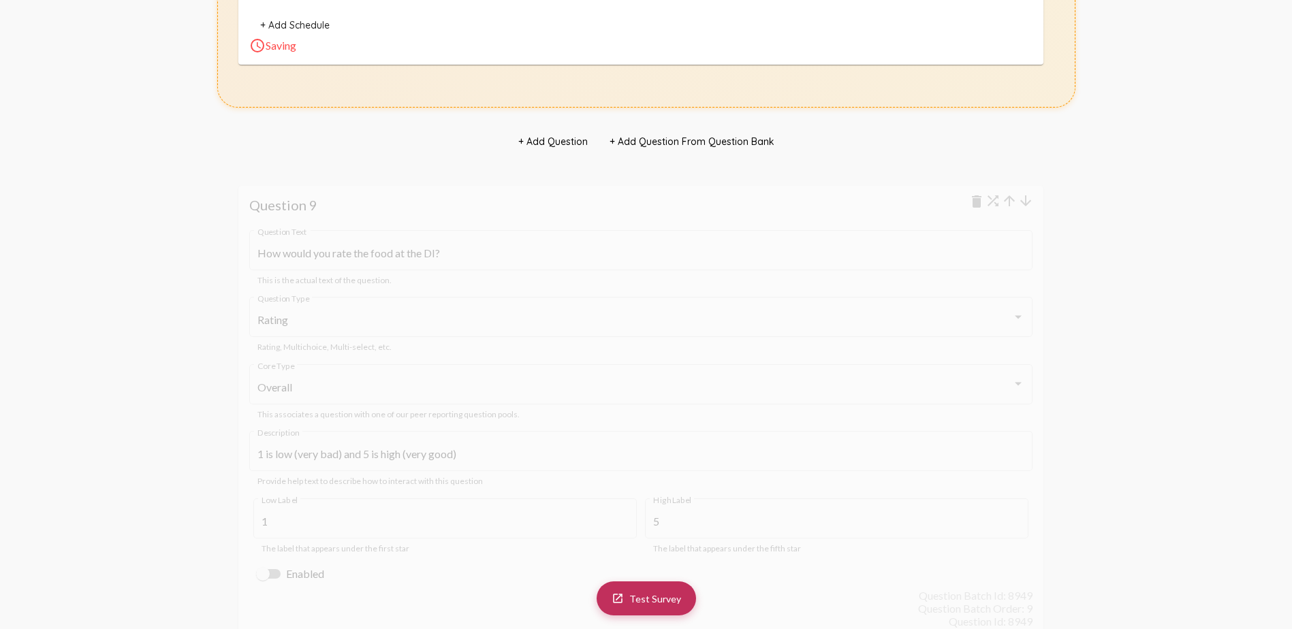
drag, startPoint x: 1034, startPoint y: 208, endPoint x: 1107, endPoint y: 302, distance: 119.3
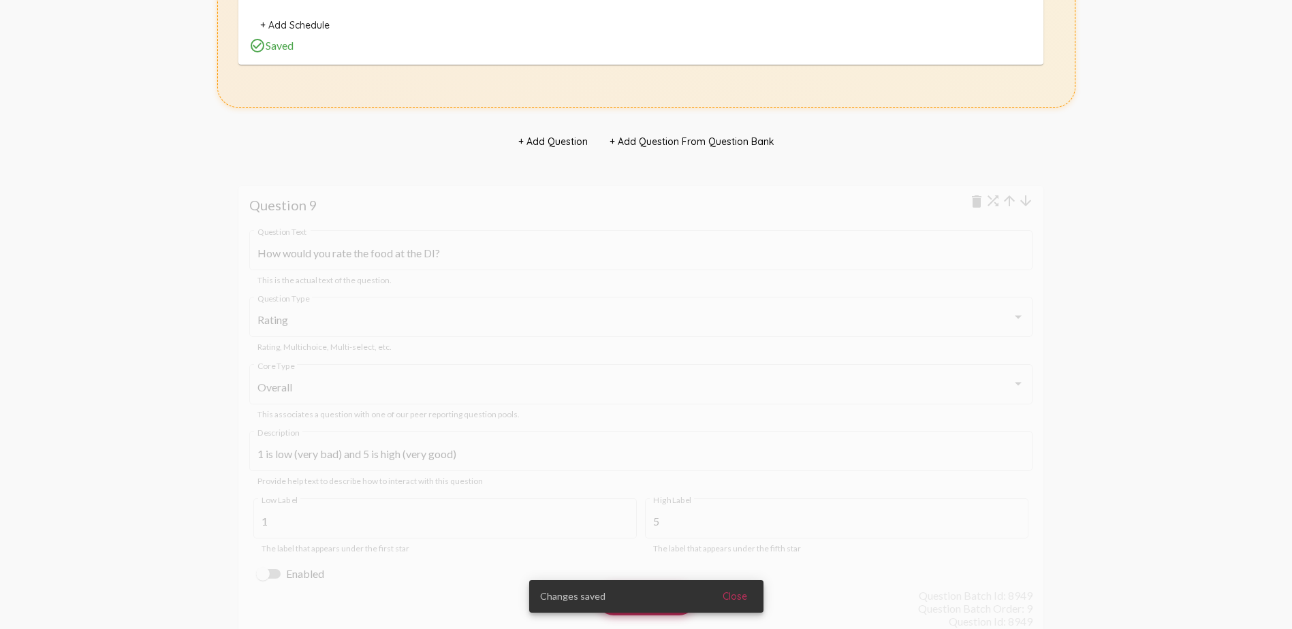
scroll to position [10012, 0]
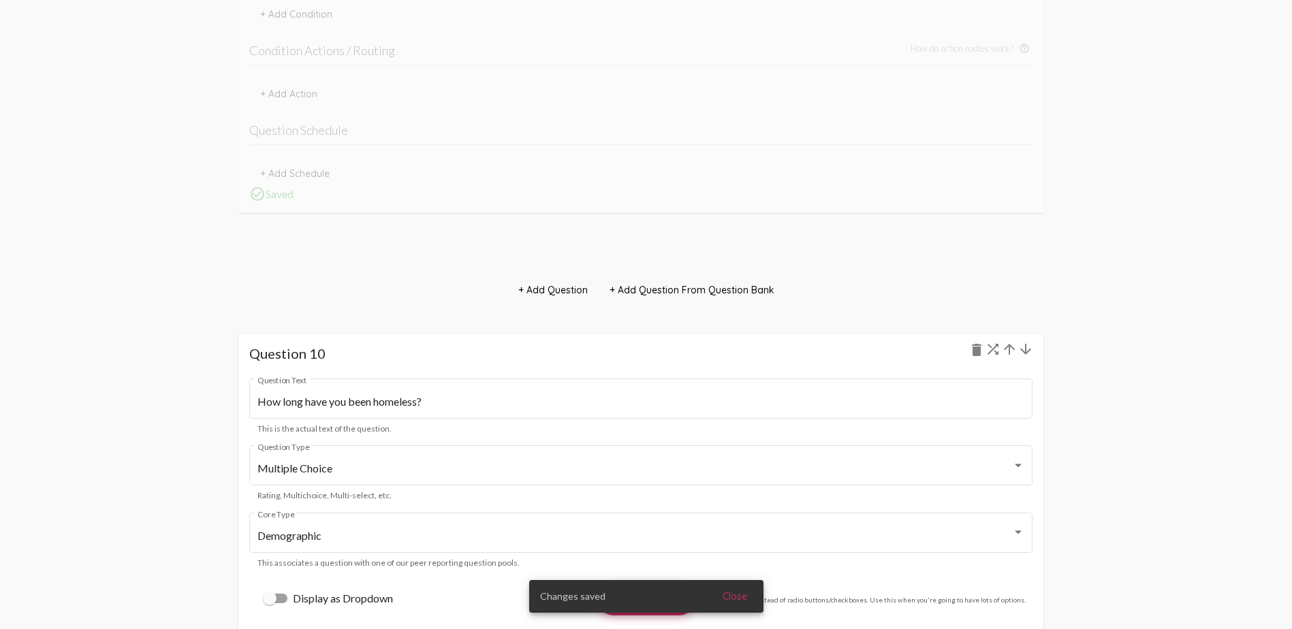
click at [855, 341] on mat-icon "arrow_downward" at bounding box center [1026, 349] width 16 height 16
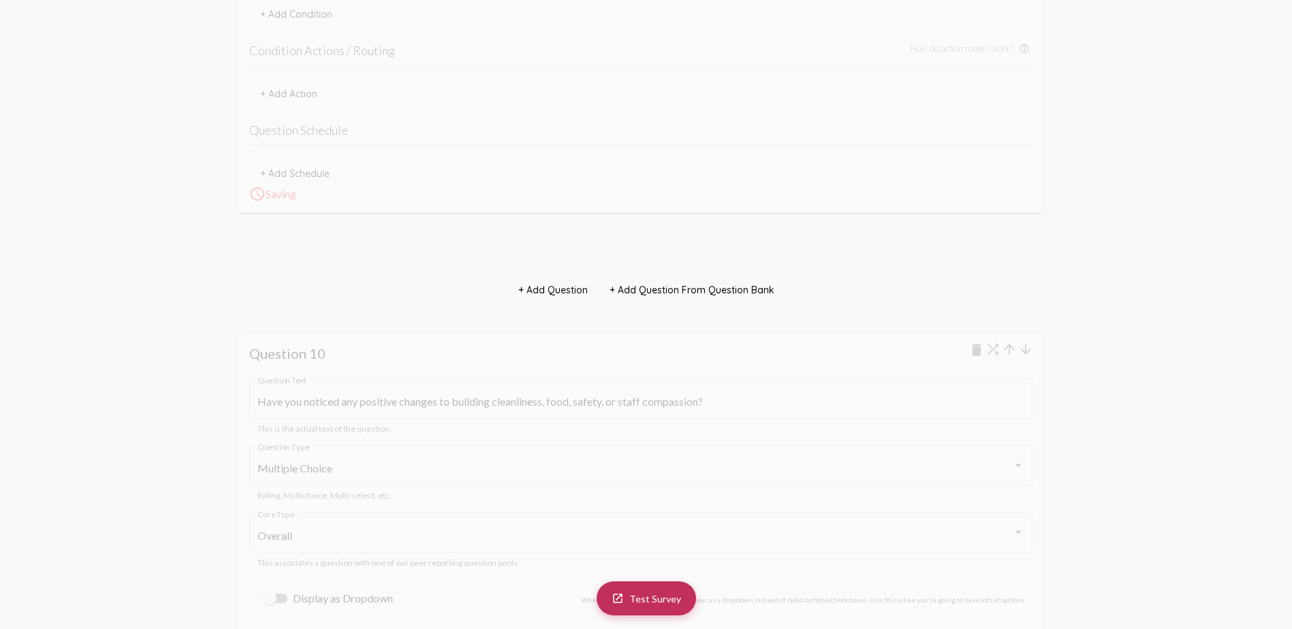
scroll to position [11987, 0]
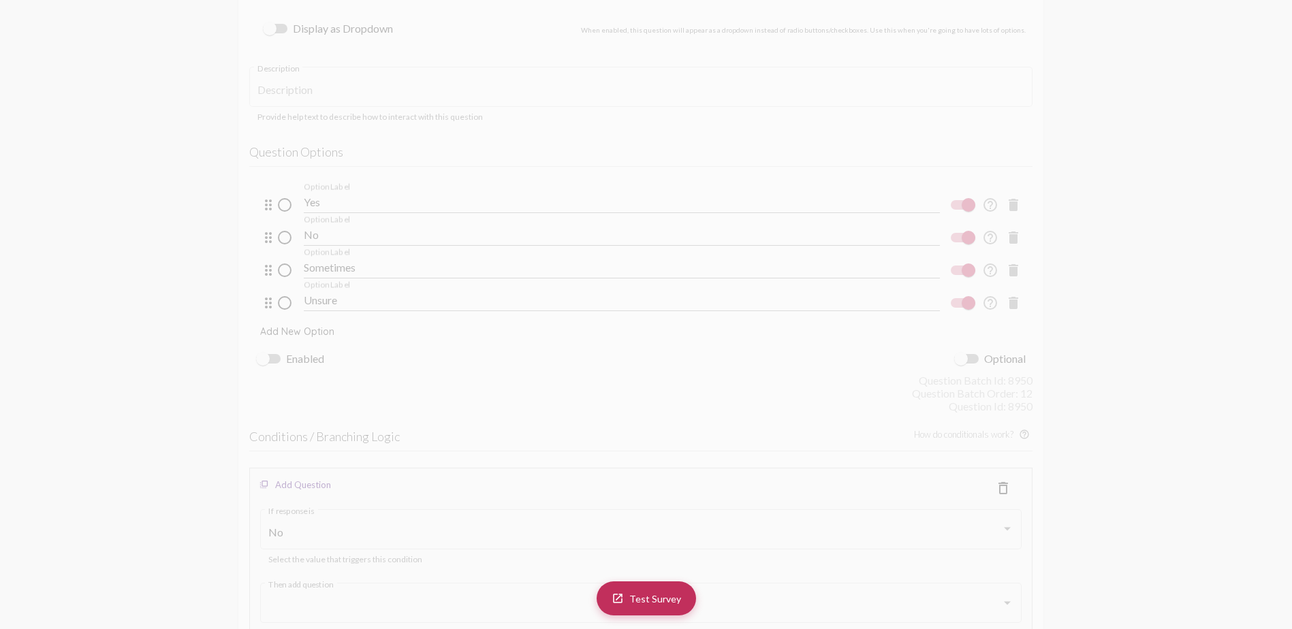
scroll to position [14235, 0]
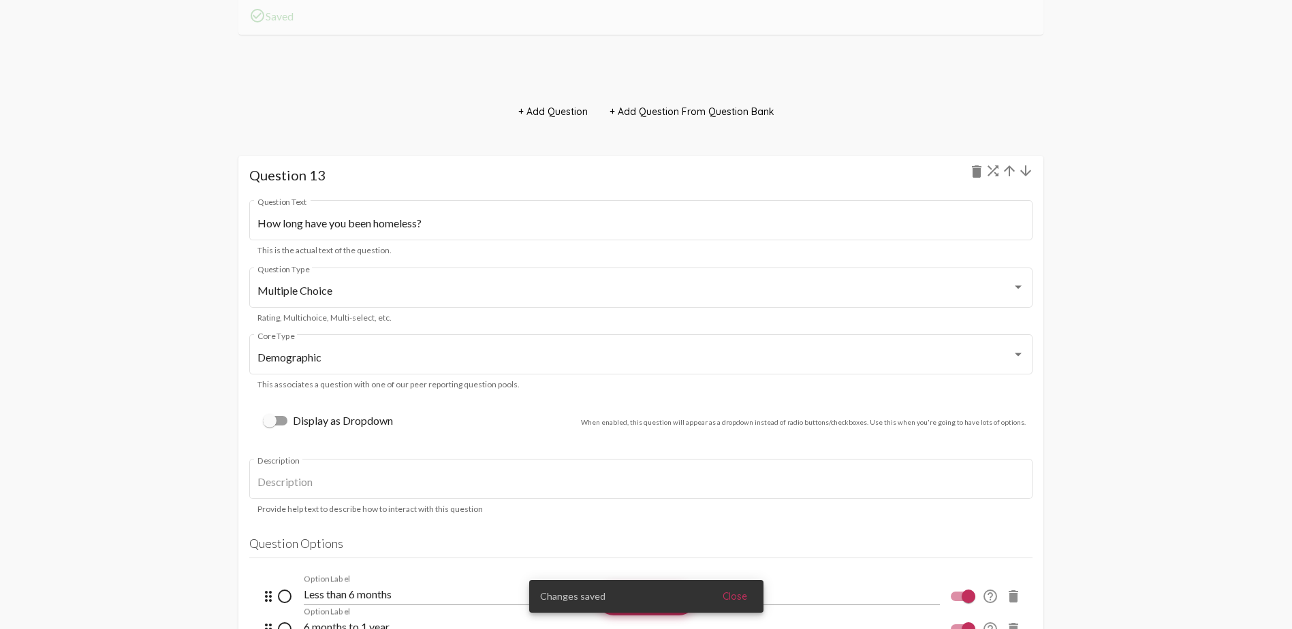
click at [855, 179] on mat-icon "arrow_downward" at bounding box center [1026, 171] width 16 height 16
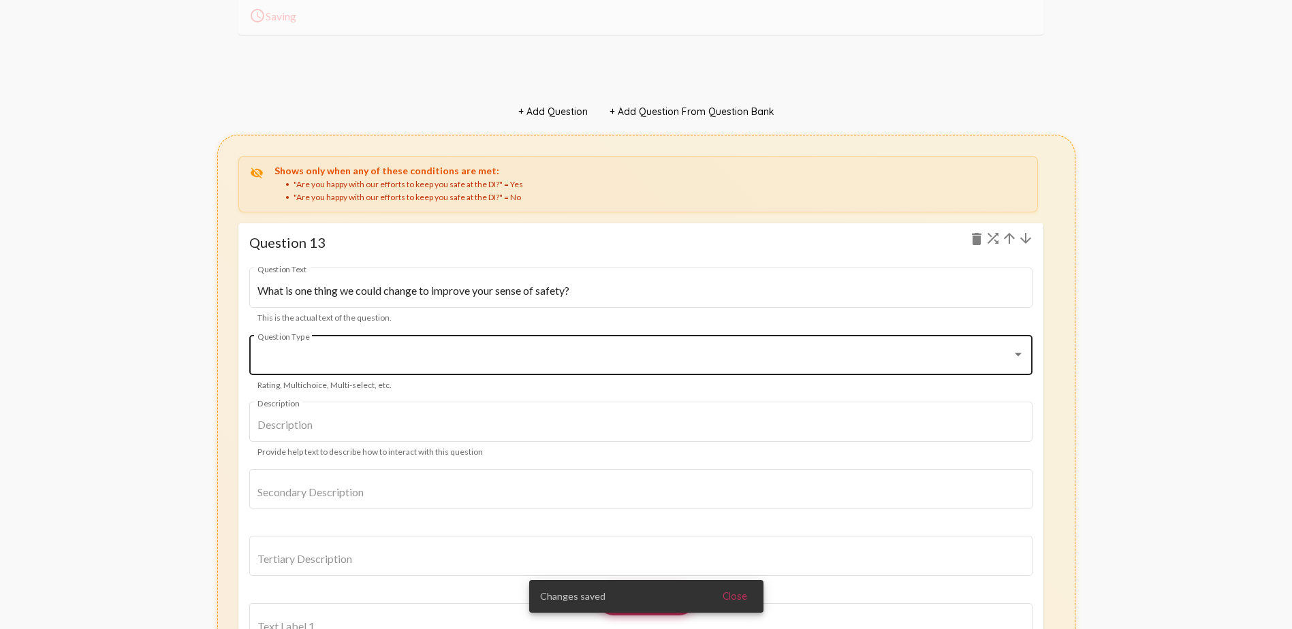
click at [311, 332] on div "Question Type" at bounding box center [640, 353] width 767 height 43
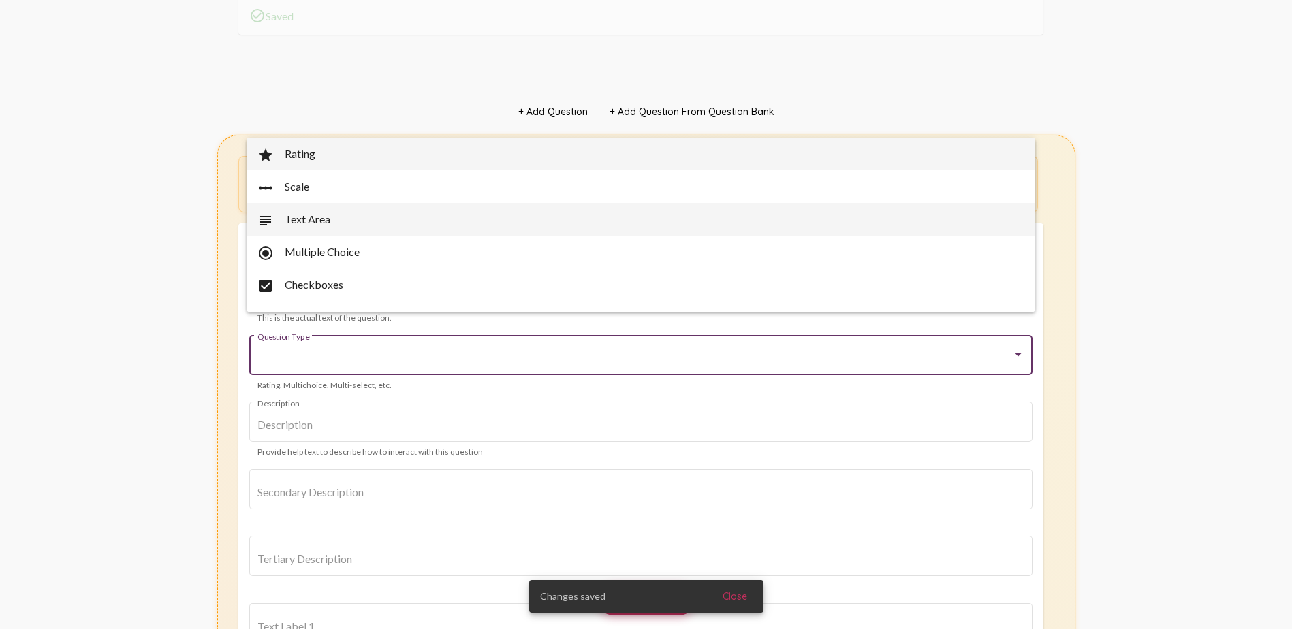
click at [320, 217] on span "subject Text Area" at bounding box center [640, 219] width 767 height 33
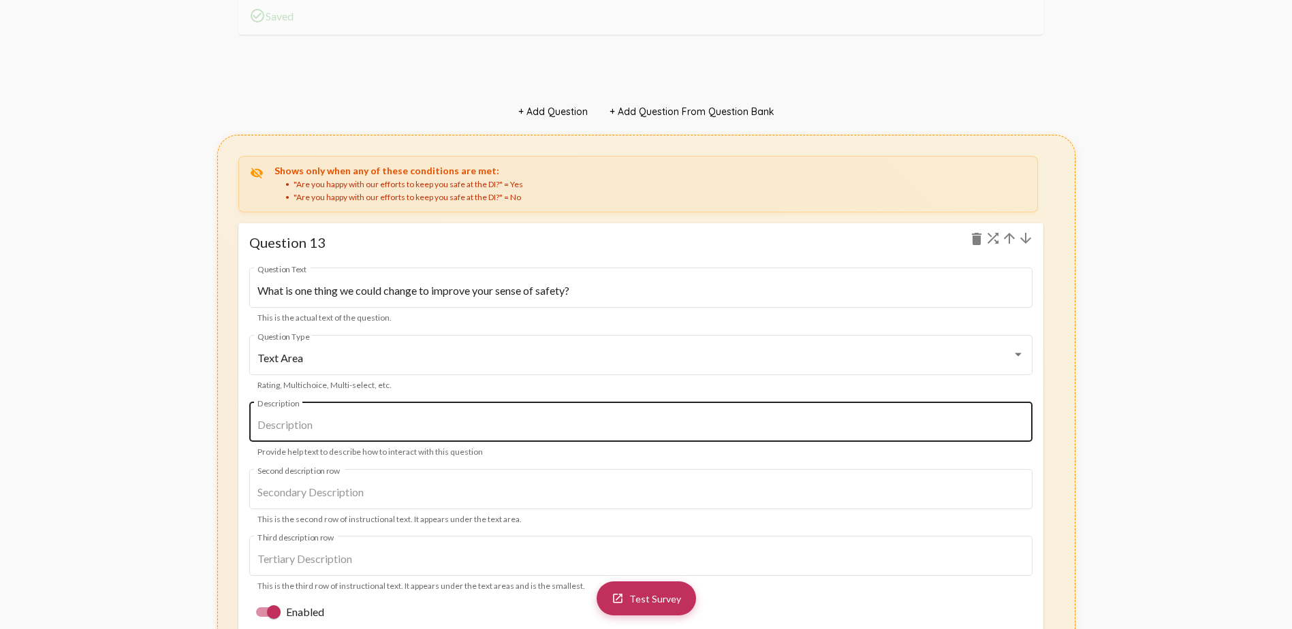
scroll to position [14439, 0]
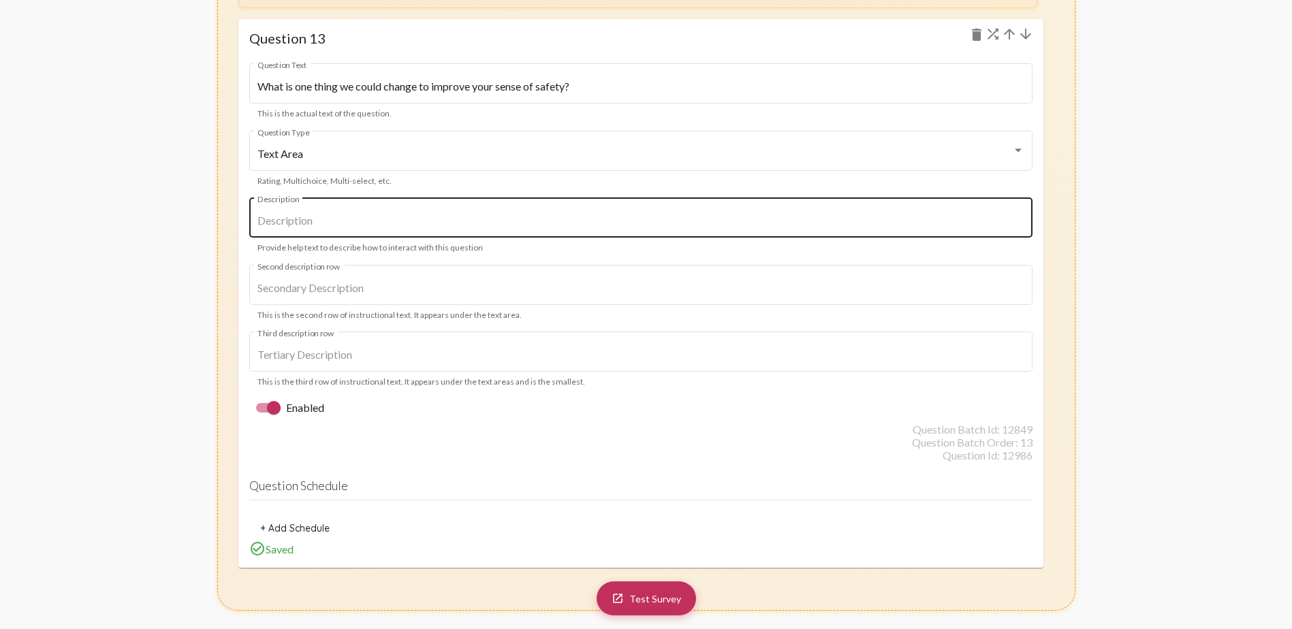
click at [521, 217] on input "Description" at bounding box center [640, 221] width 767 height 12
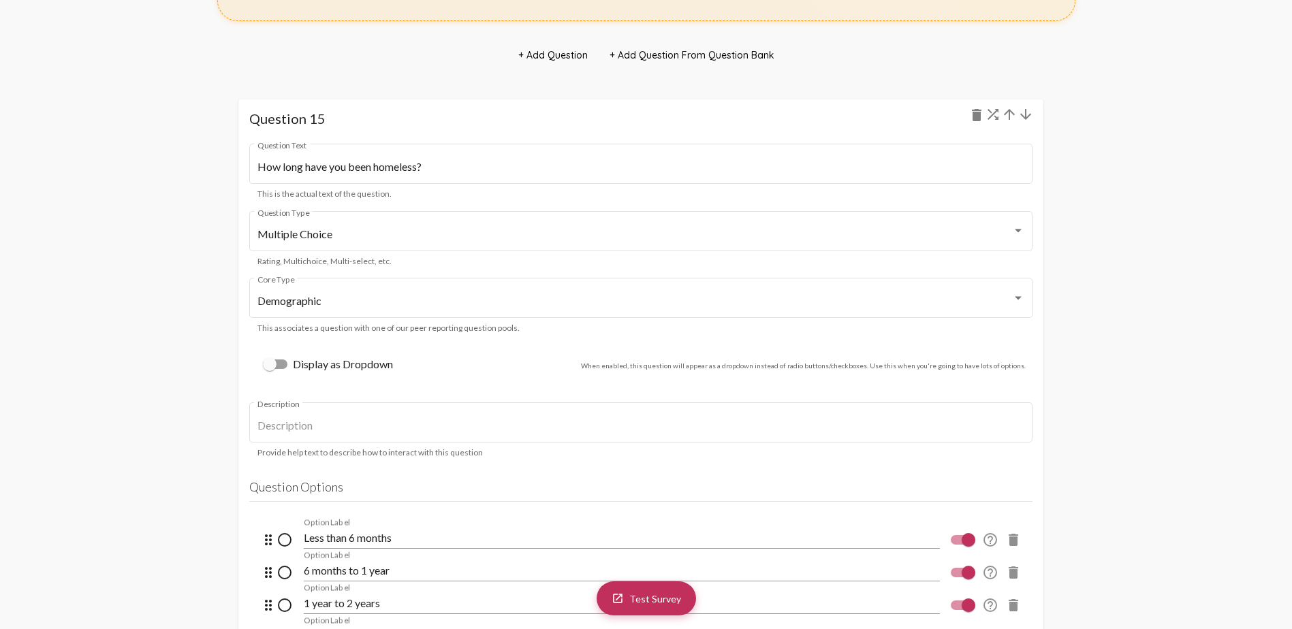
scroll to position [16891, 0]
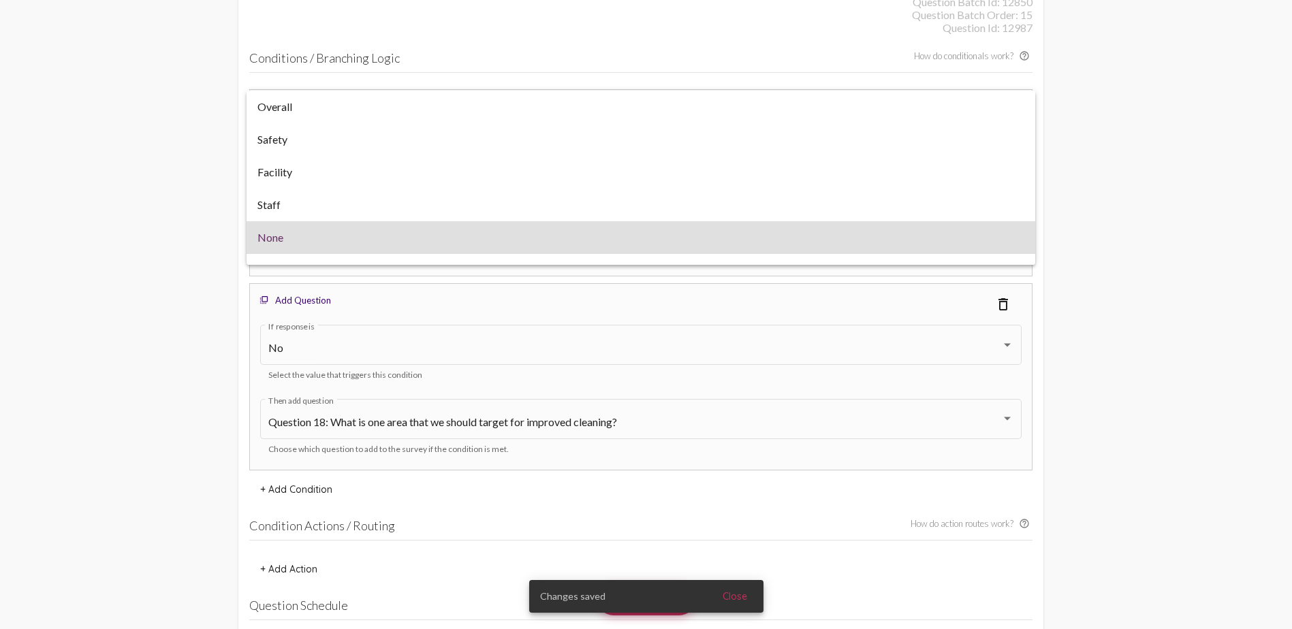
scroll to position [16414, 0]
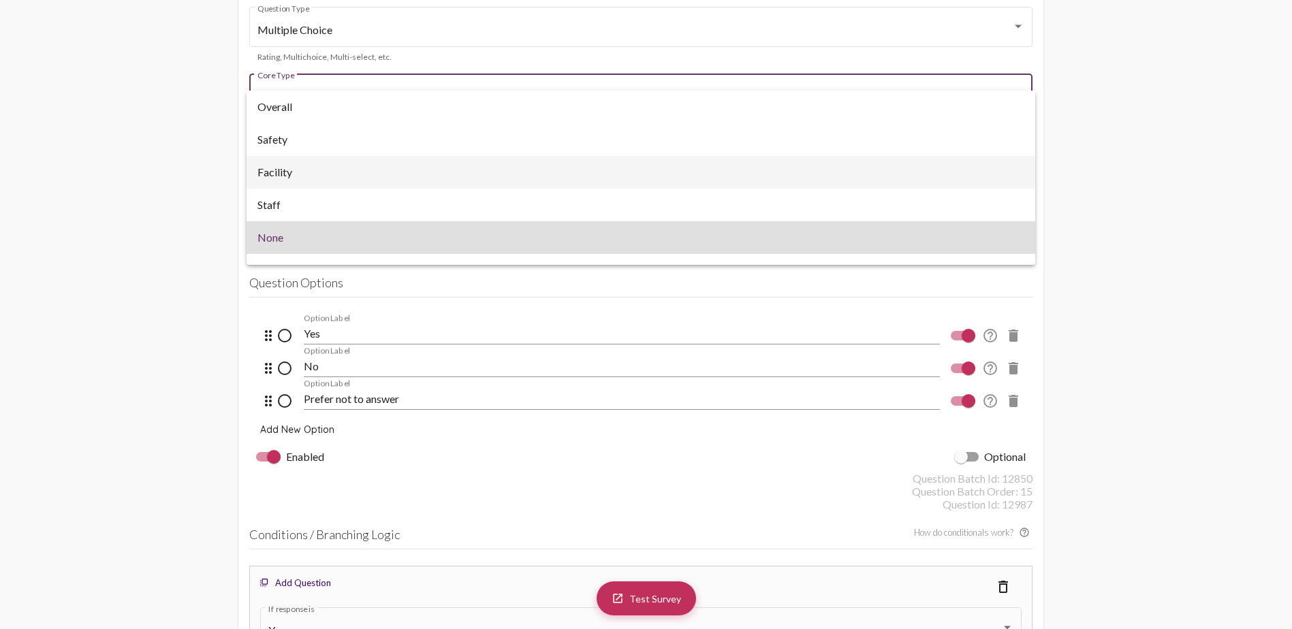
click at [316, 168] on span "Facility" at bounding box center [640, 172] width 767 height 33
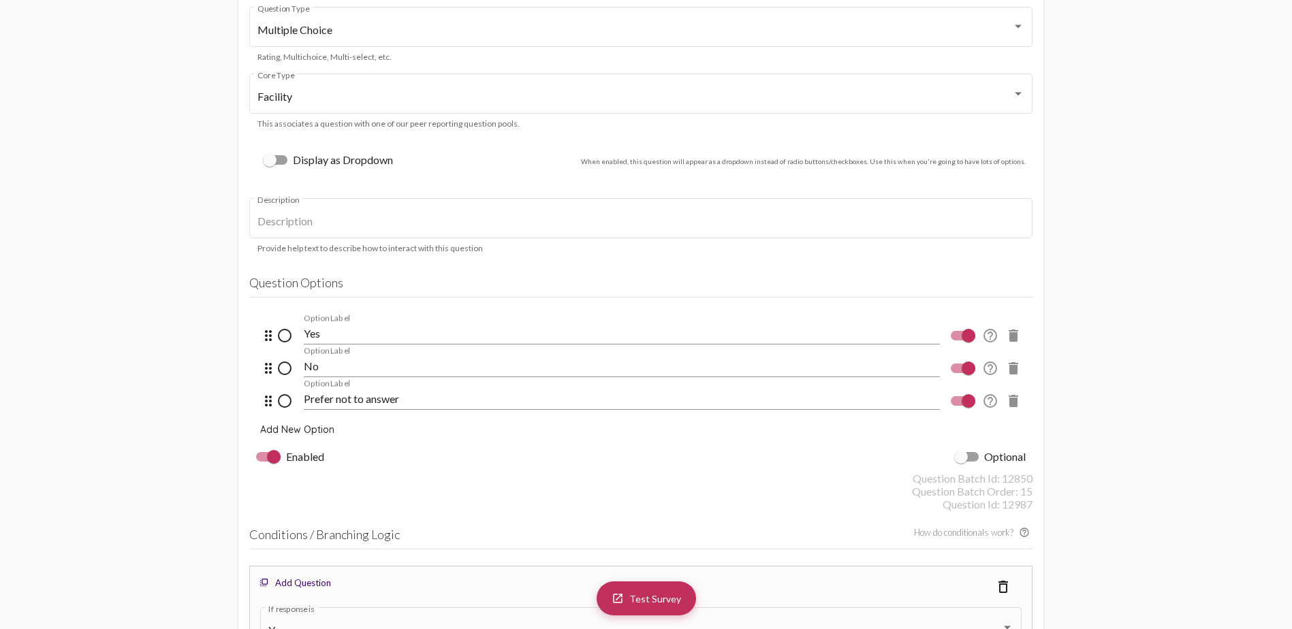
scroll to position [16805, 0]
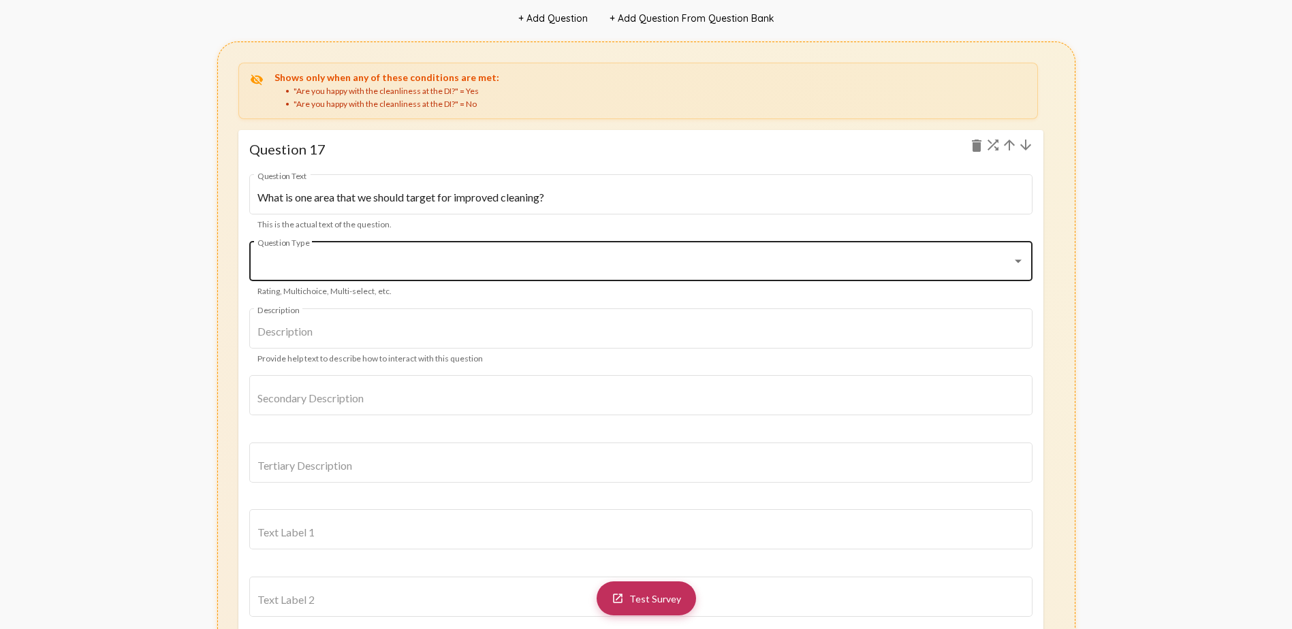
click at [302, 258] on div at bounding box center [634, 264] width 755 height 12
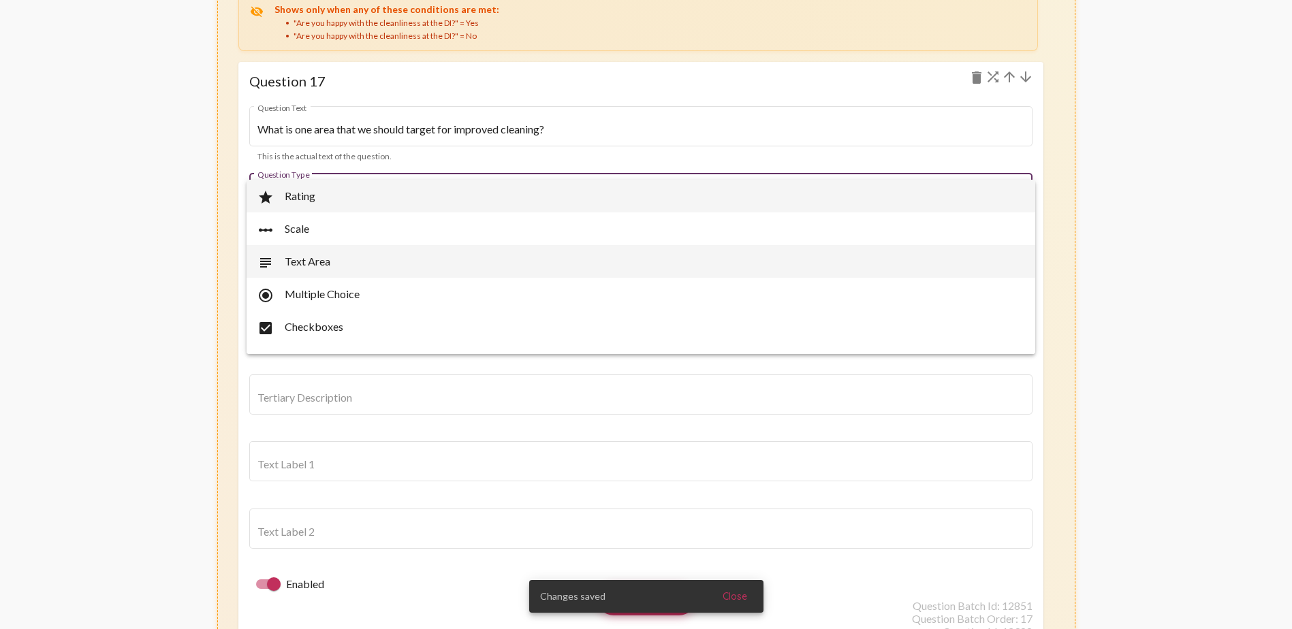
click at [371, 264] on span "subject Text Area" at bounding box center [640, 261] width 767 height 33
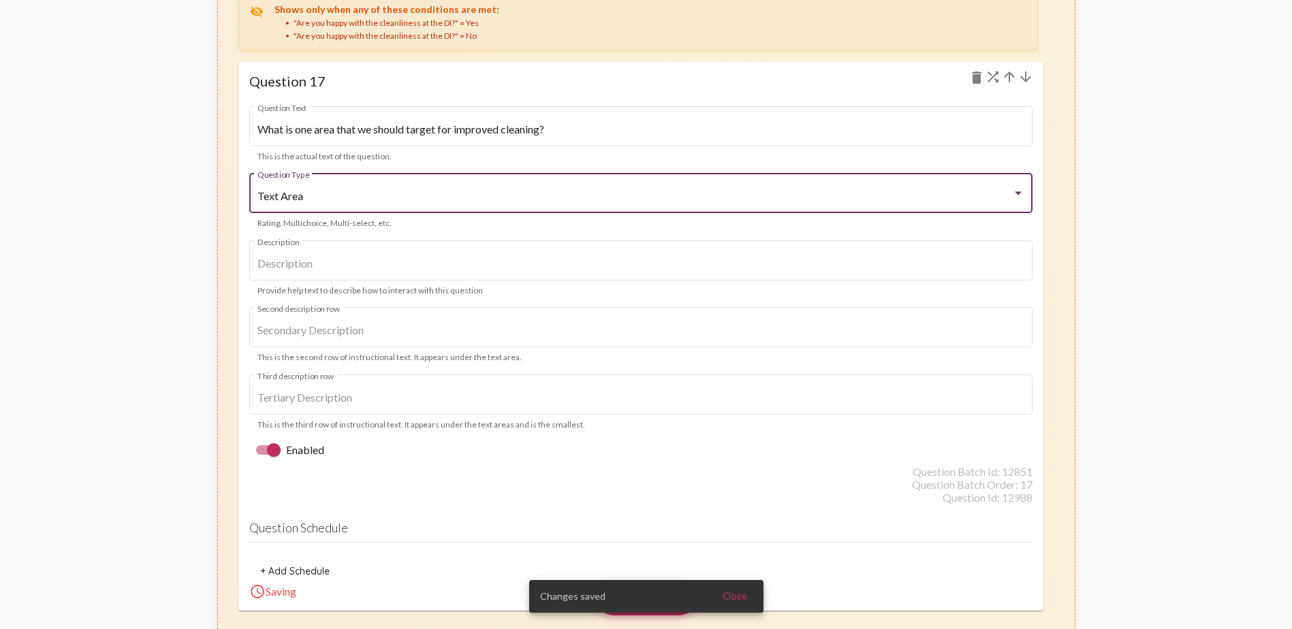
click at [855, 286] on div "visibility_off Shows only when any of these conditions are met: "Are you happy …" at bounding box center [646, 313] width 858 height 680
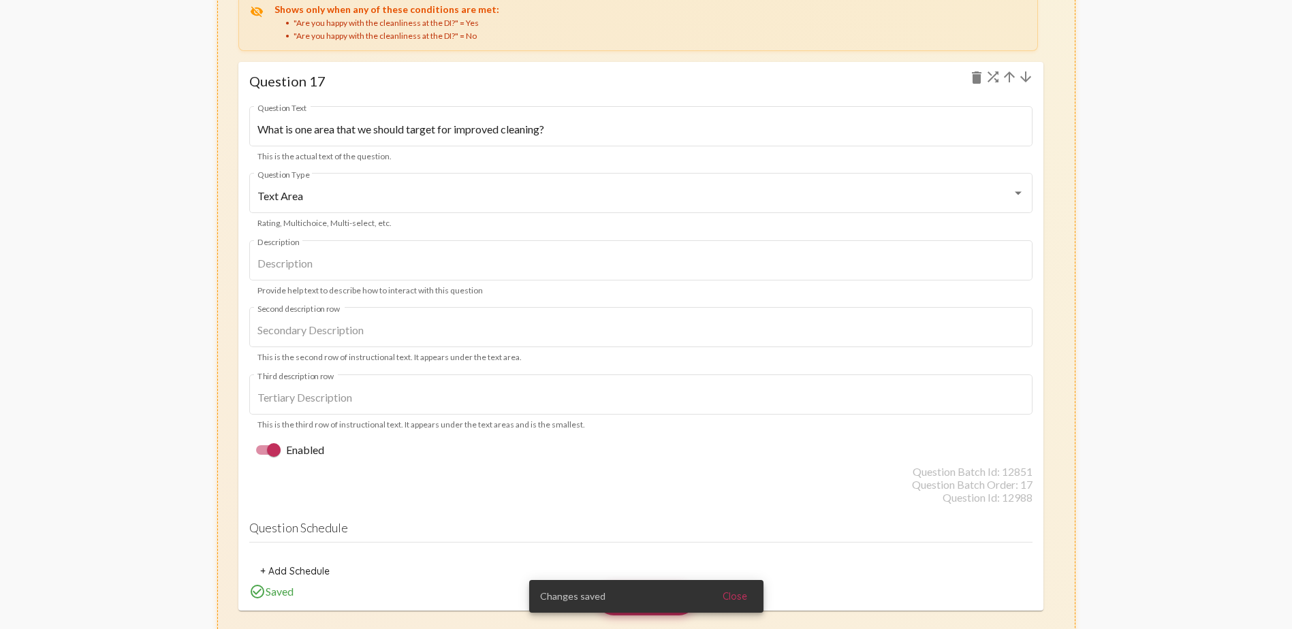
scroll to position [19411, 0]
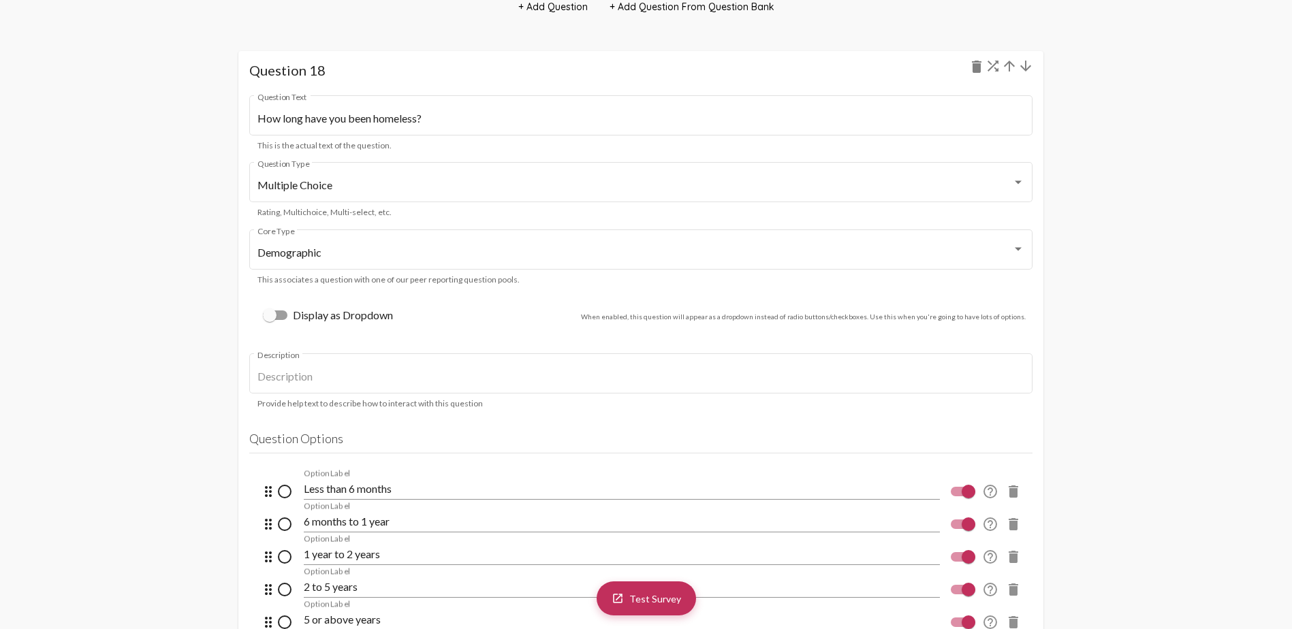
click at [855, 67] on mat-icon "arrow_downward" at bounding box center [1026, 66] width 16 height 16
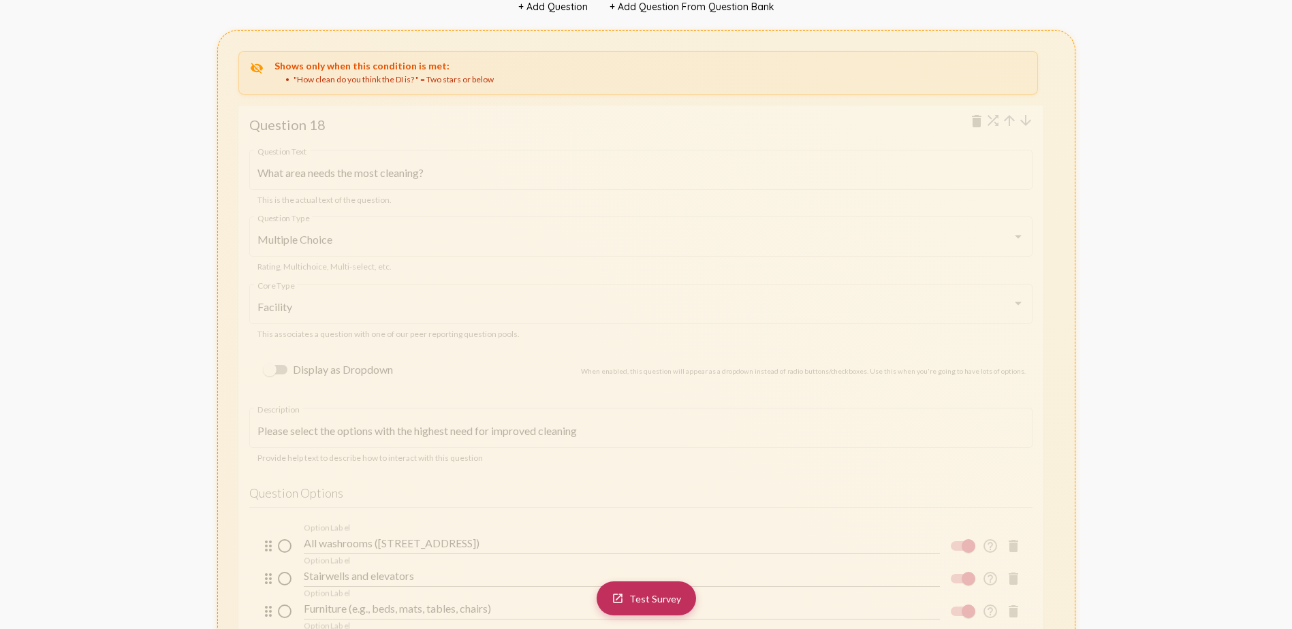
scroll to position [21794, 0]
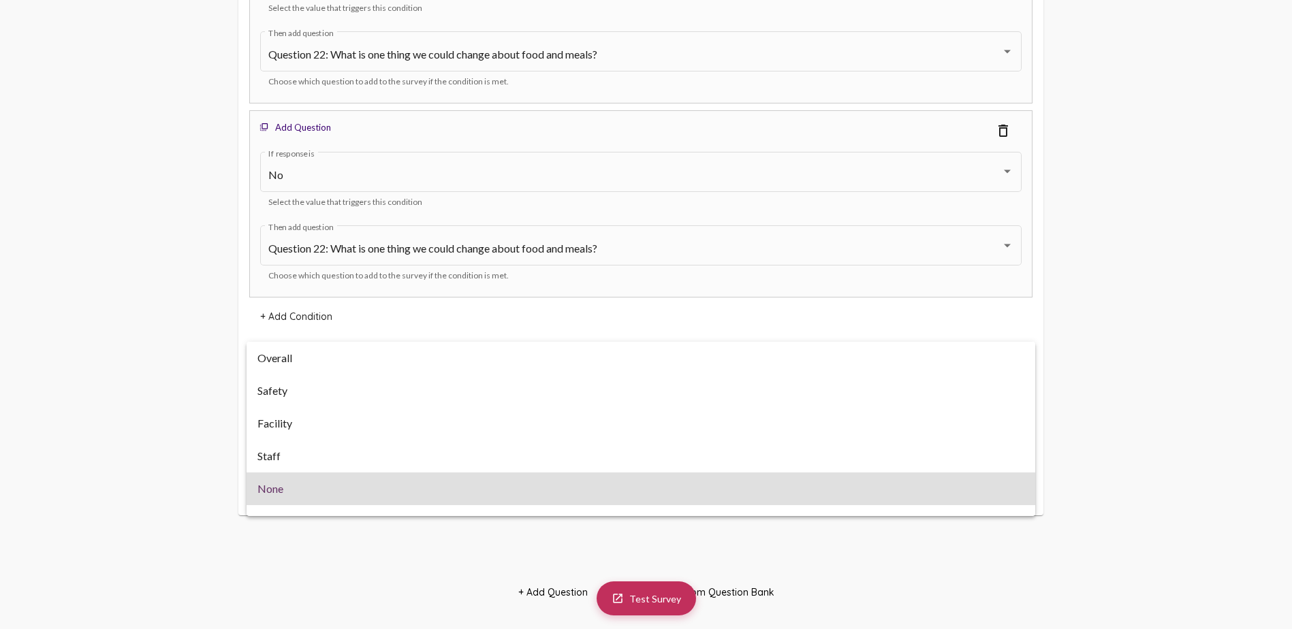
scroll to position [20793, 0]
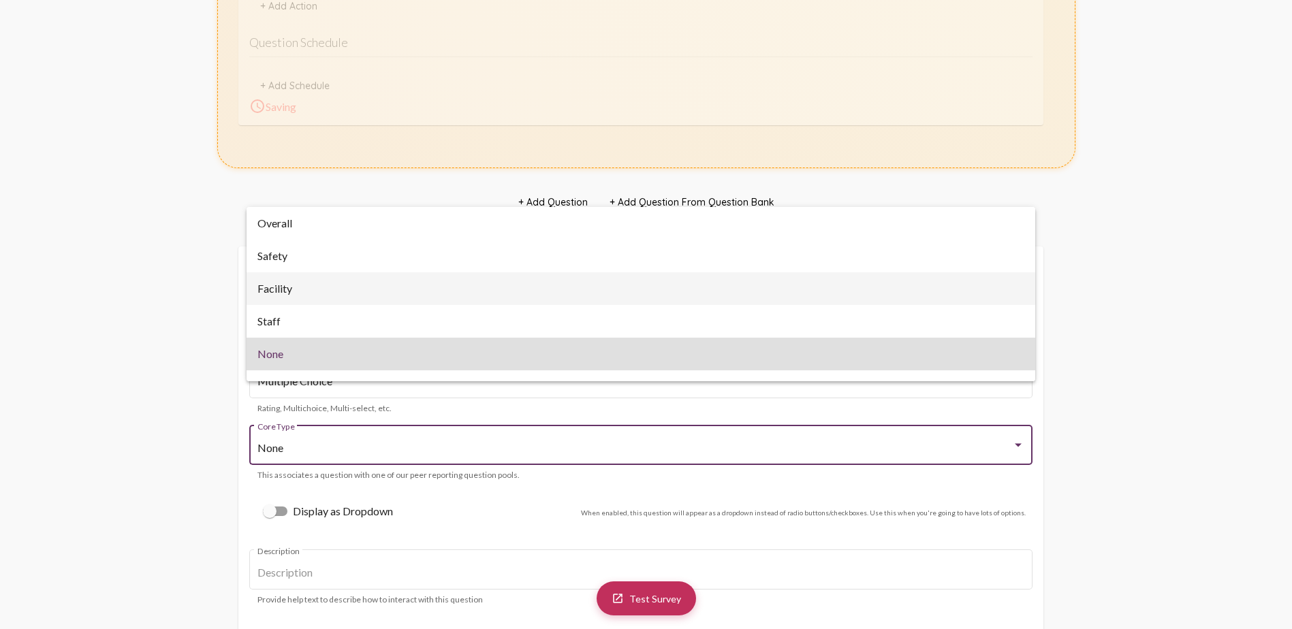
click at [310, 283] on span "Facility" at bounding box center [640, 288] width 767 height 33
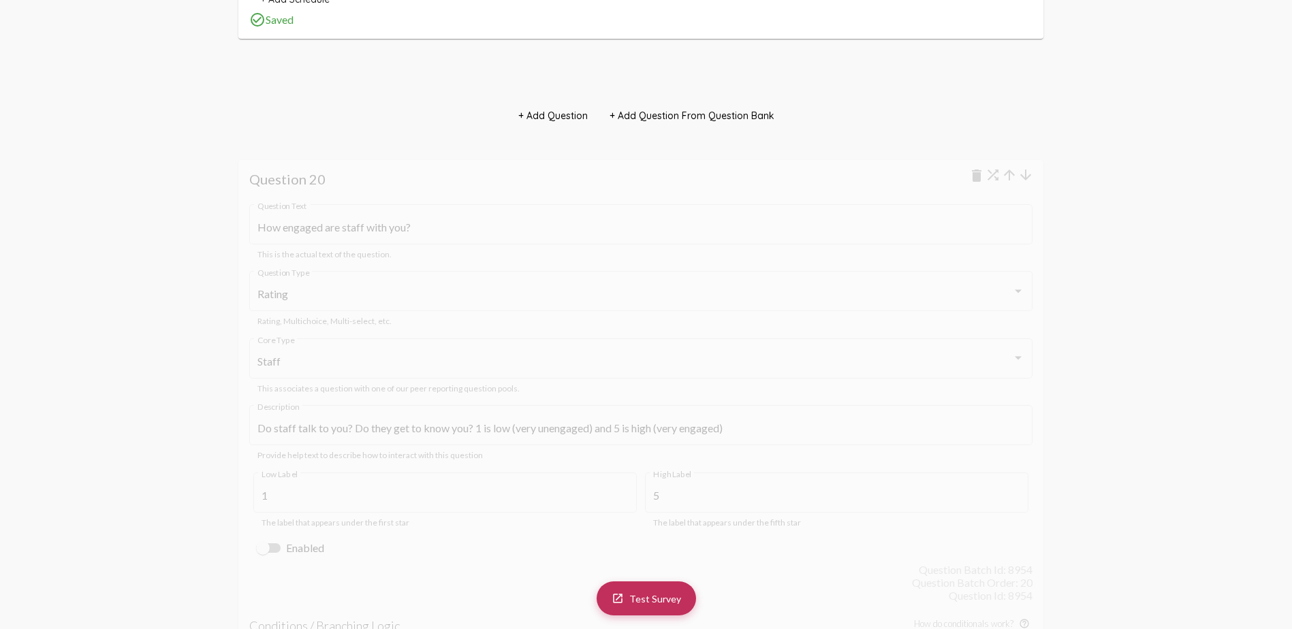
scroll to position [23701, 0]
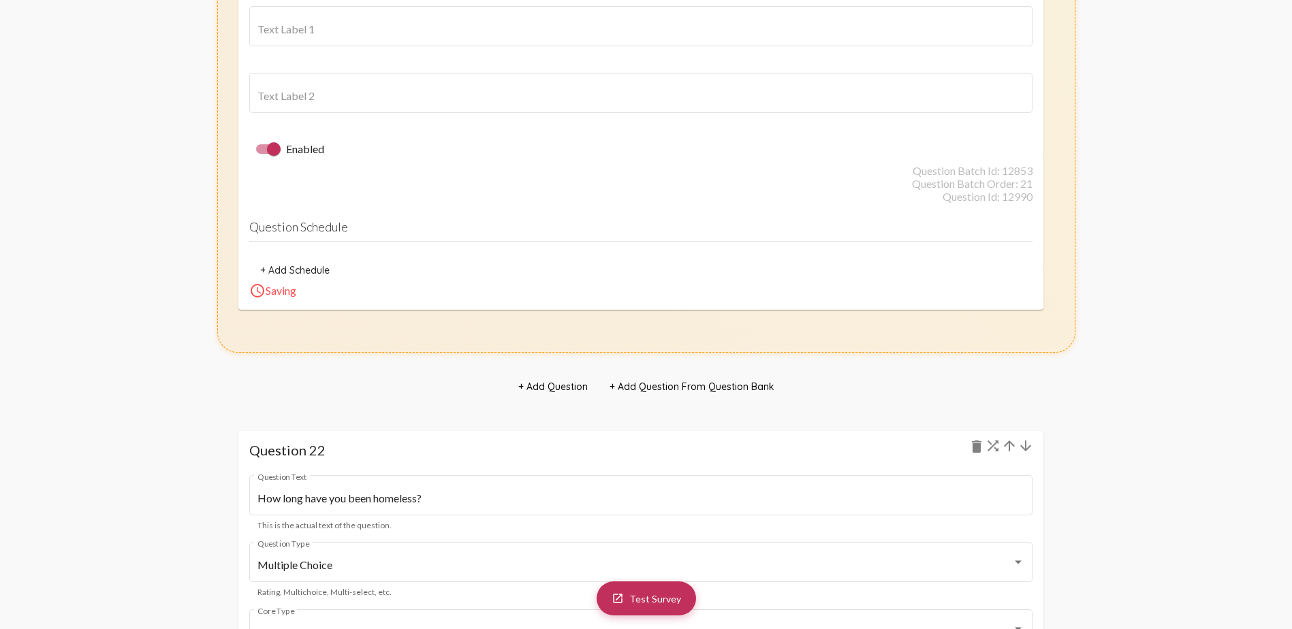
scroll to position [23225, 0]
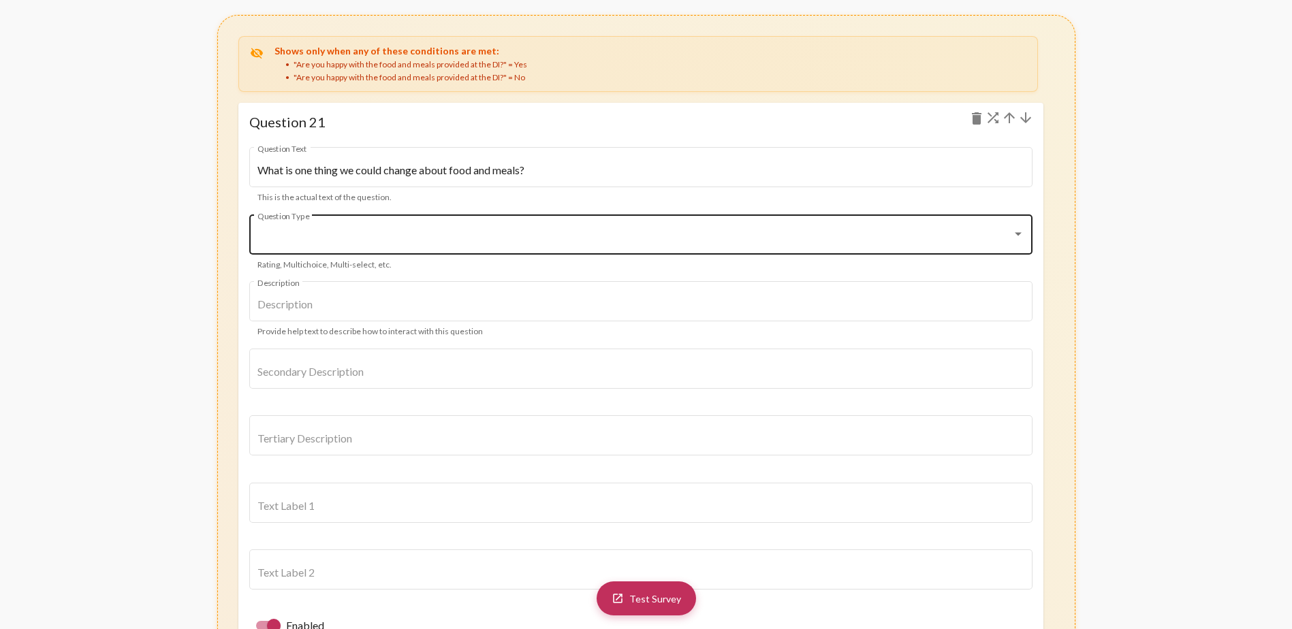
click at [302, 232] on div at bounding box center [634, 238] width 755 height 12
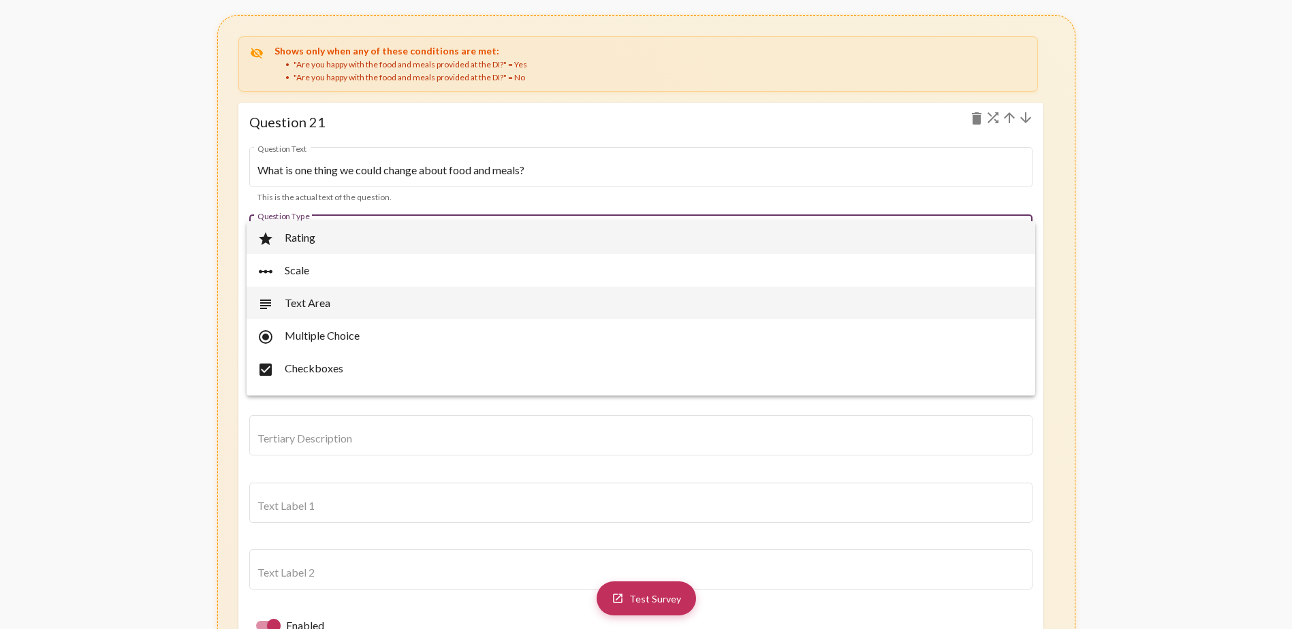
click at [339, 299] on span "subject Text Area" at bounding box center [640, 303] width 767 height 33
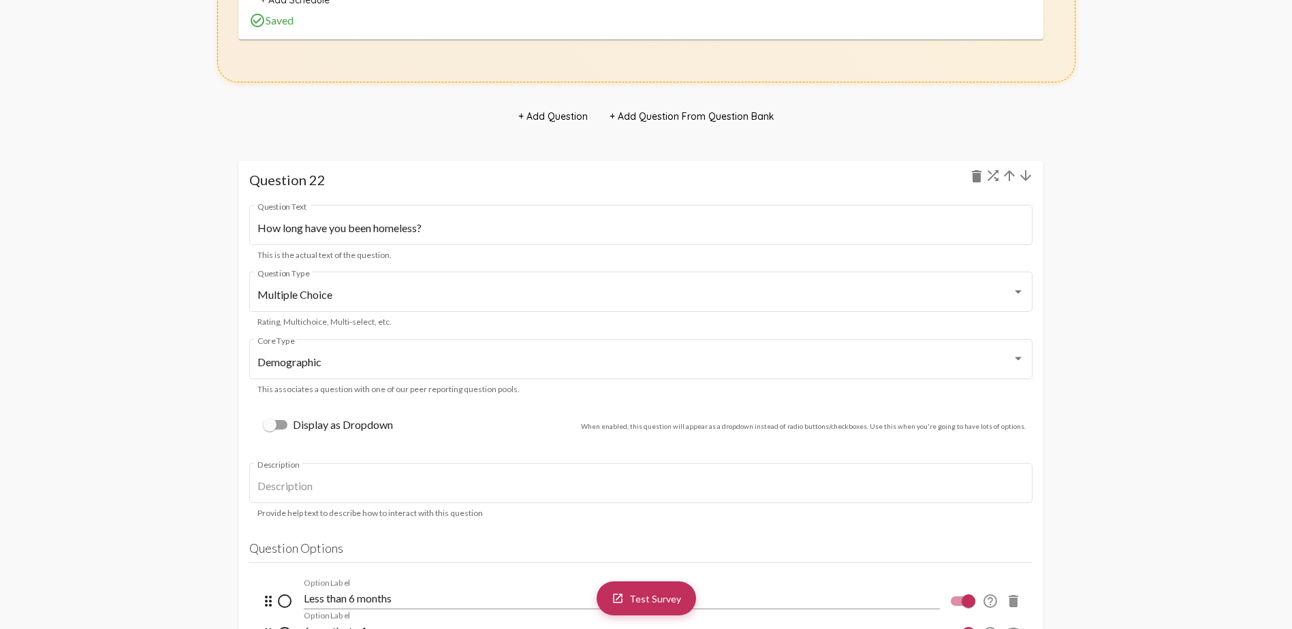
scroll to position [23906, 0]
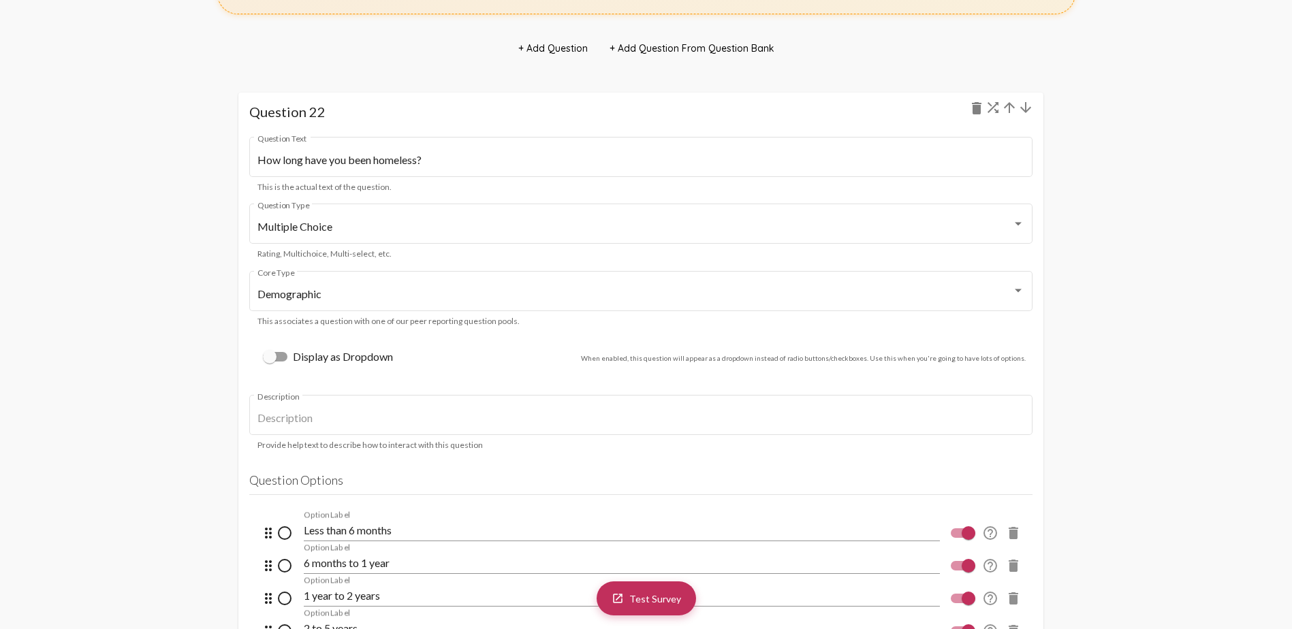
click at [855, 110] on mat-icon "arrow_downward" at bounding box center [1026, 107] width 16 height 16
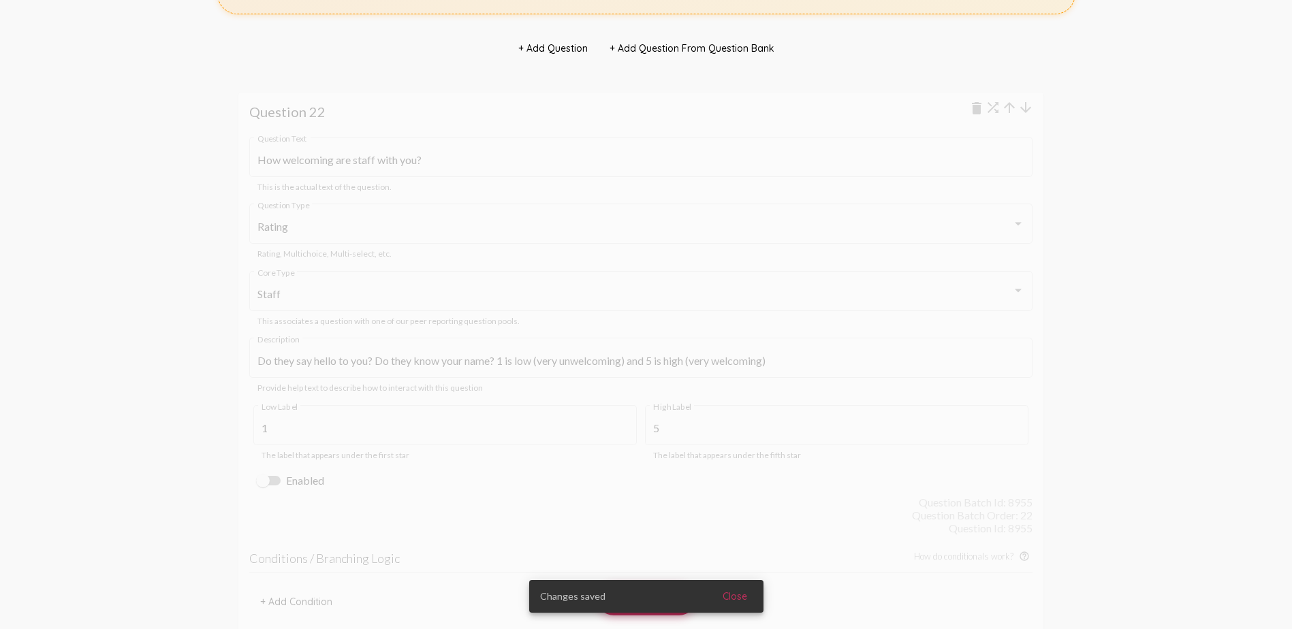
scroll to position [24721, 0]
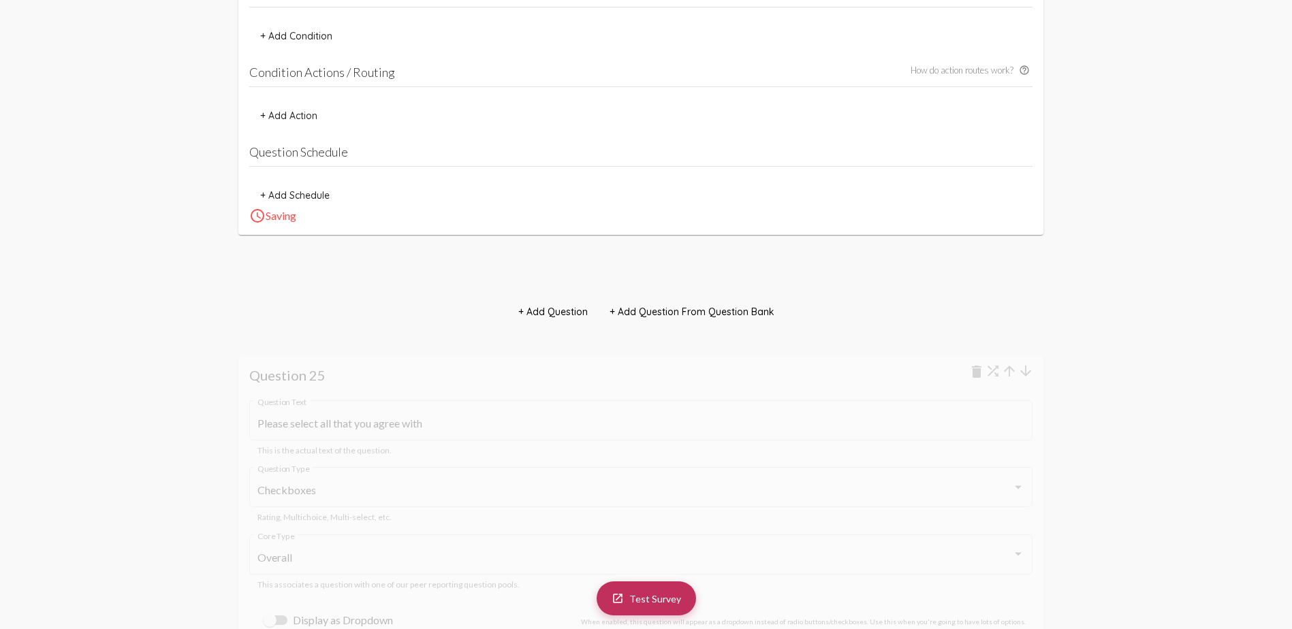
scroll to position [27742, 0]
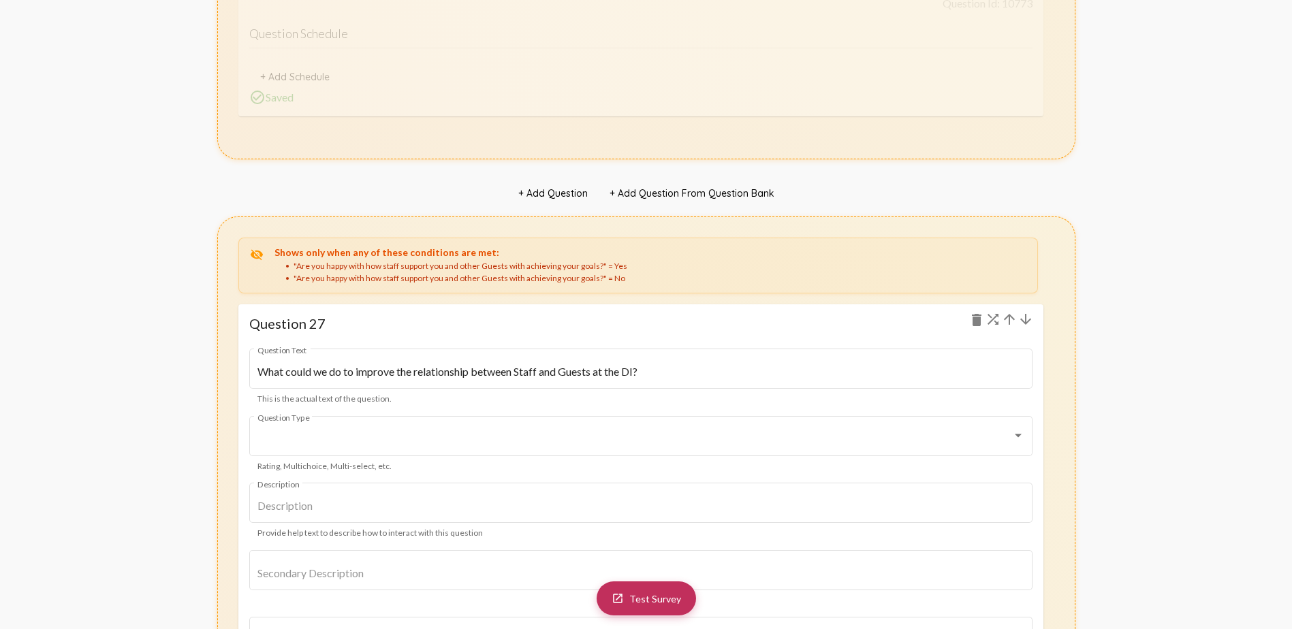
click at [855, 318] on mat-icon "arrow_upward" at bounding box center [1009, 319] width 16 height 16
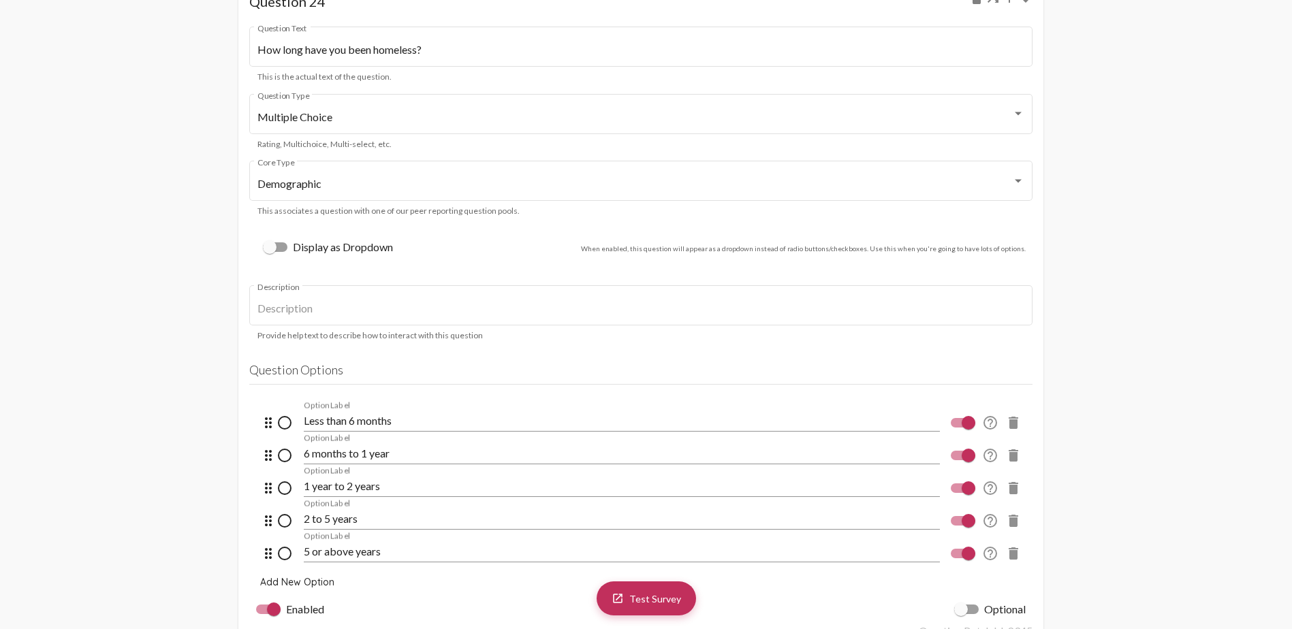
scroll to position [26032, 0]
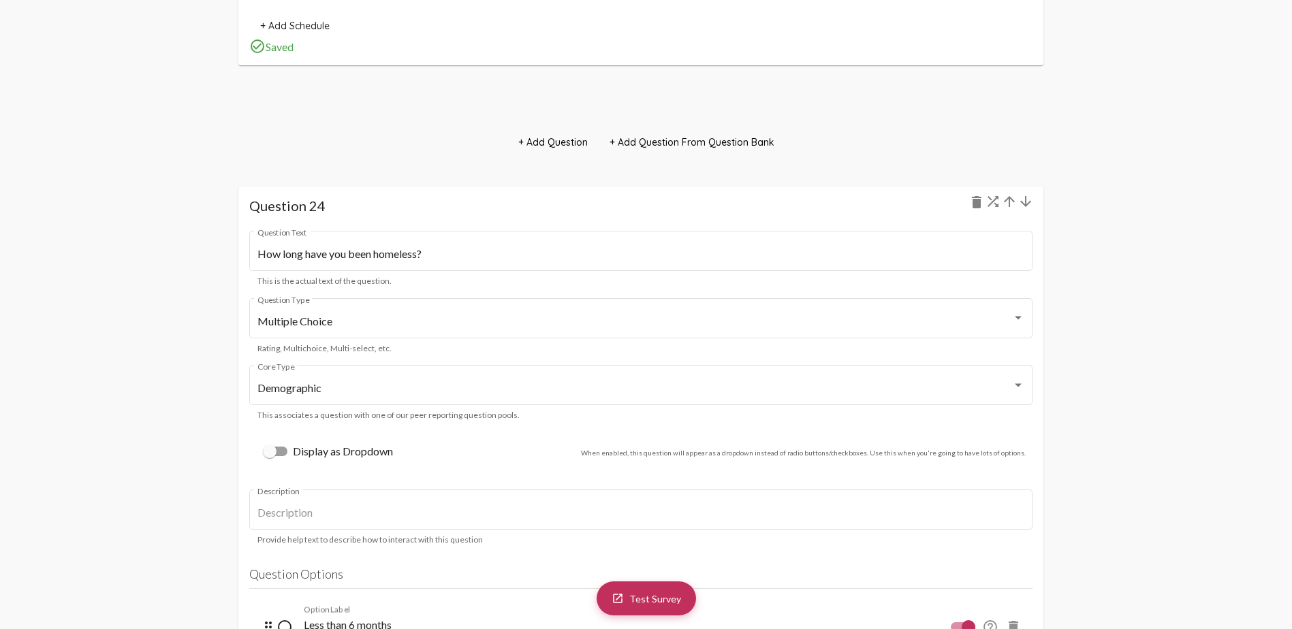
click at [855, 203] on mat-icon "arrow_downward" at bounding box center [1026, 201] width 16 height 16
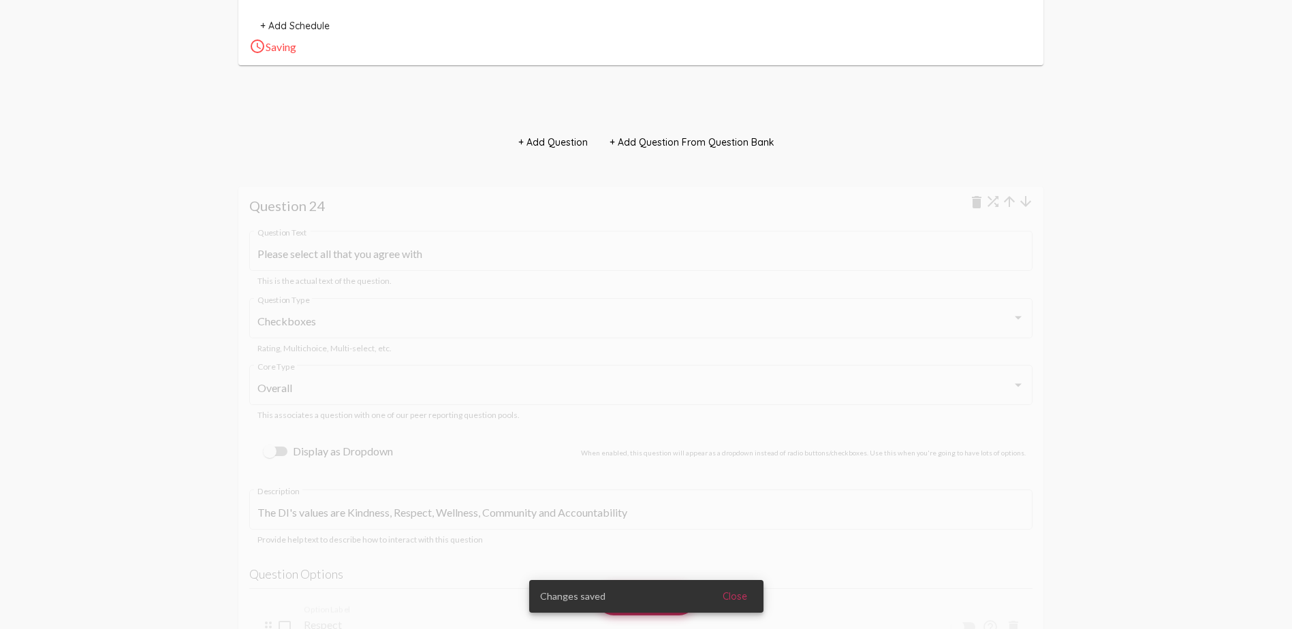
scroll to position [26918, 0]
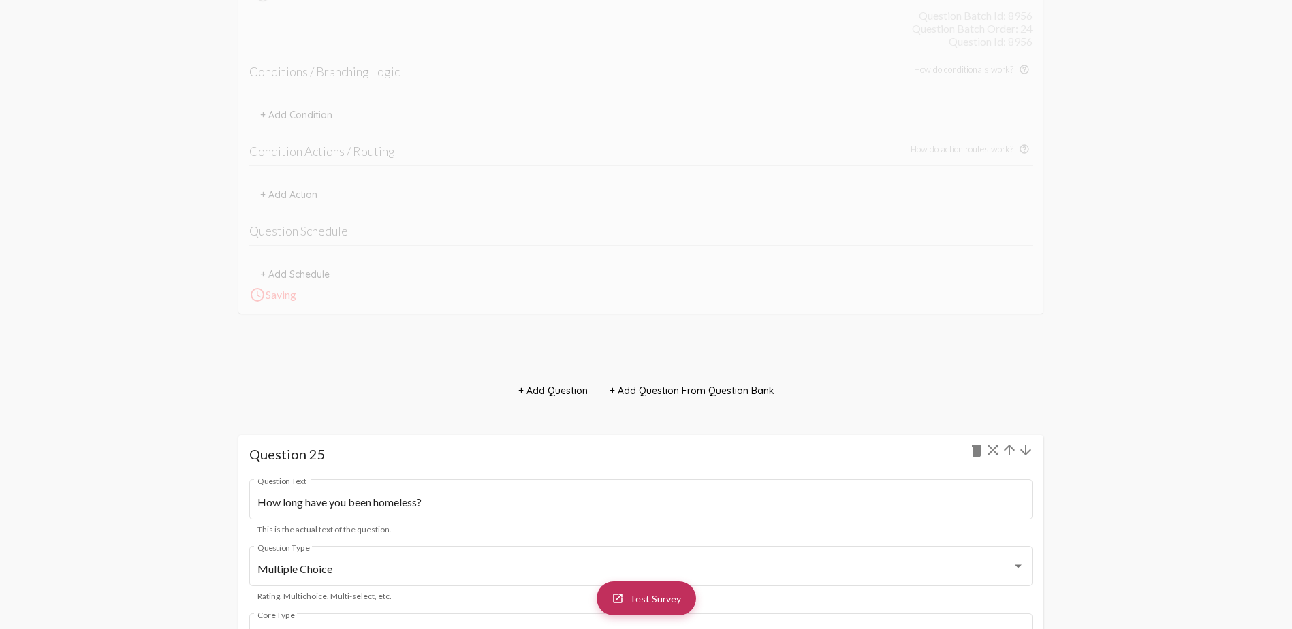
click at [855, 373] on mat-icon "arrow_downward" at bounding box center [1026, 450] width 16 height 16
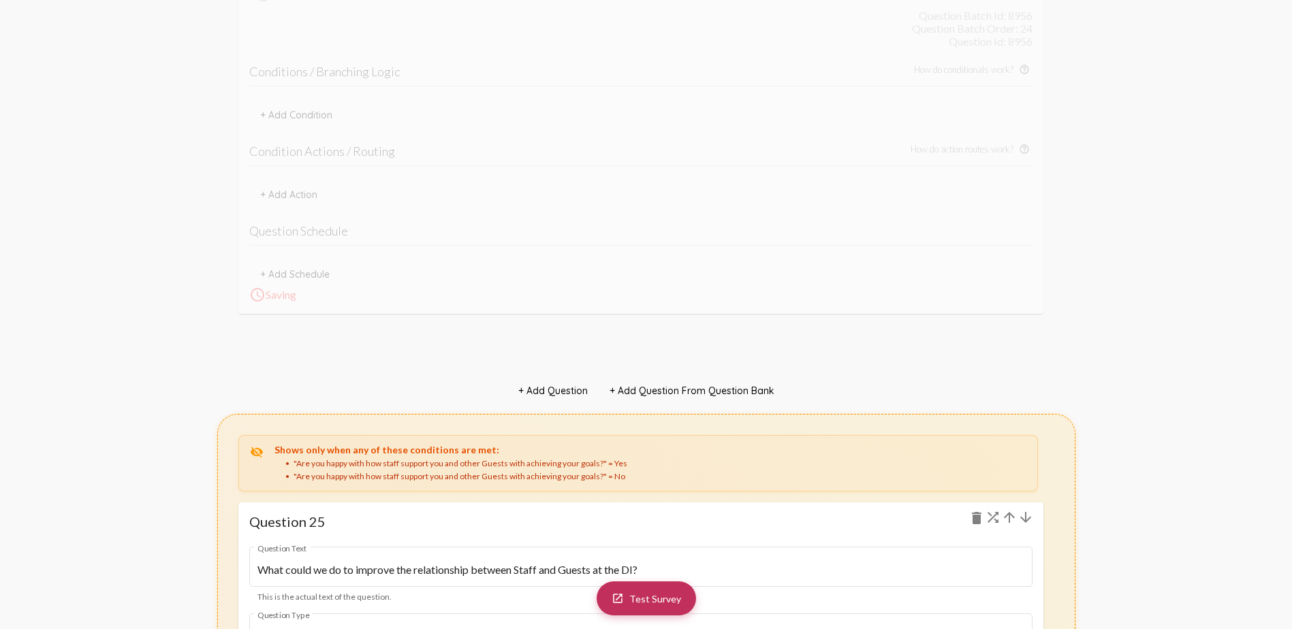
scroll to position [27239, 0]
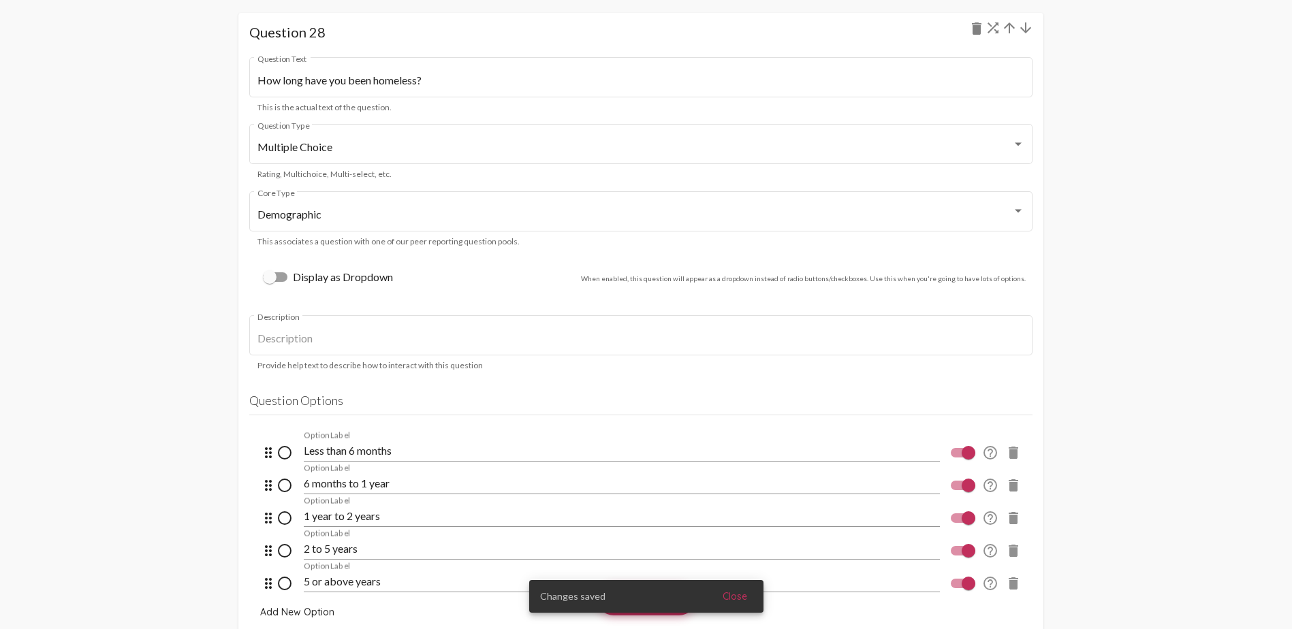
scroll to position [30444, 0]
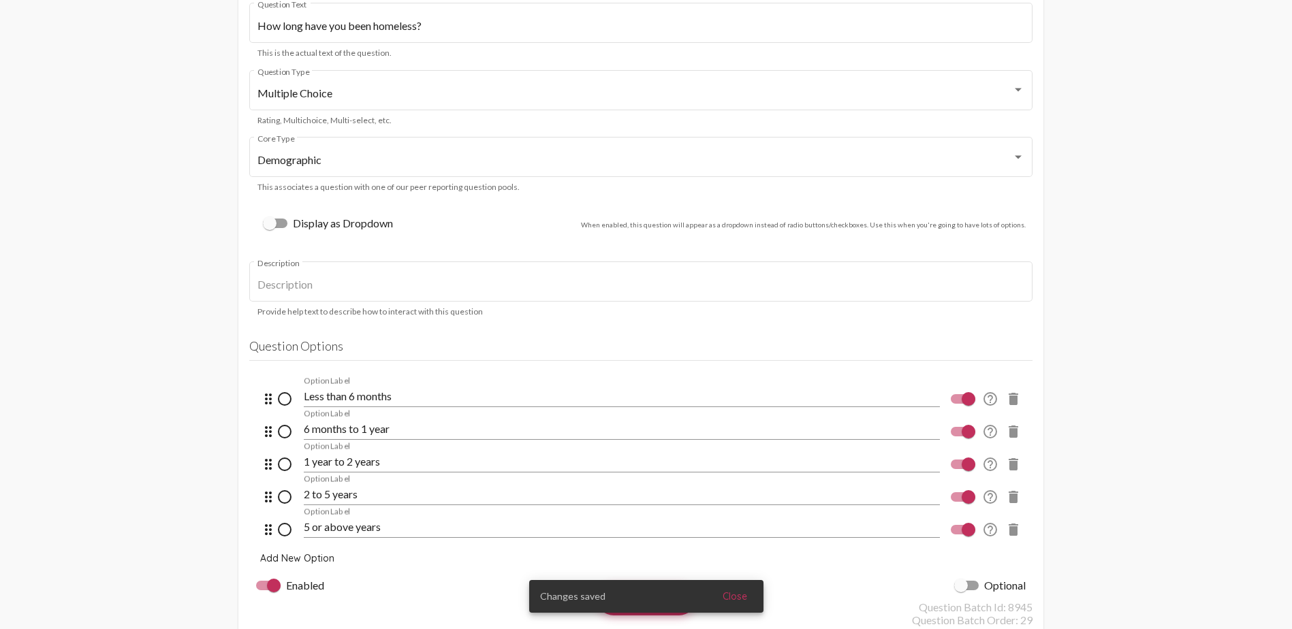
scroll to position [33373, 0]
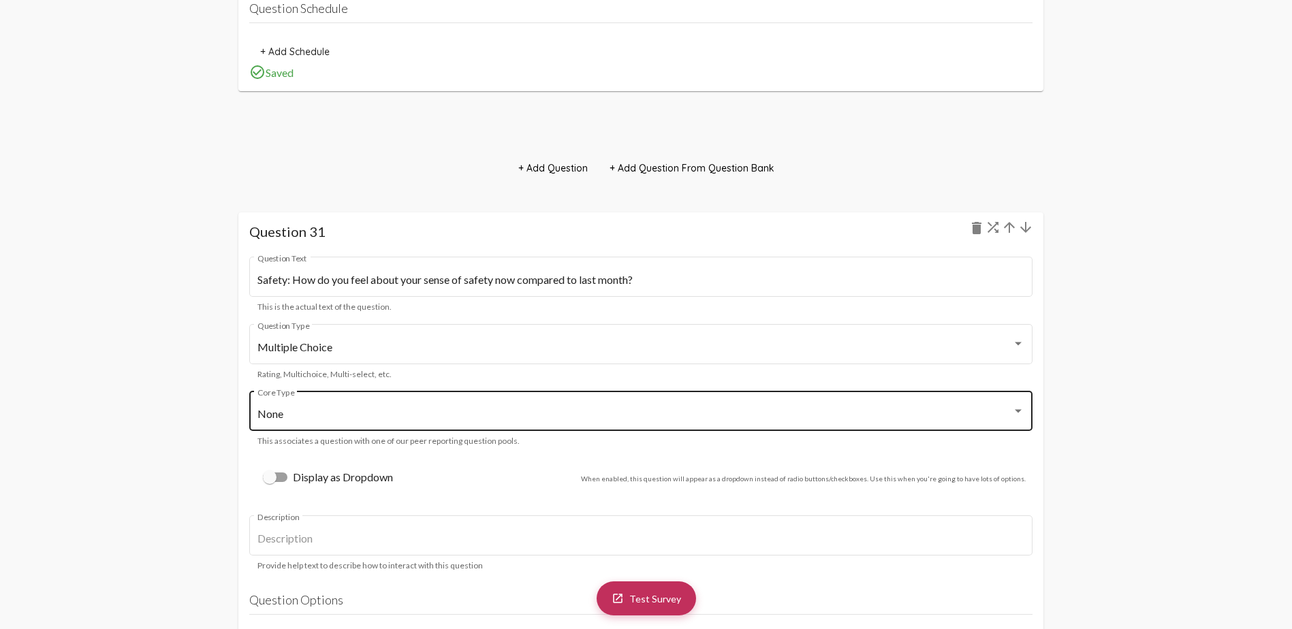
click at [289, 373] on div "None Core Type" at bounding box center [640, 409] width 767 height 43
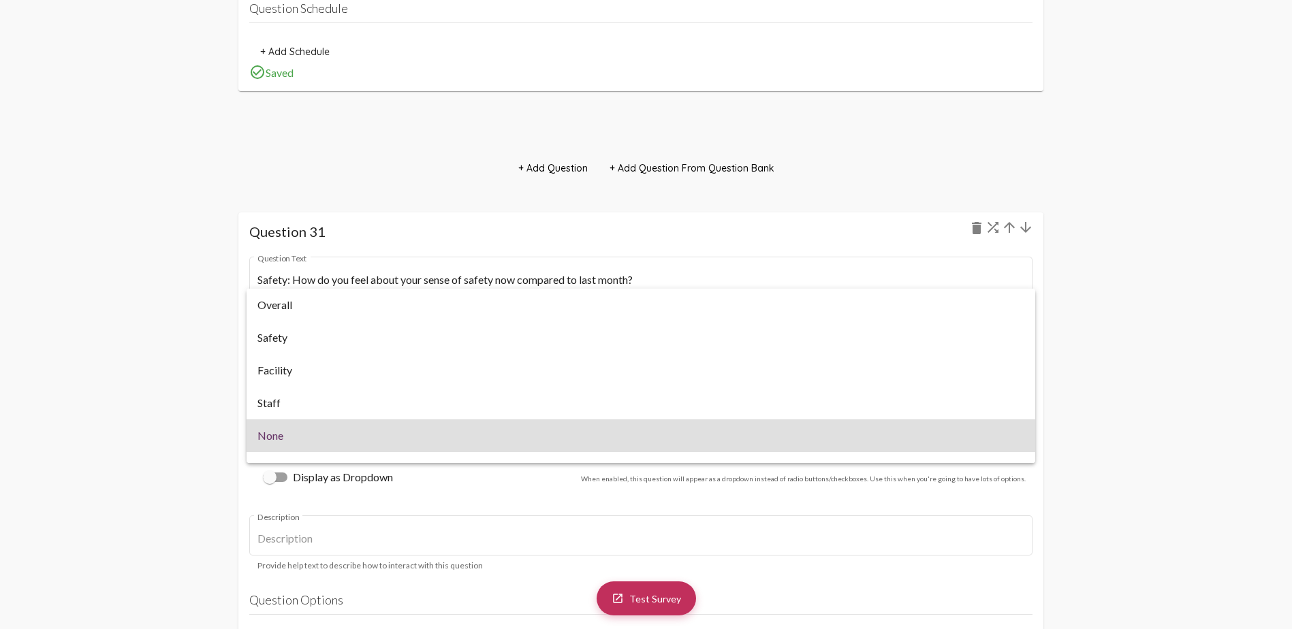
scroll to position [22, 0]
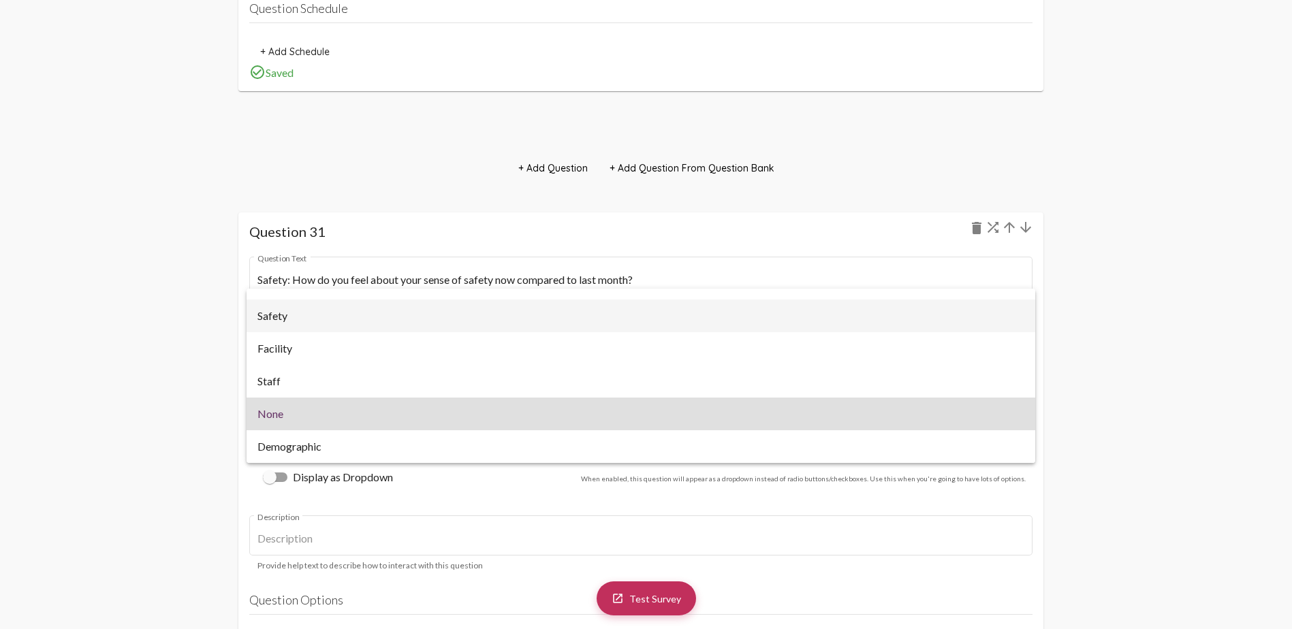
click at [291, 316] on span "Safety" at bounding box center [640, 316] width 767 height 33
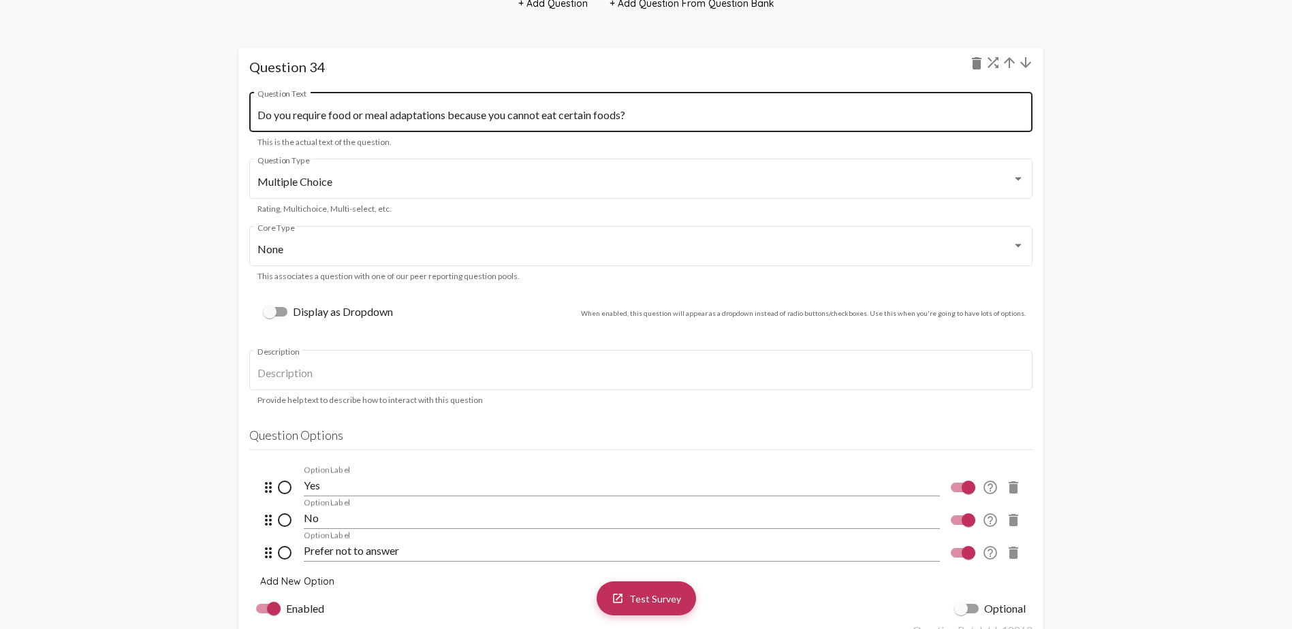
scroll to position [36438, 0]
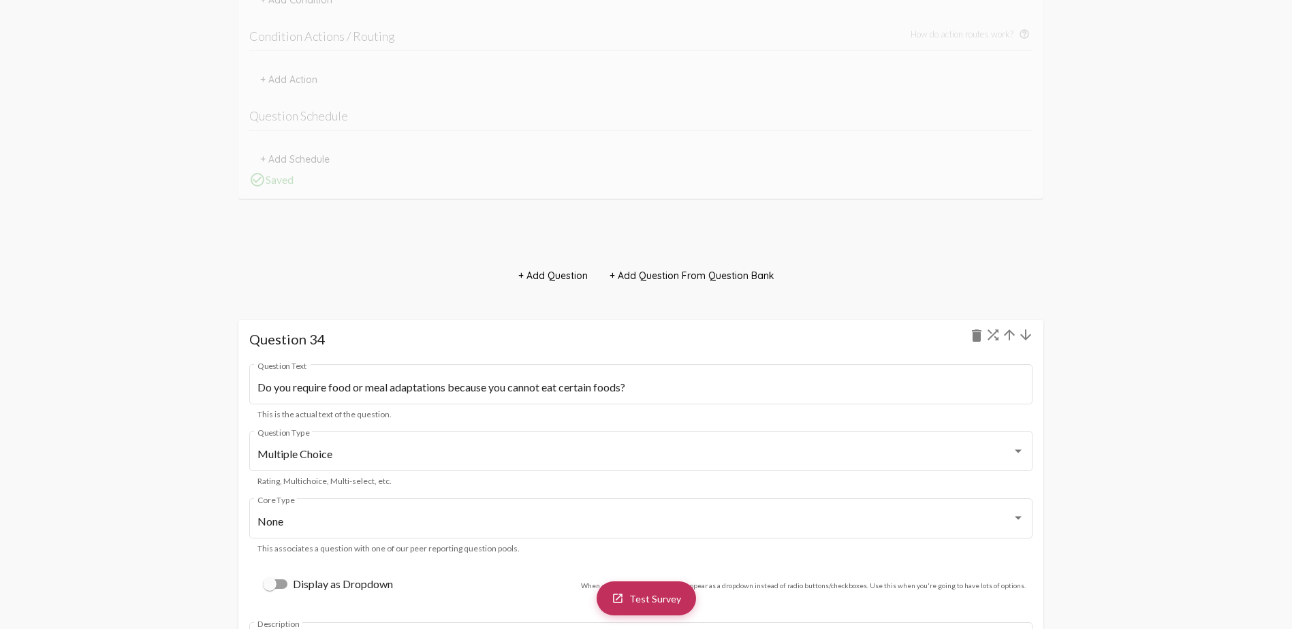
drag, startPoint x: 507, startPoint y: 341, endPoint x: 536, endPoint y: 169, distance: 174.8
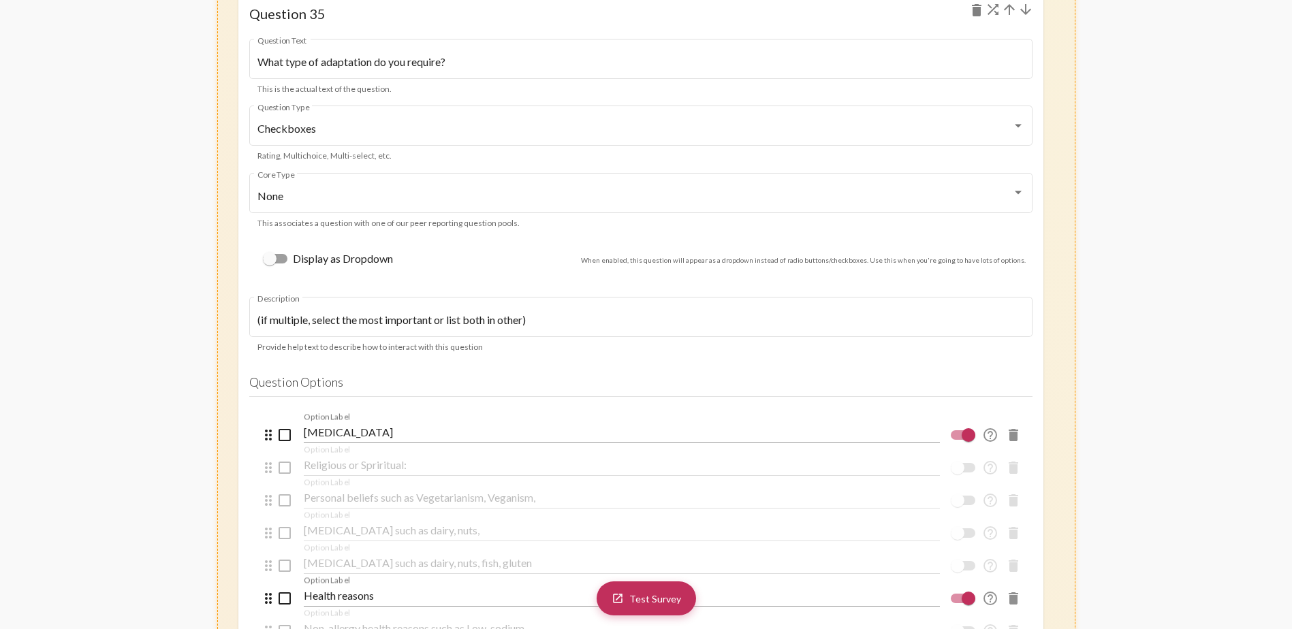
scroll to position [37732, 0]
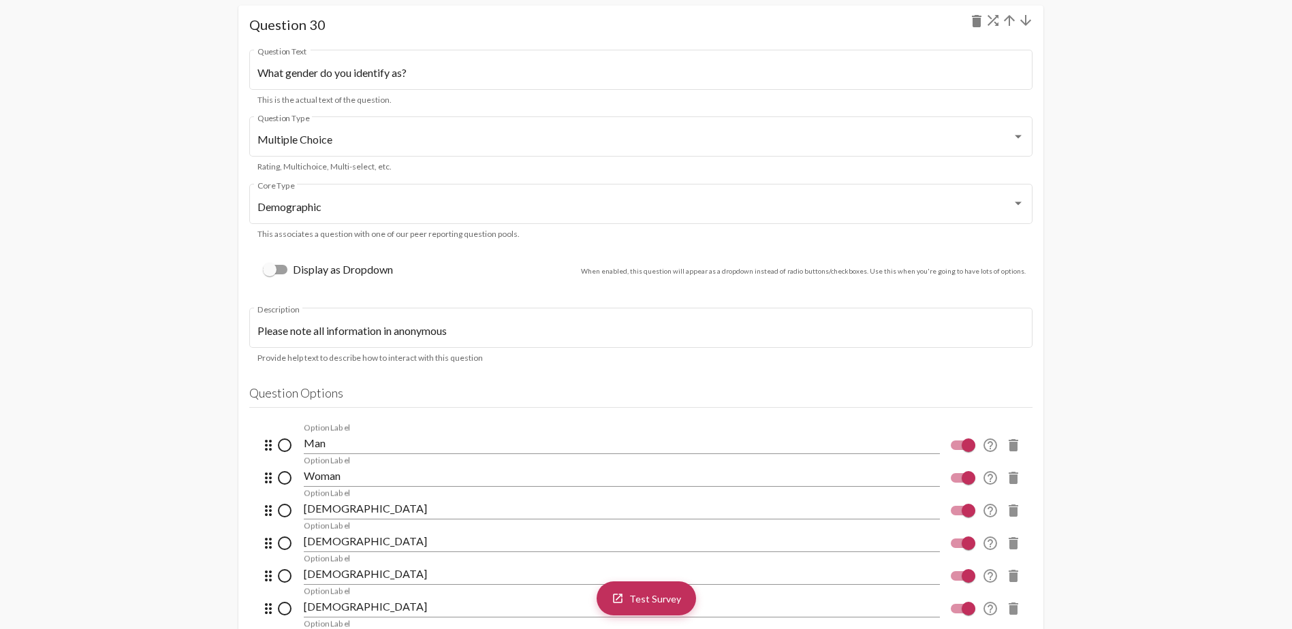
scroll to position [32147, 0]
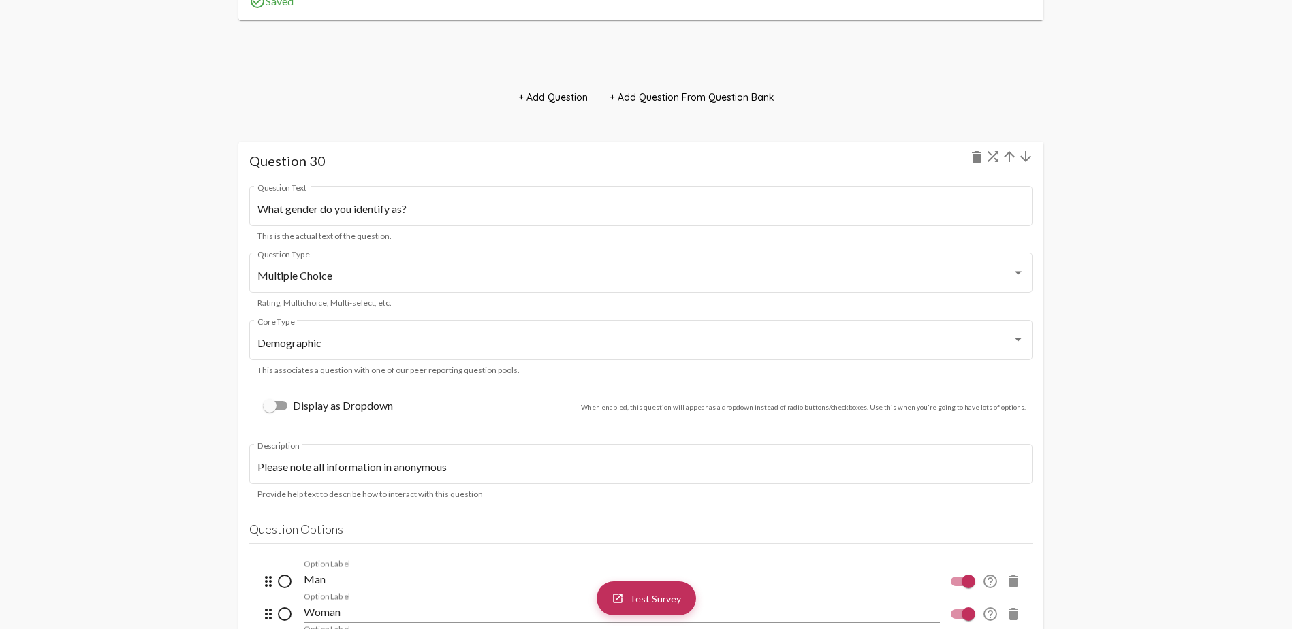
click at [855, 156] on mat-icon "arrow_downward" at bounding box center [1026, 156] width 16 height 16
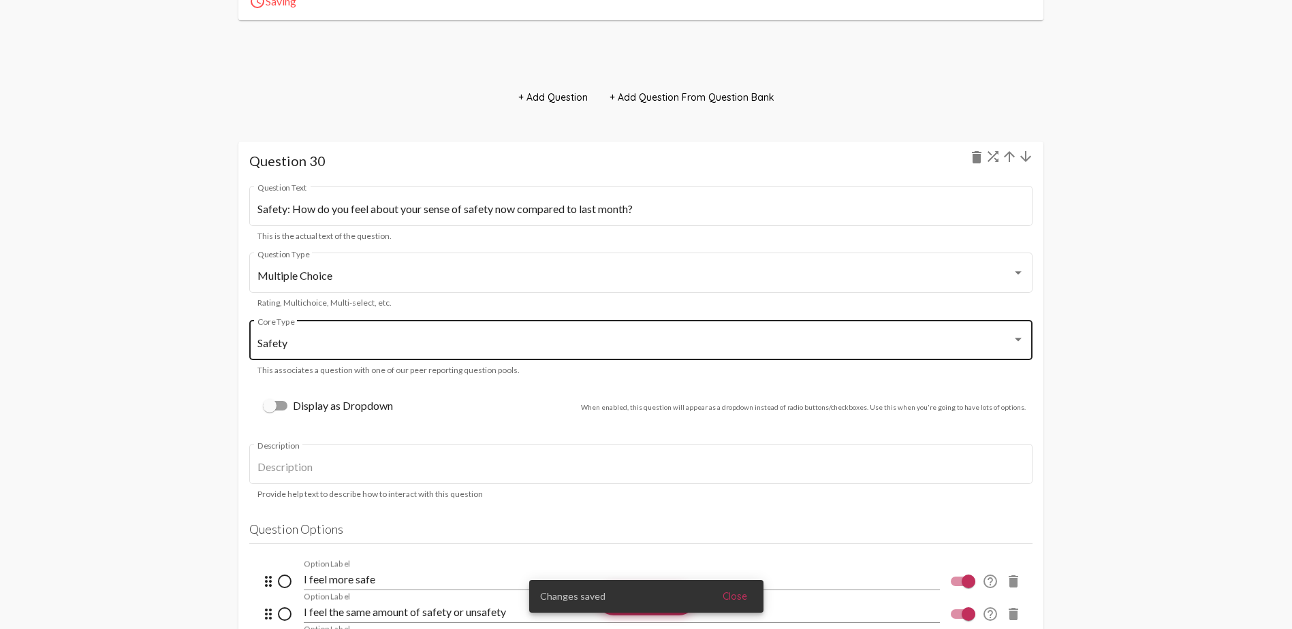
scroll to position [31685, 0]
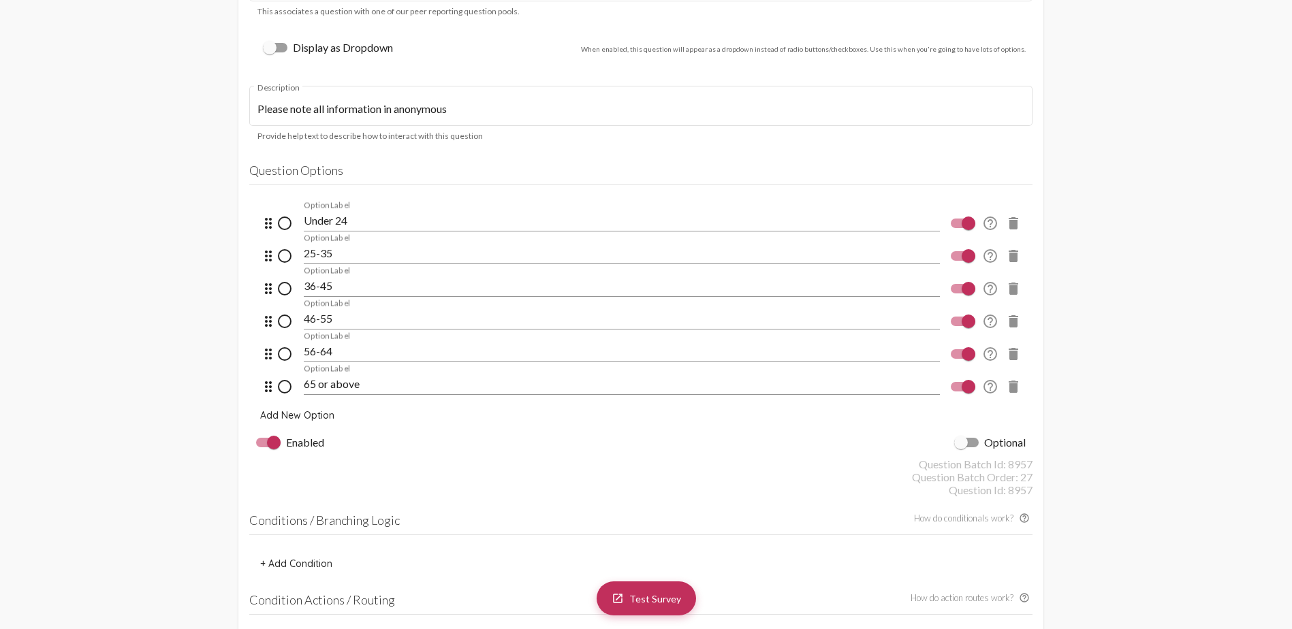
scroll to position [29028, 0]
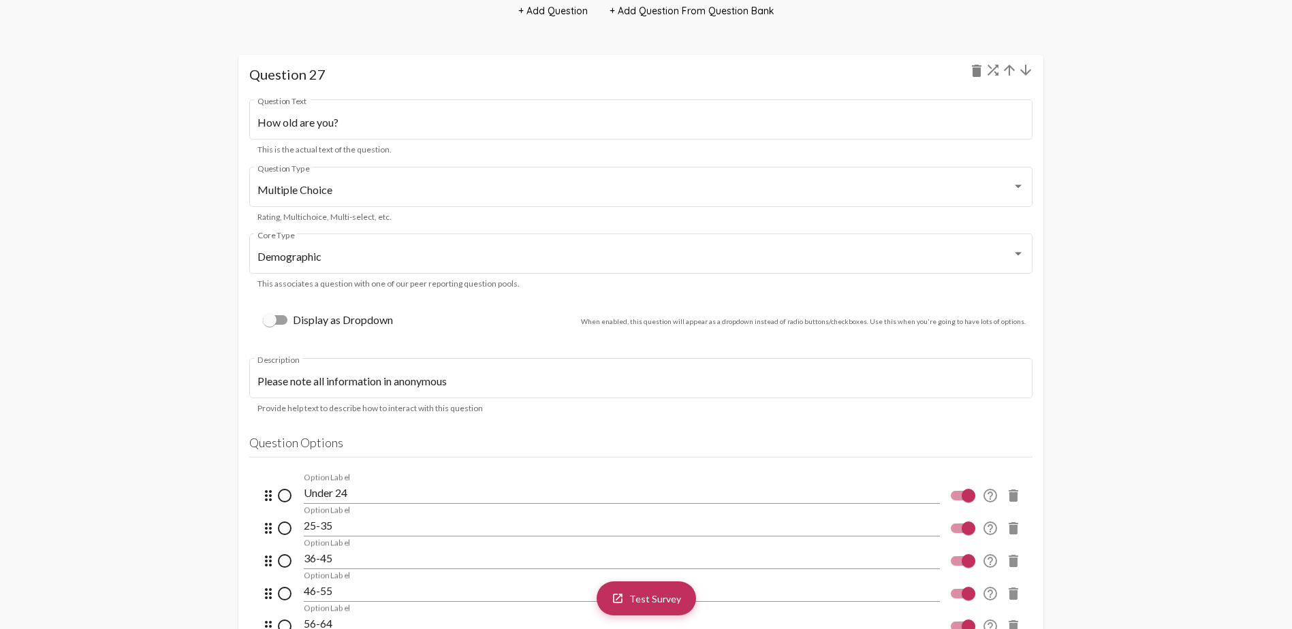
click at [855, 69] on mat-icon "arrow_downward" at bounding box center [1026, 70] width 16 height 16
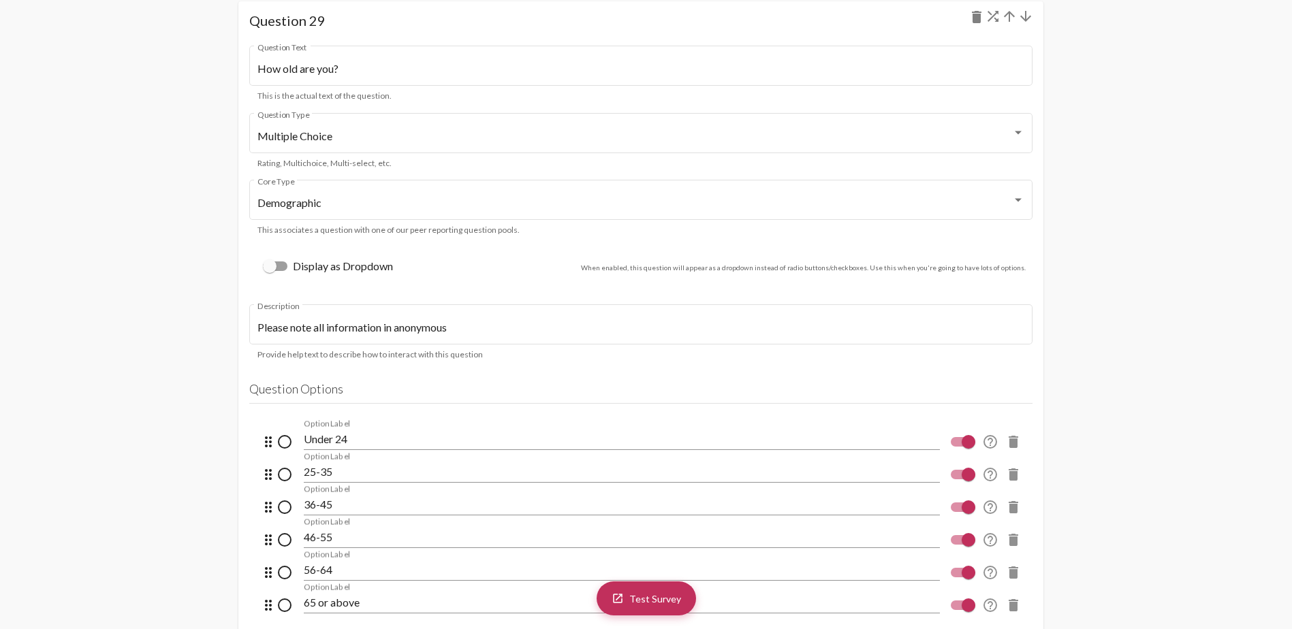
click at [855, 15] on mat-icon "arrow_downward" at bounding box center [1026, 16] width 16 height 16
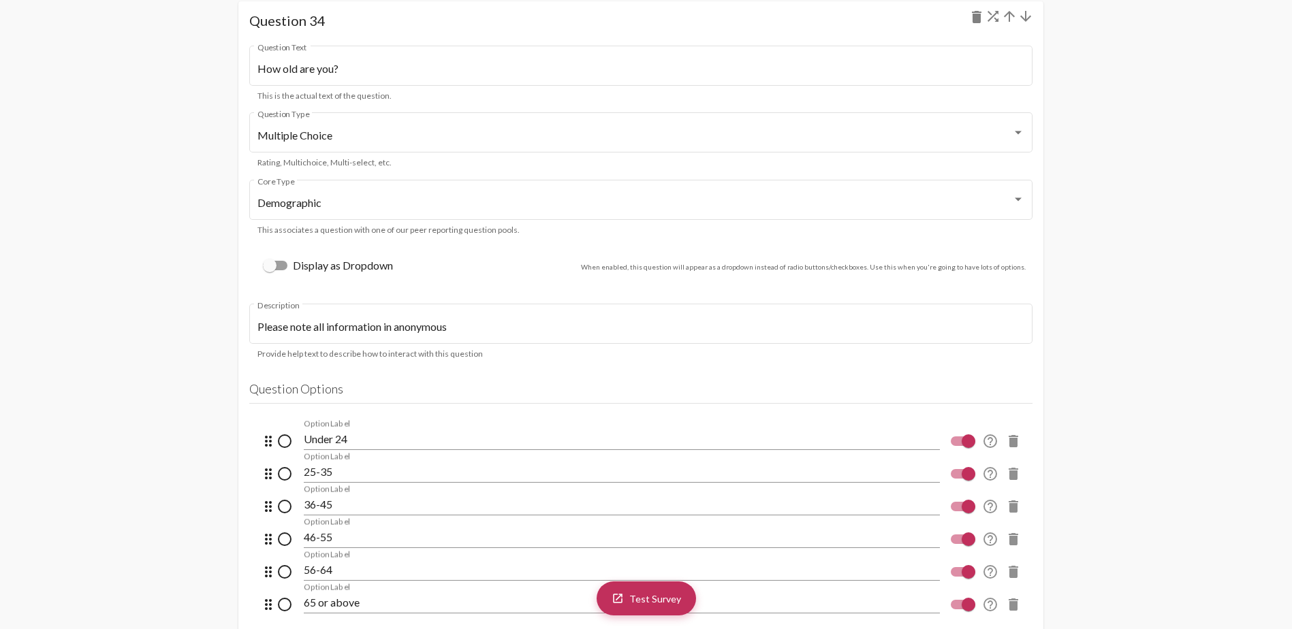
click at [855, 15] on mat-icon "arrow_downward" at bounding box center [1026, 16] width 16 height 16
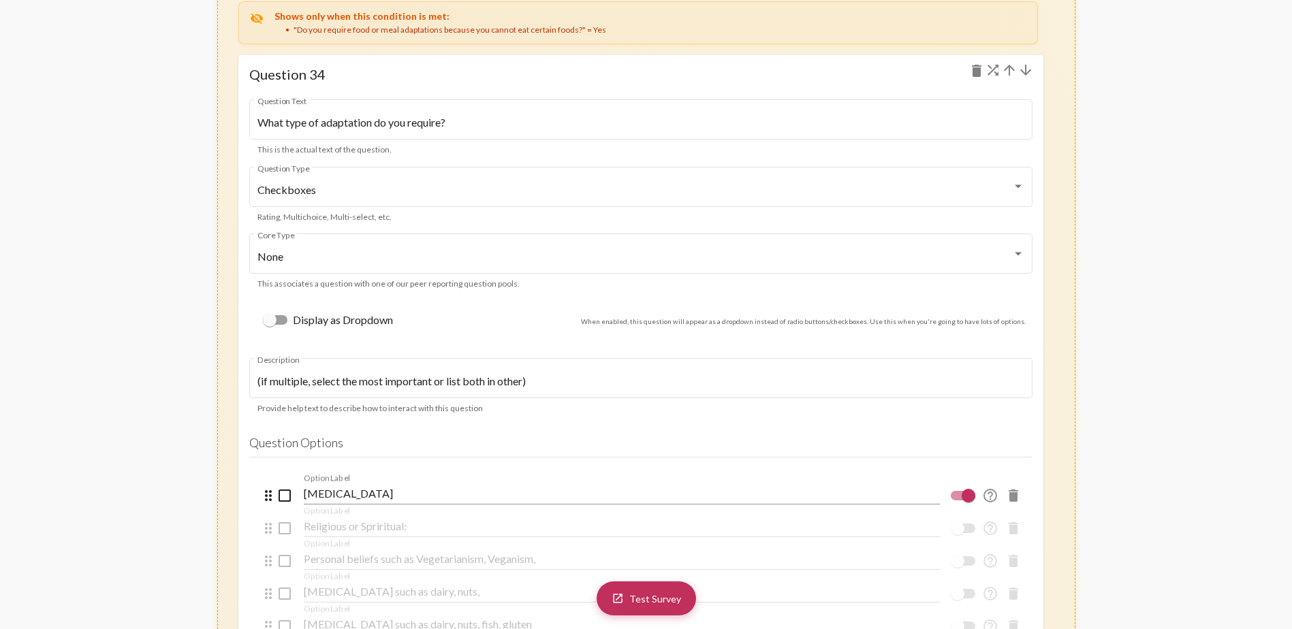
drag, startPoint x: 1024, startPoint y: 15, endPoint x: 1160, endPoint y: 95, distance: 157.2
